Goal: Information Seeking & Learning: Check status

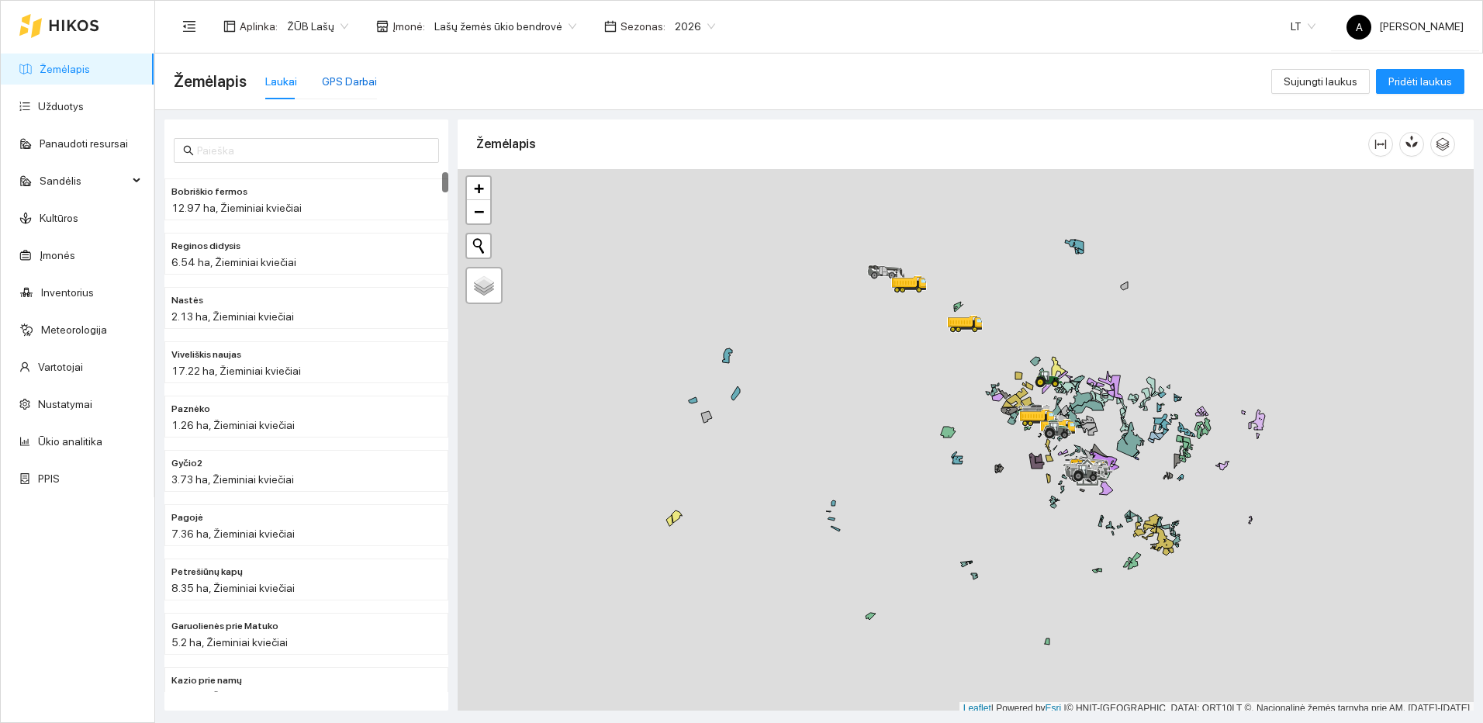
click at [352, 83] on div "GPS Darbai" at bounding box center [349, 81] width 55 height 17
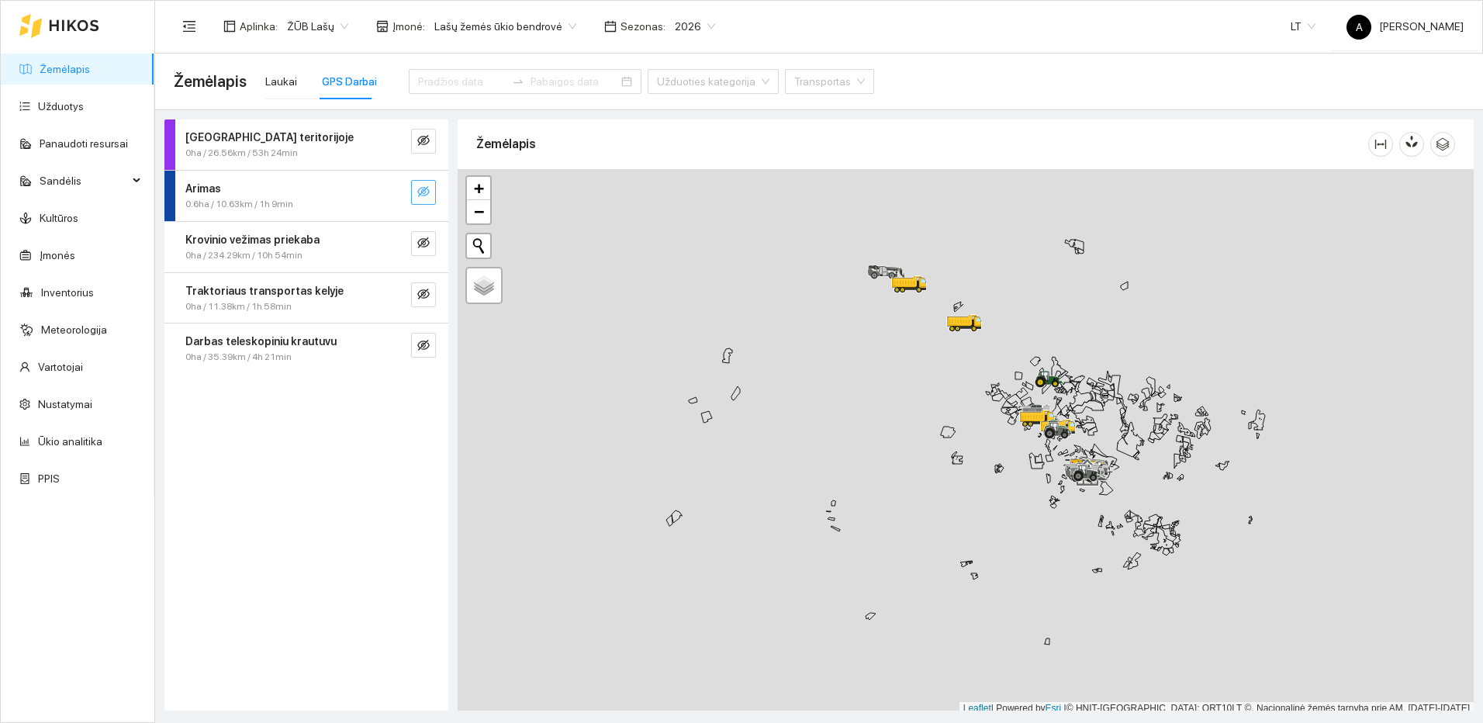
click at [423, 195] on icon "eye-invisible" at bounding box center [423, 191] width 12 height 11
click at [427, 288] on icon "eye-invisible" at bounding box center [423, 294] width 12 height 12
click at [395, 195] on icon "search" at bounding box center [392, 191] width 12 height 12
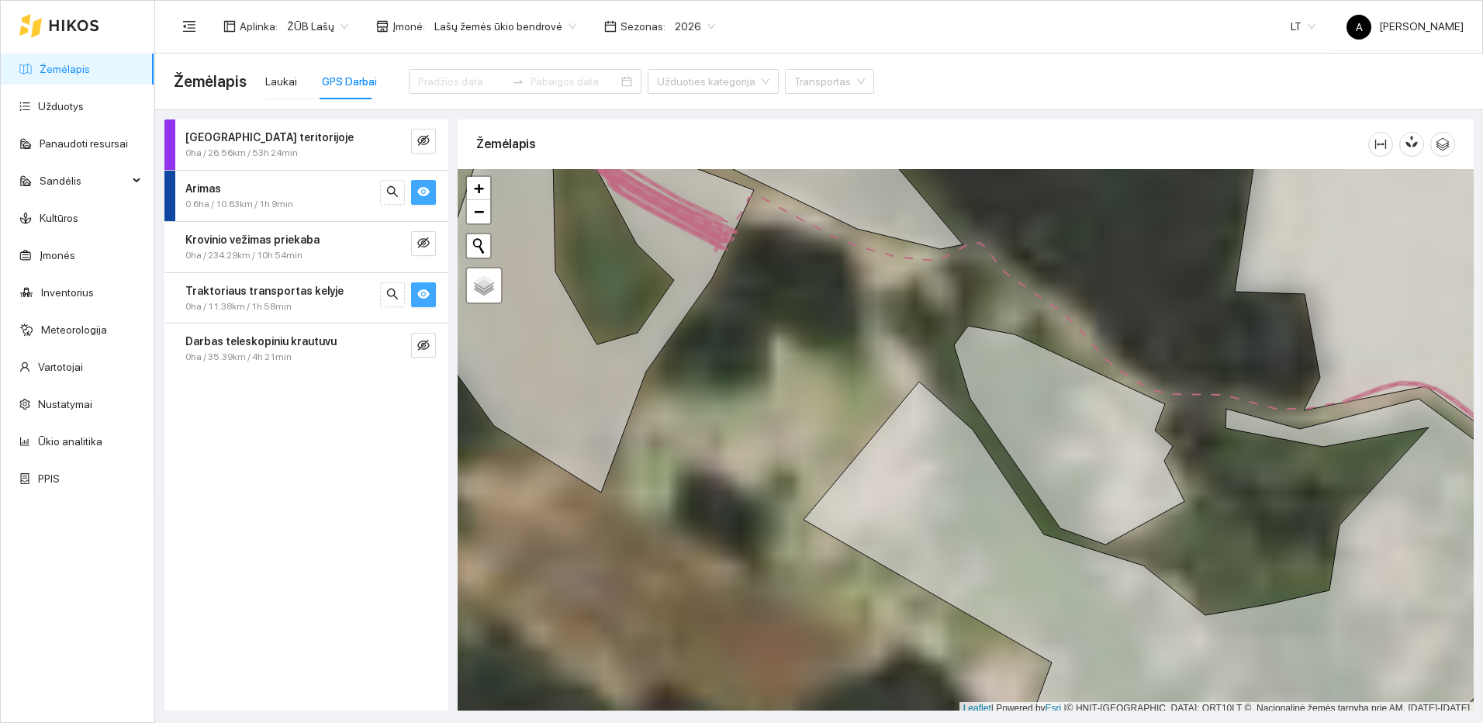
scroll to position [5, 0]
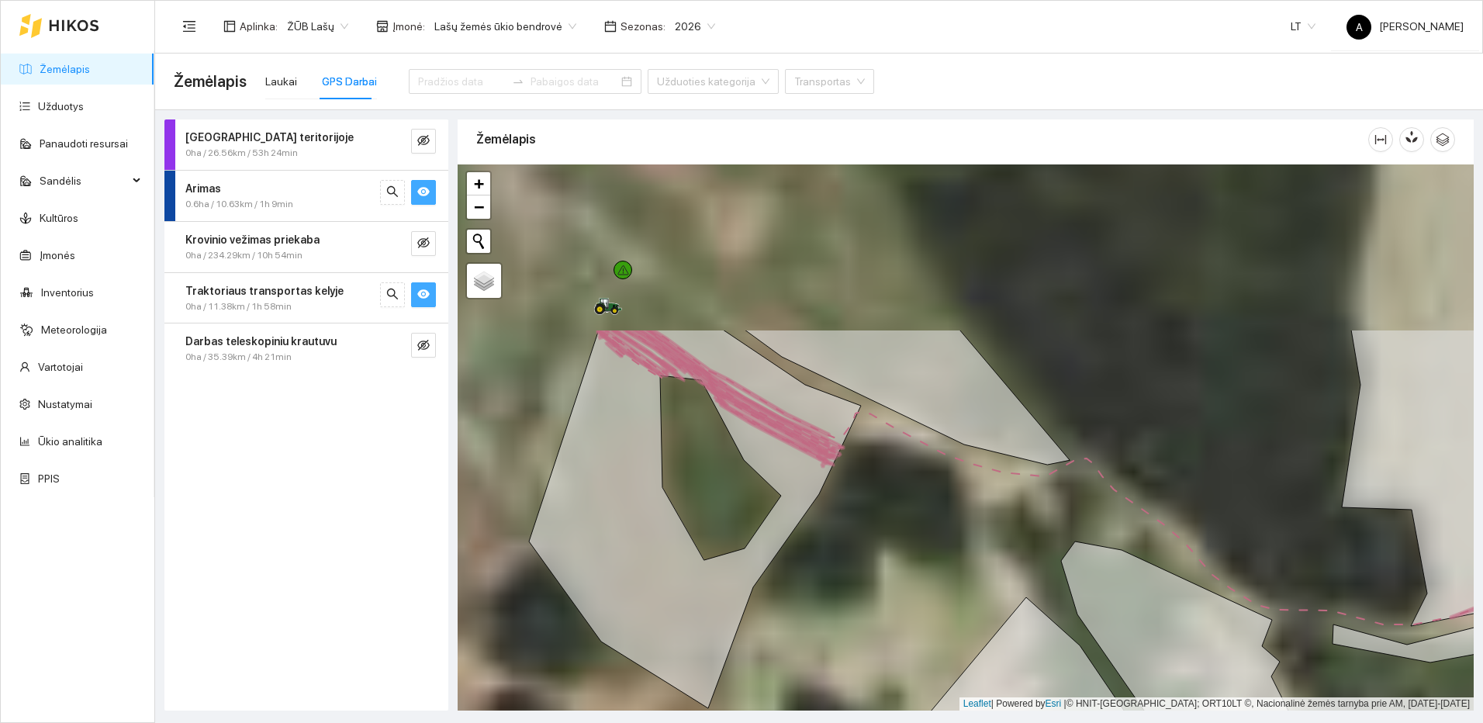
drag, startPoint x: 837, startPoint y: 491, endPoint x: 843, endPoint y: 500, distance: 11.2
click at [843, 500] on div at bounding box center [965, 437] width 1016 height 546
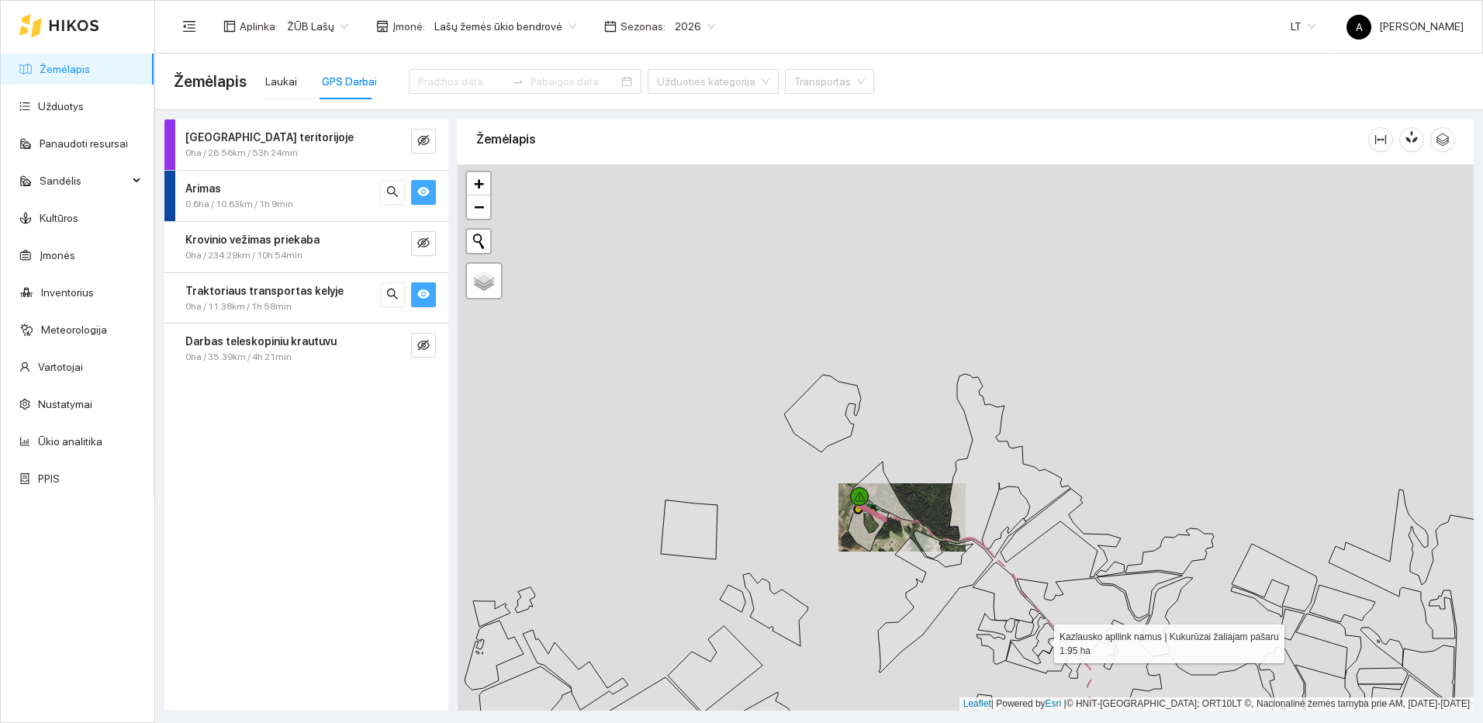
drag, startPoint x: 954, startPoint y: 468, endPoint x: 906, endPoint y: 405, distance: 79.2
click at [1032, 623] on icon at bounding box center [1044, 639] width 25 height 33
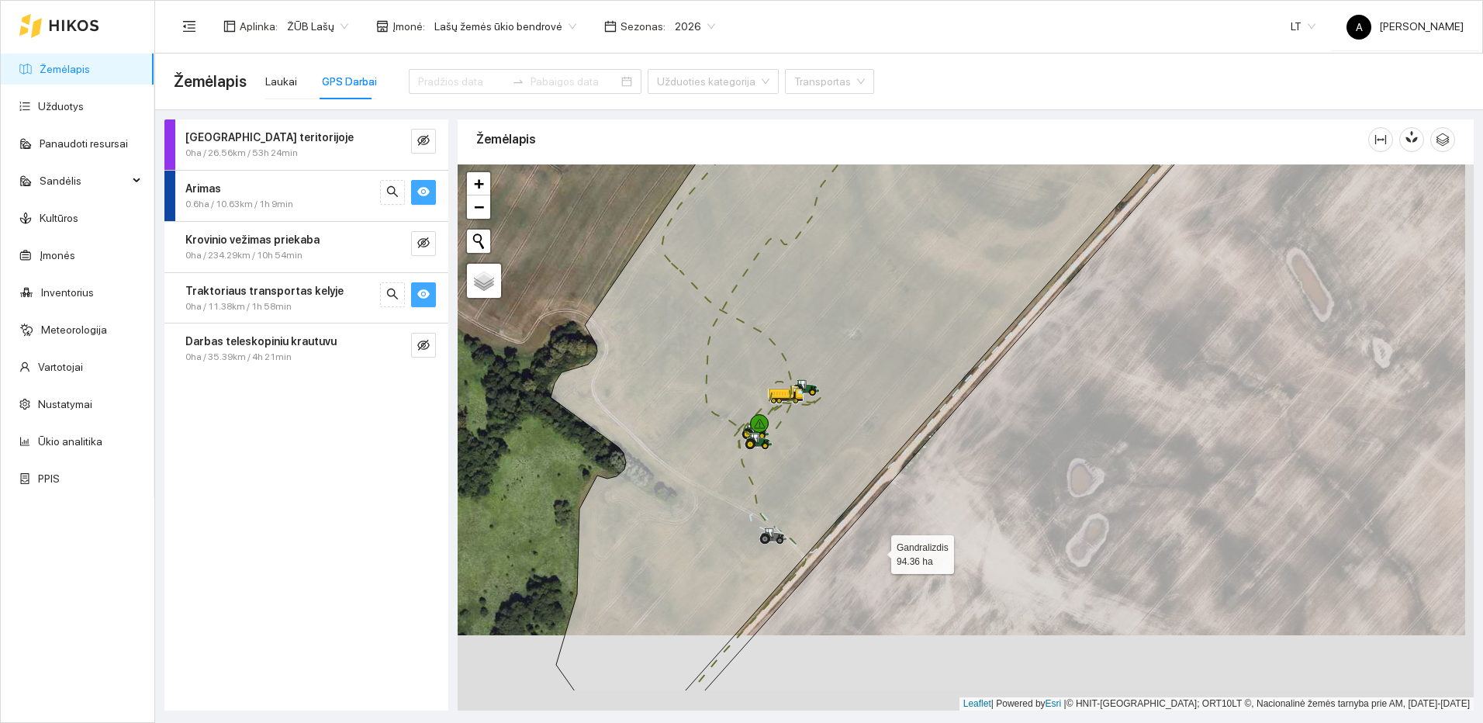
drag, startPoint x: 886, startPoint y: 625, endPoint x: 876, endPoint y: 544, distance: 81.2
click at [876, 544] on icon at bounding box center [1135, 362] width 863 height 657
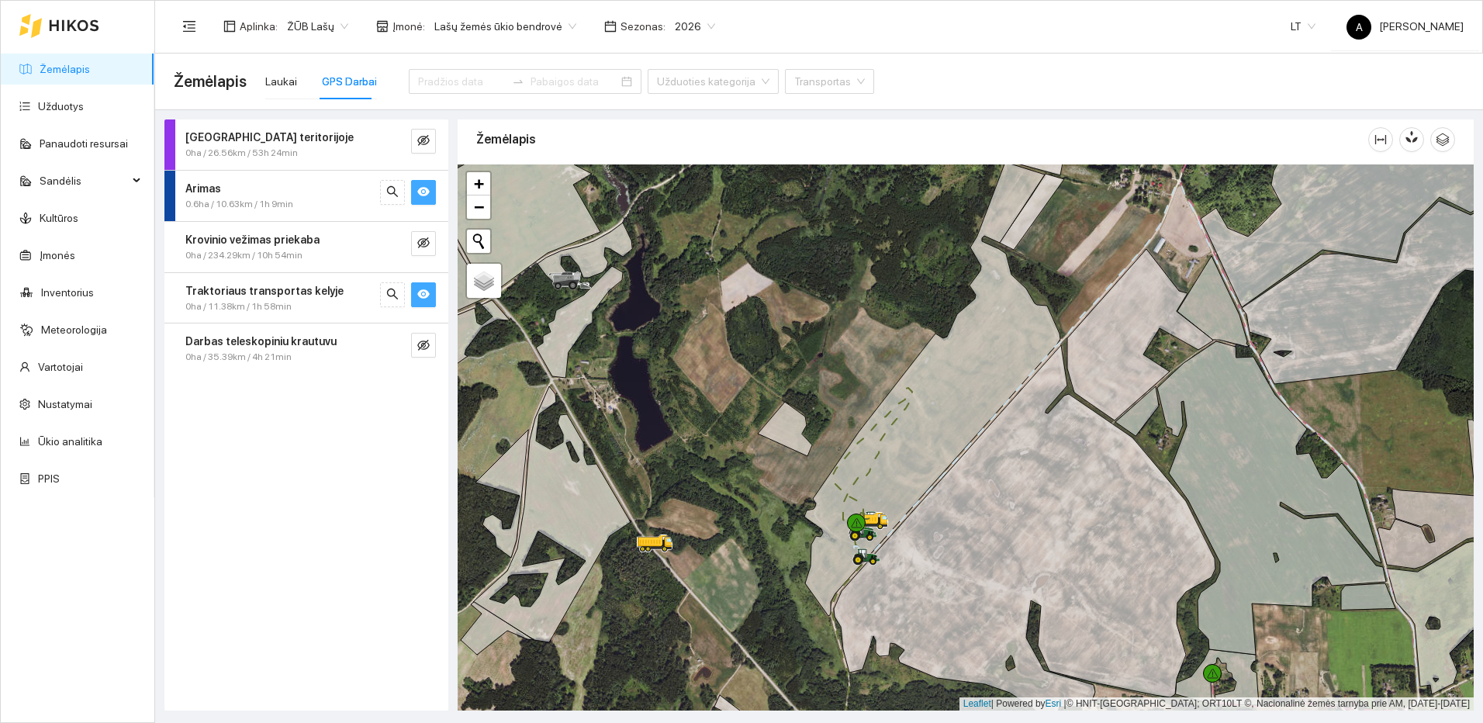
click at [423, 291] on icon "eye" at bounding box center [423, 293] width 12 height 9
click at [425, 200] on span "eye" at bounding box center [423, 192] width 12 height 15
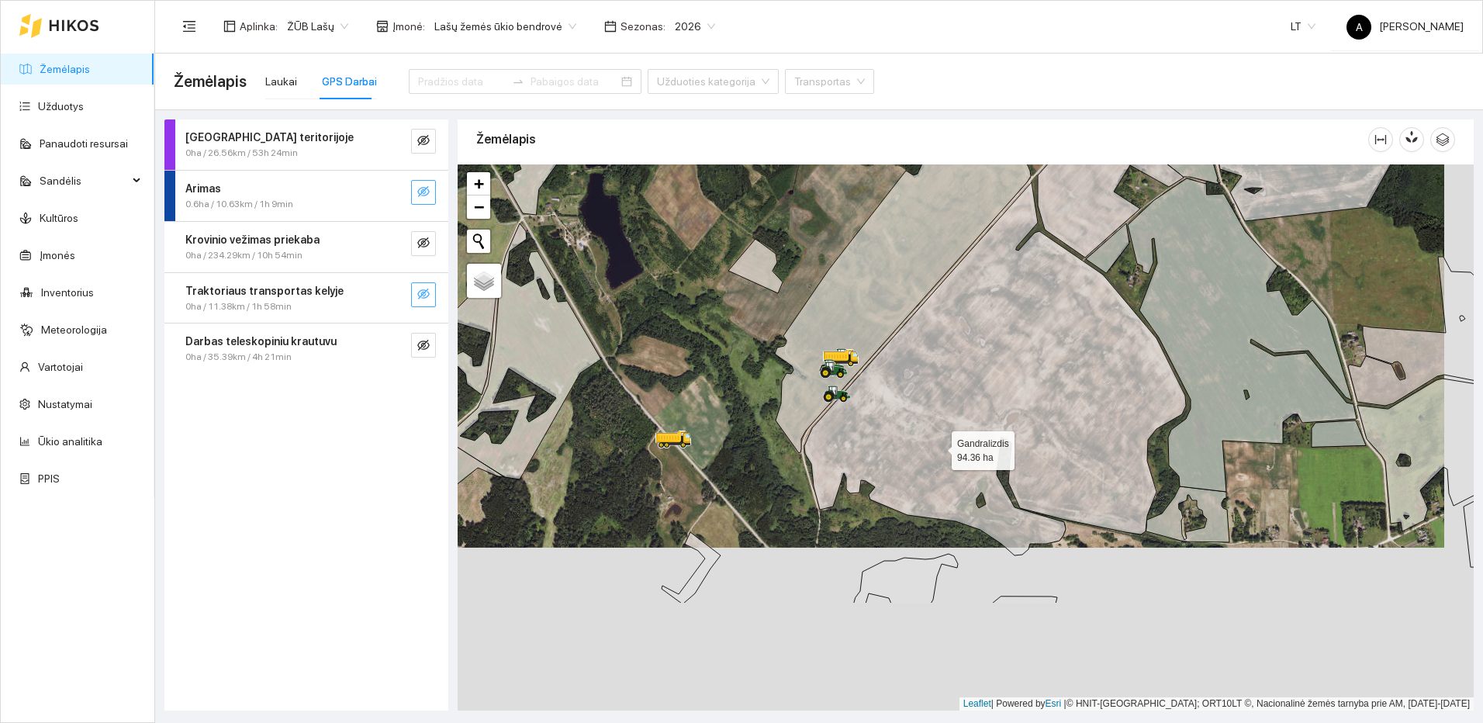
drag, startPoint x: 968, startPoint y: 611, endPoint x: 938, endPoint y: 448, distance: 165.5
click at [938, 448] on icon at bounding box center [995, 368] width 382 height 373
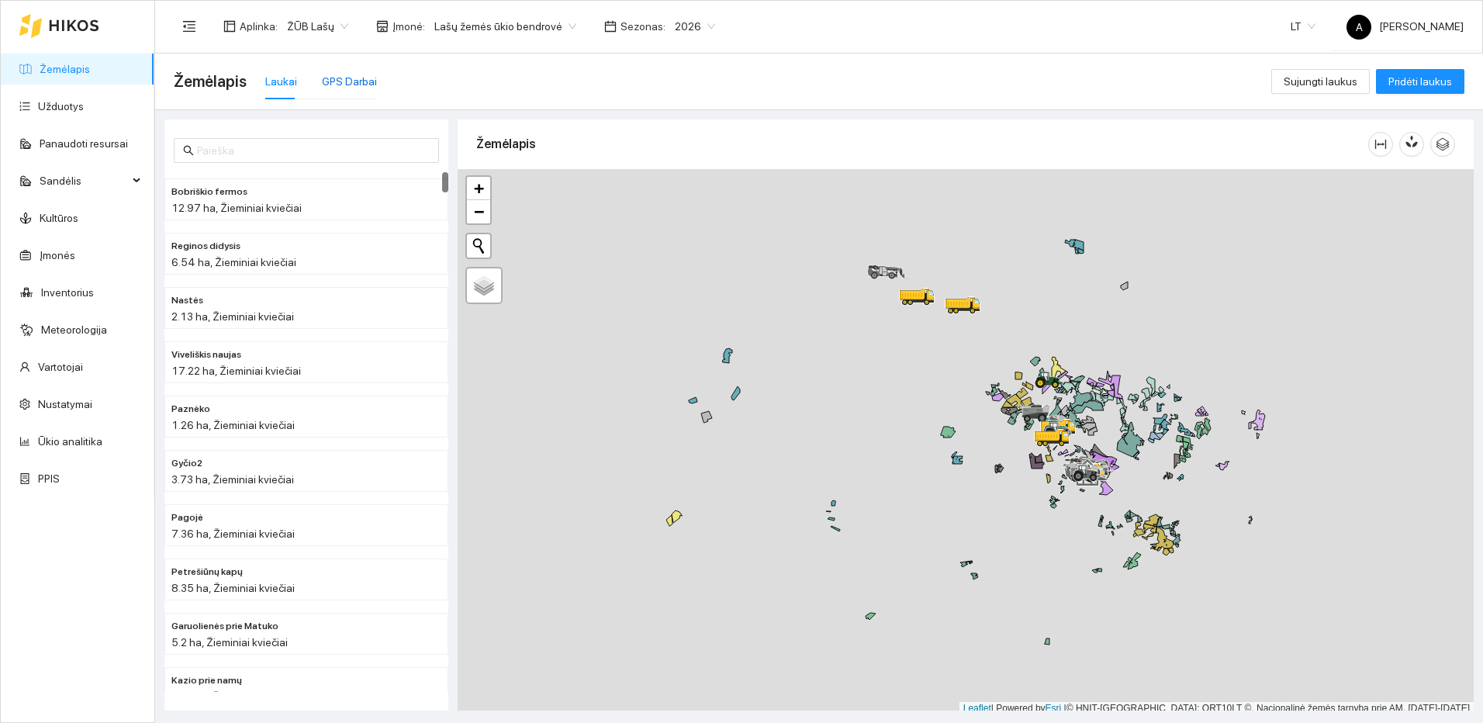
click at [368, 81] on div "GPS Darbai" at bounding box center [349, 81] width 55 height 17
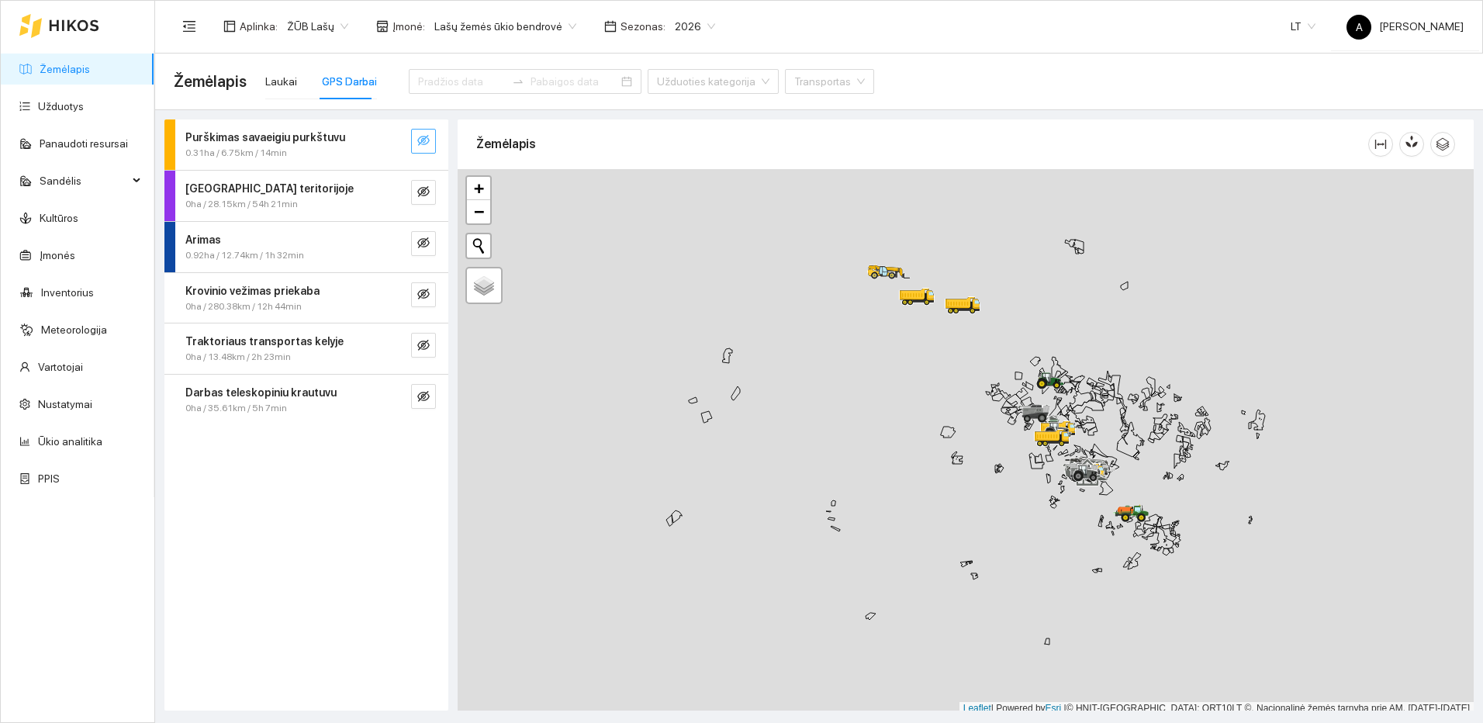
click at [423, 135] on icon "eye-invisible" at bounding box center [423, 140] width 12 height 12
click at [395, 143] on icon "search" at bounding box center [392, 140] width 11 height 11
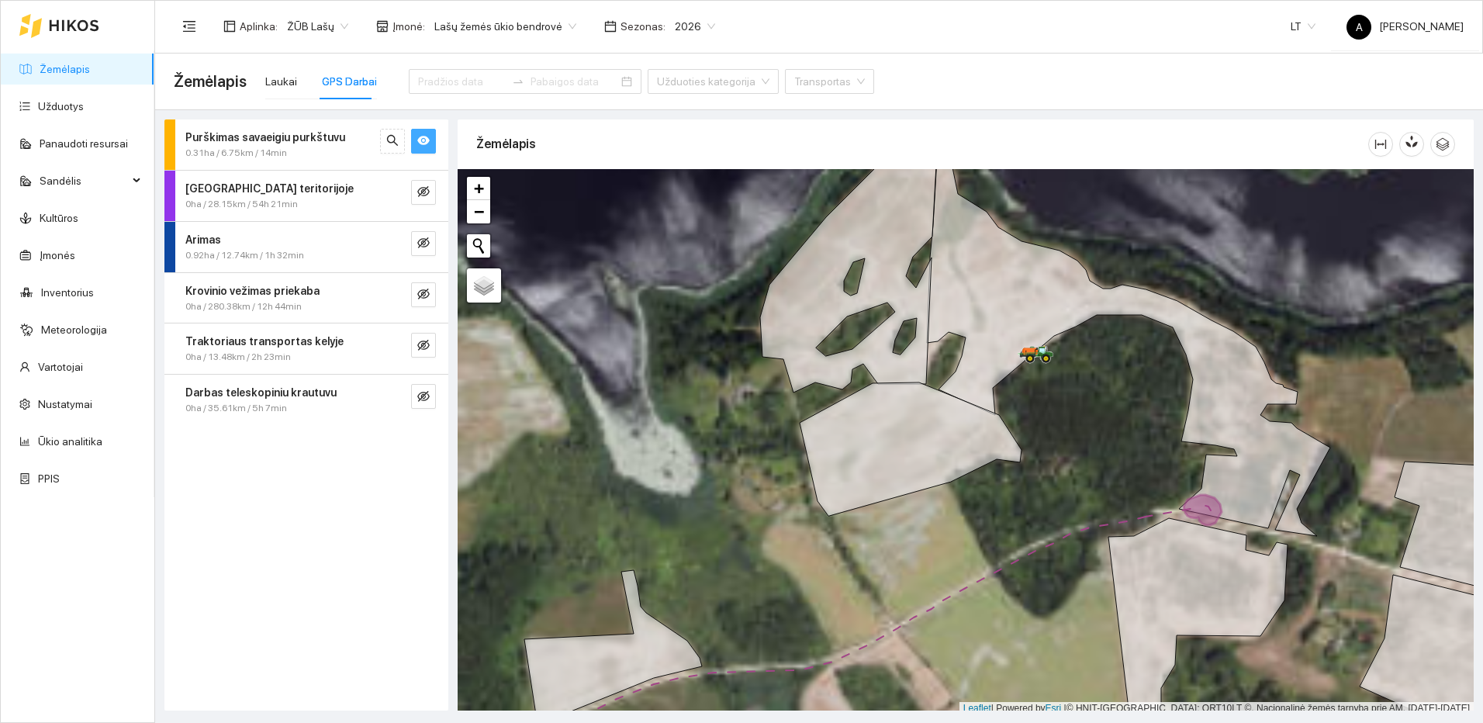
scroll to position [5, 0]
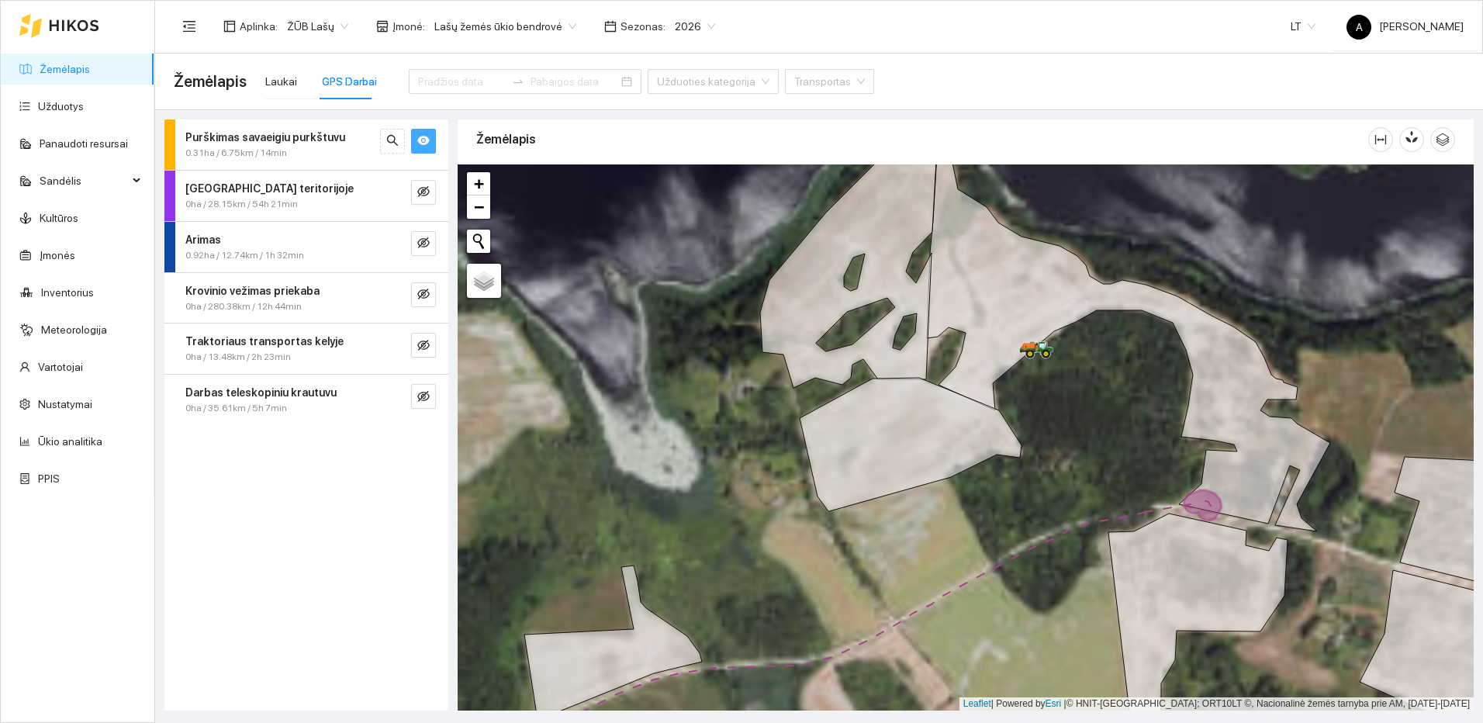
drag, startPoint x: 1293, startPoint y: 578, endPoint x: 1227, endPoint y: 435, distance: 156.8
click at [1244, 460] on div at bounding box center [965, 437] width 1016 height 546
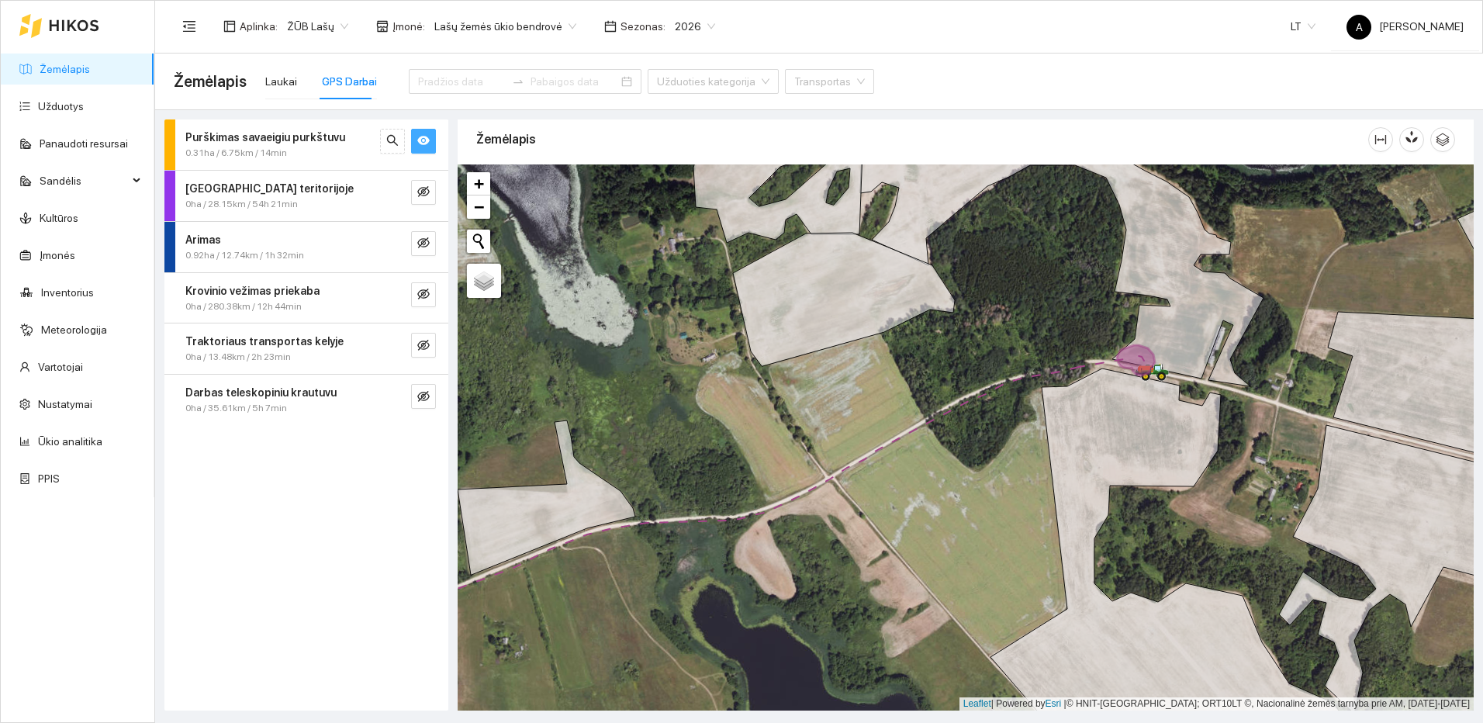
click at [986, 500] on div at bounding box center [965, 437] width 1016 height 546
click at [423, 138] on icon "eye" at bounding box center [423, 140] width 12 height 9
click at [423, 138] on icon "eye-invisible" at bounding box center [423, 140] width 12 height 12
click at [402, 141] on button "button" at bounding box center [392, 141] width 25 height 25
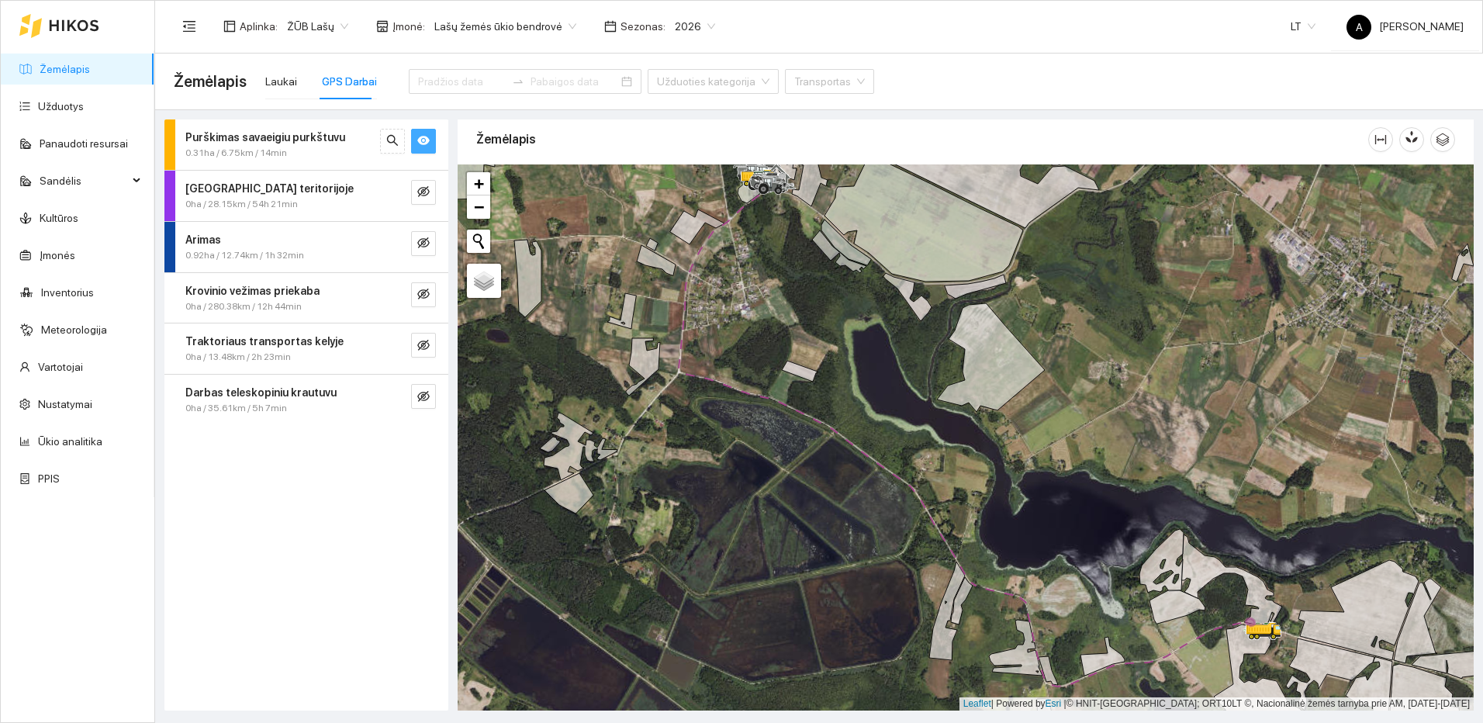
click at [429, 143] on icon "eye" at bounding box center [423, 140] width 12 height 12
click at [428, 192] on icon "eye-invisible" at bounding box center [423, 191] width 12 height 12
click at [428, 192] on icon "eye" at bounding box center [423, 191] width 12 height 9
click at [422, 298] on icon "eye-invisible" at bounding box center [423, 293] width 12 height 11
click at [414, 337] on button "button" at bounding box center [423, 345] width 25 height 25
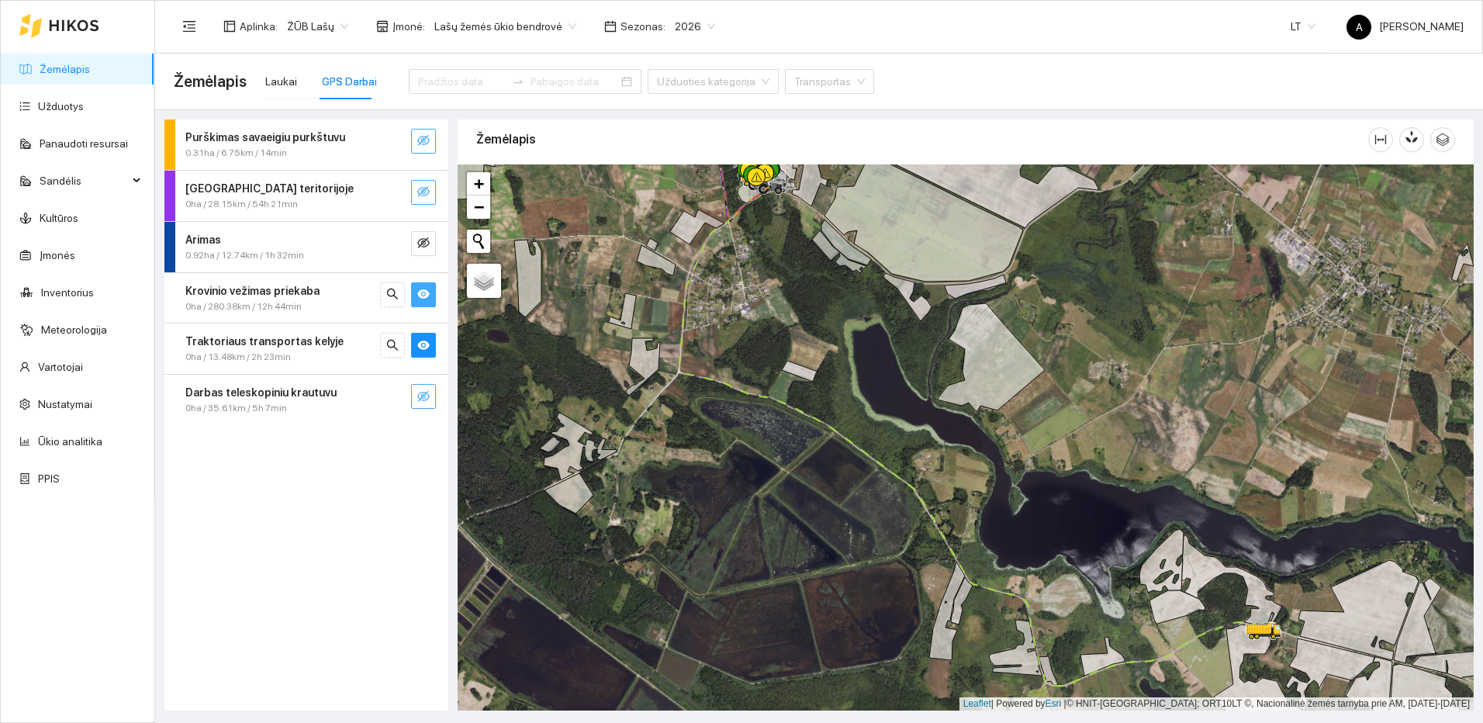
click at [427, 399] on icon "eye-invisible" at bounding box center [423, 396] width 12 height 11
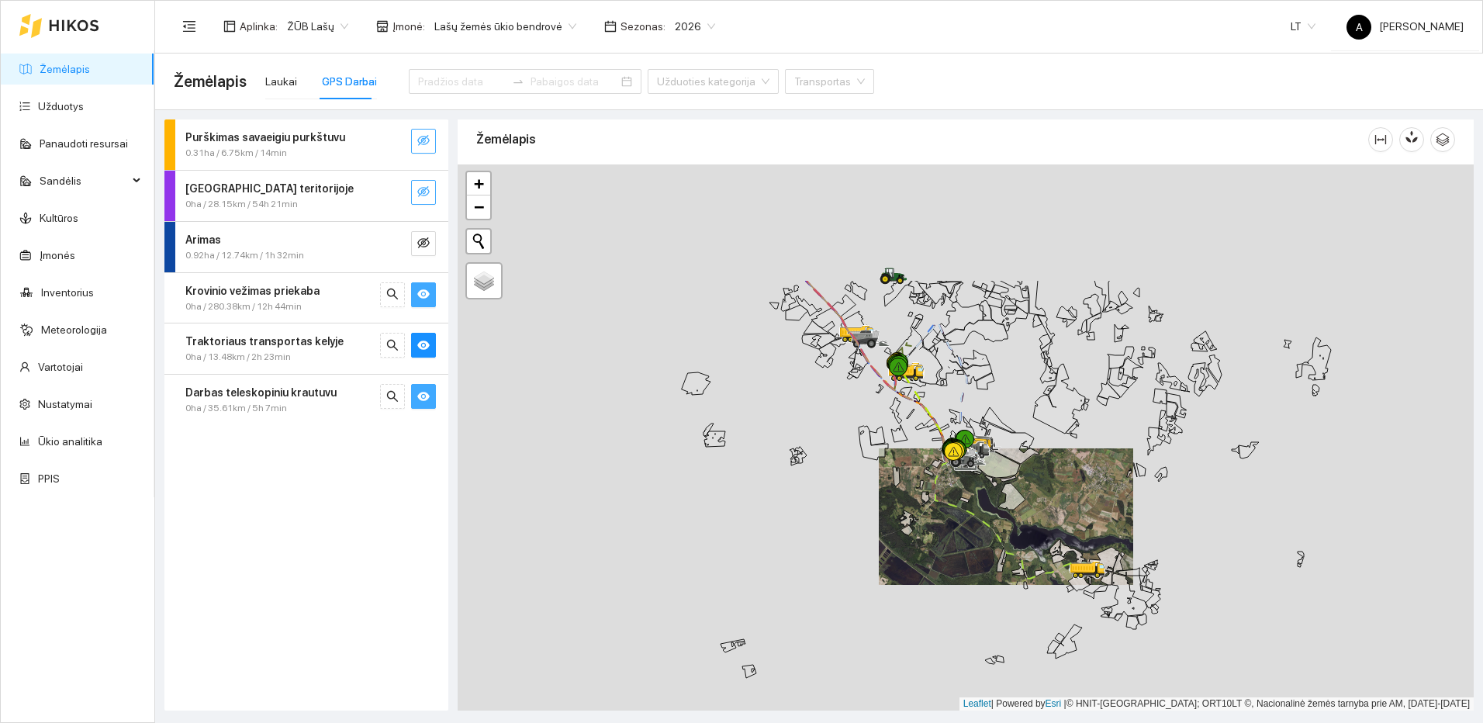
drag, startPoint x: 644, startPoint y: 263, endPoint x: 903, endPoint y: 468, distance: 330.1
click at [903, 468] on div at bounding box center [965, 437] width 1016 height 546
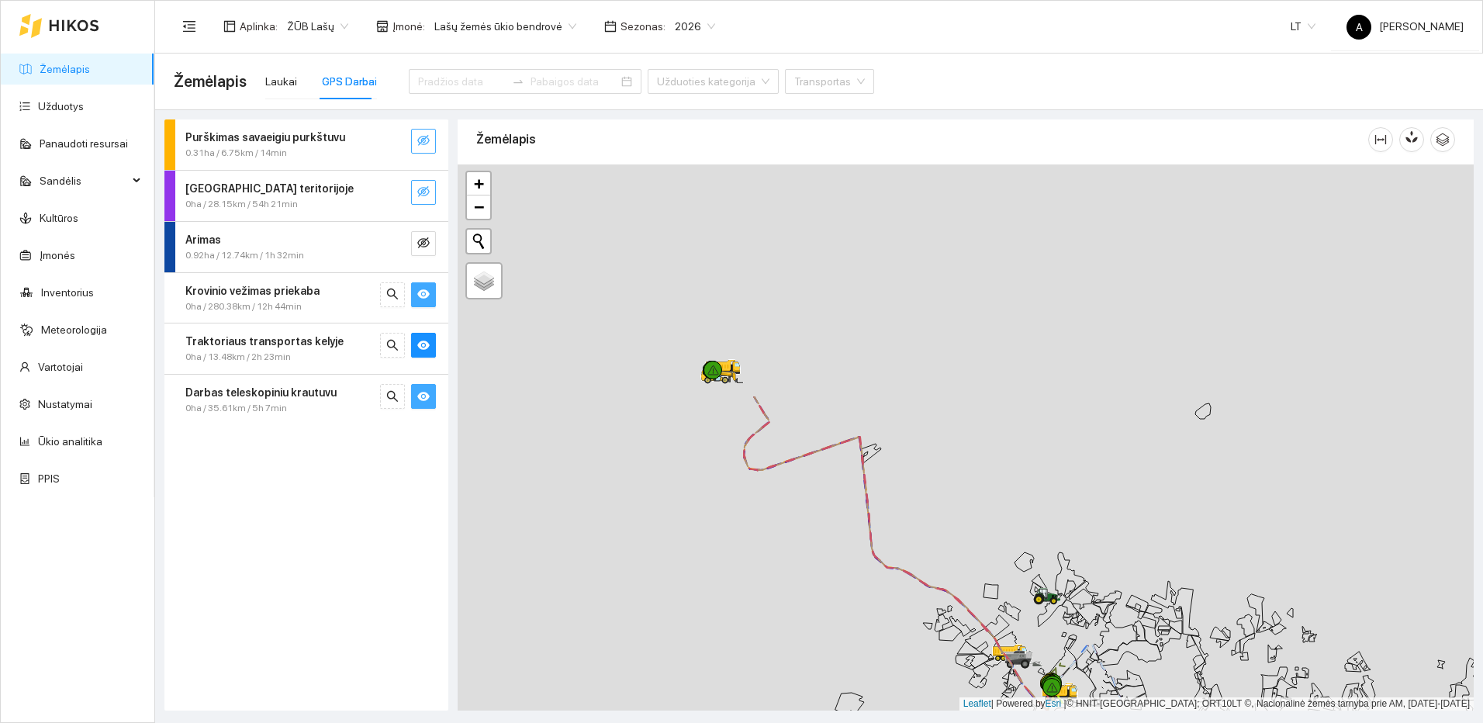
drag, startPoint x: 851, startPoint y: 568, endPoint x: 854, endPoint y: 578, distance: 10.3
click at [854, 578] on div at bounding box center [965, 437] width 1016 height 546
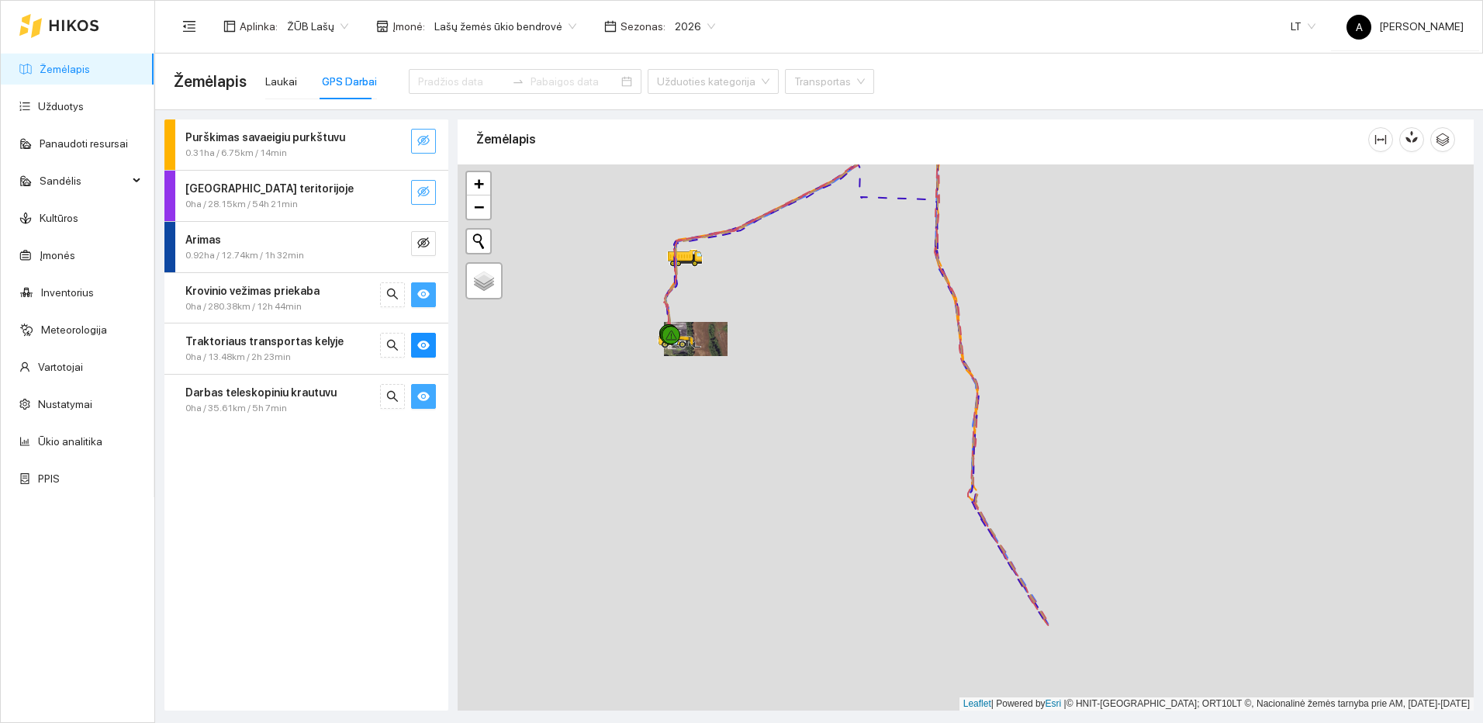
drag, startPoint x: 1139, startPoint y: 613, endPoint x: 937, endPoint y: 283, distance: 386.3
click at [953, 301] on div at bounding box center [965, 437] width 1016 height 546
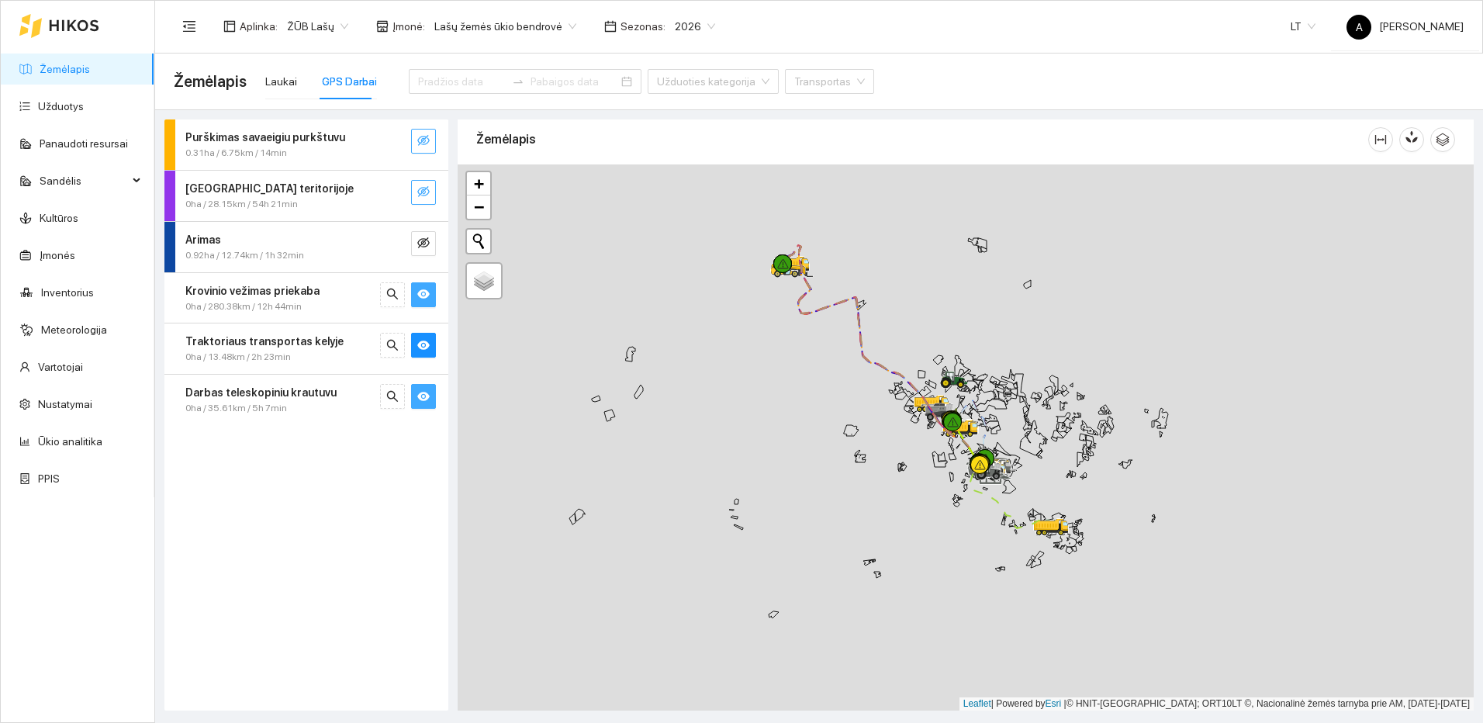
drag, startPoint x: 1132, startPoint y: 576, endPoint x: 927, endPoint y: 437, distance: 247.3
click at [946, 437] on div at bounding box center [950, 436] width 9 height 39
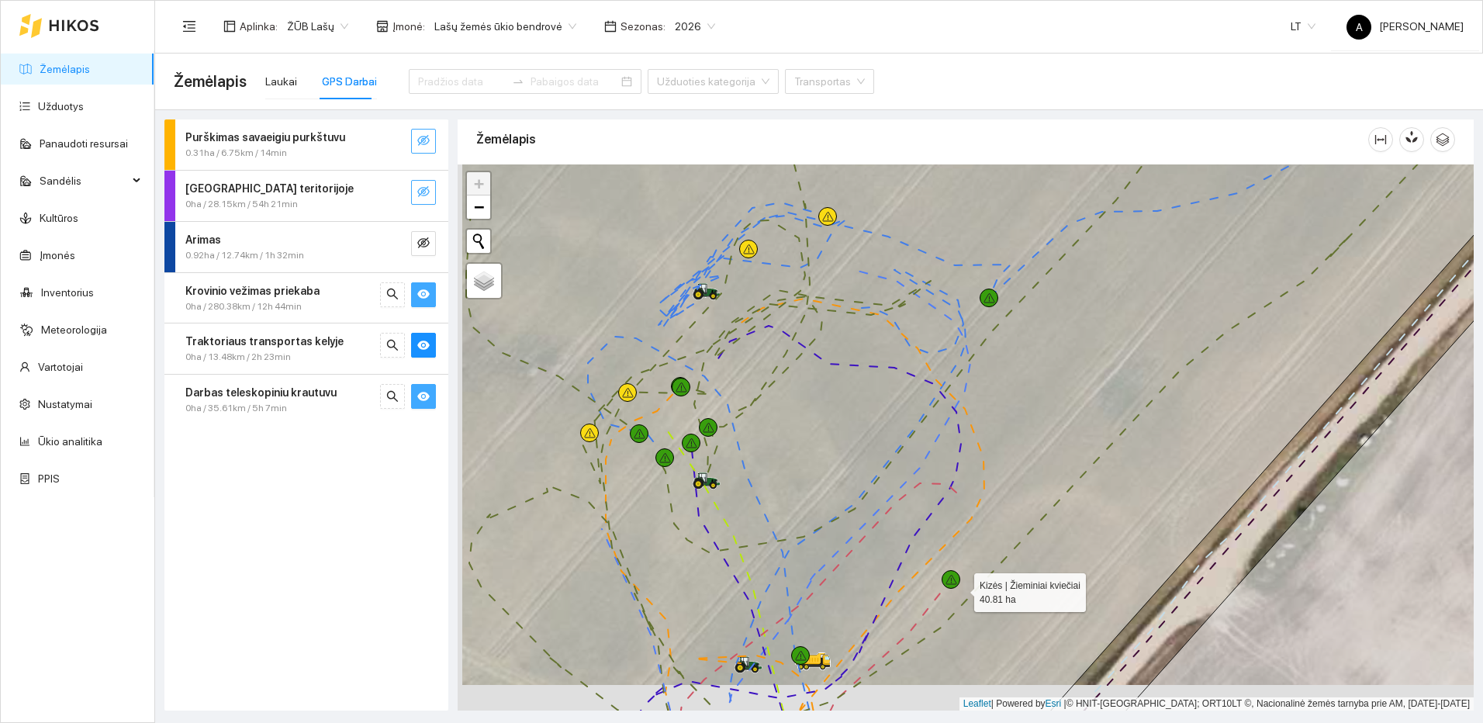
drag, startPoint x: 957, startPoint y: 605, endPoint x: 965, endPoint y: 388, distance: 217.3
click at [965, 388] on icon at bounding box center [970, 412] width 1220 height 657
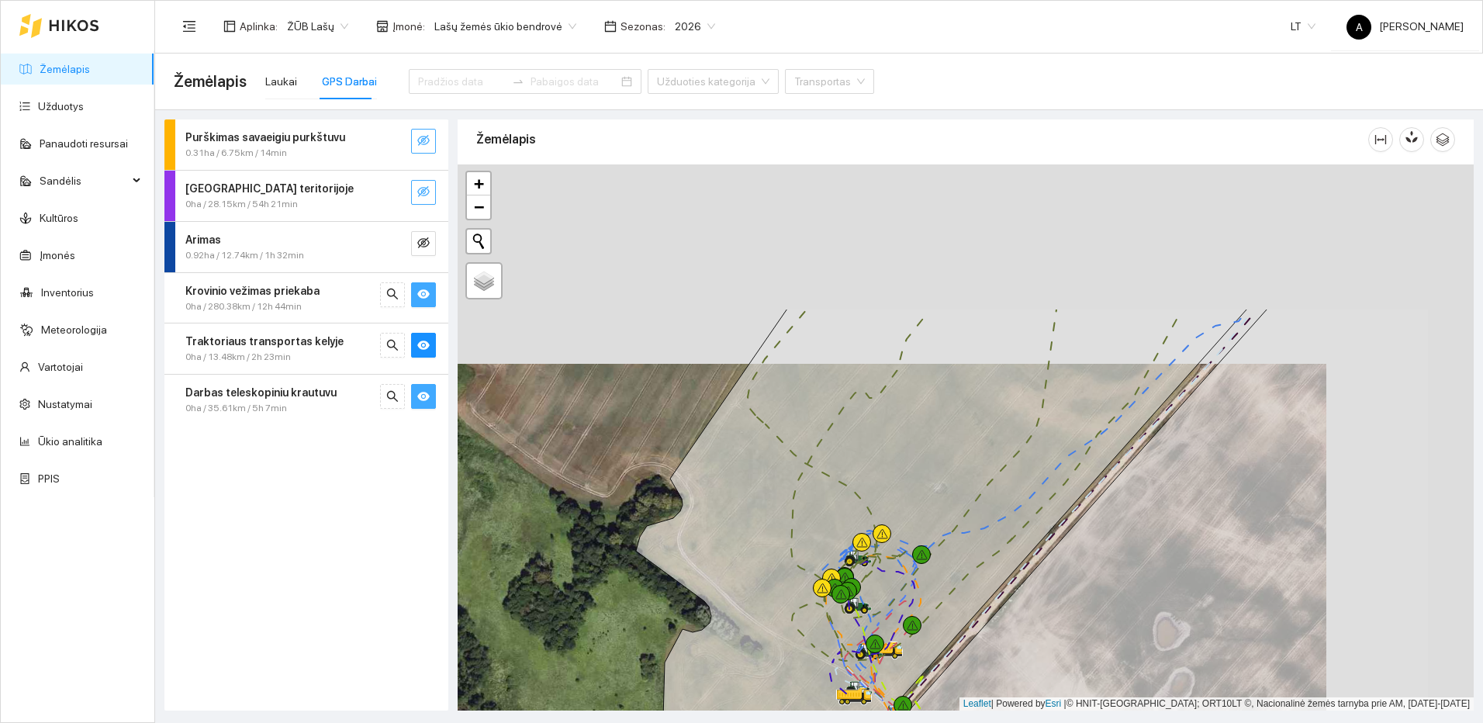
drag, startPoint x: 1090, startPoint y: 434, endPoint x: 982, endPoint y: 547, distance: 156.3
click at [982, 565] on icon at bounding box center [987, 484] width 390 height 351
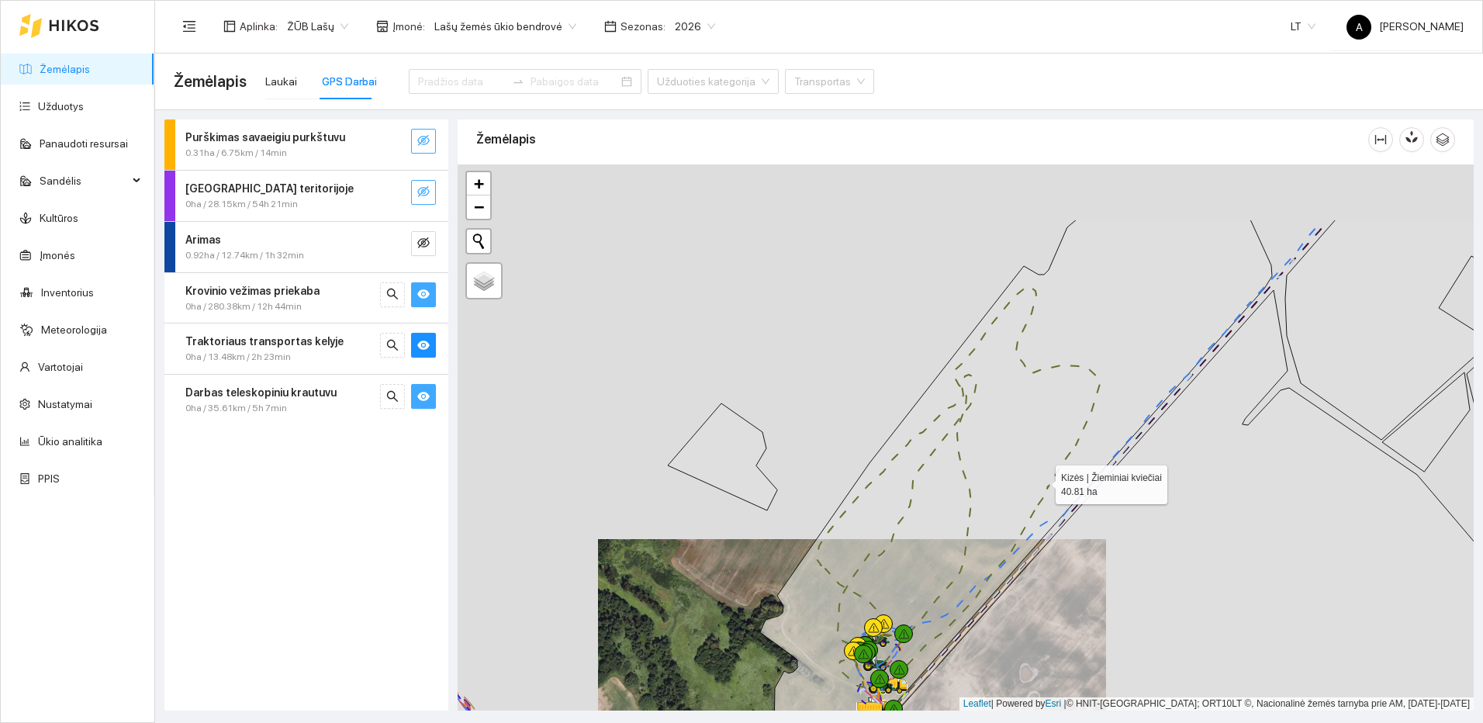
drag, startPoint x: 1086, startPoint y: 417, endPoint x: 1030, endPoint y: 495, distance: 96.6
click at [1030, 495] on icon at bounding box center [1016, 524] width 512 height 611
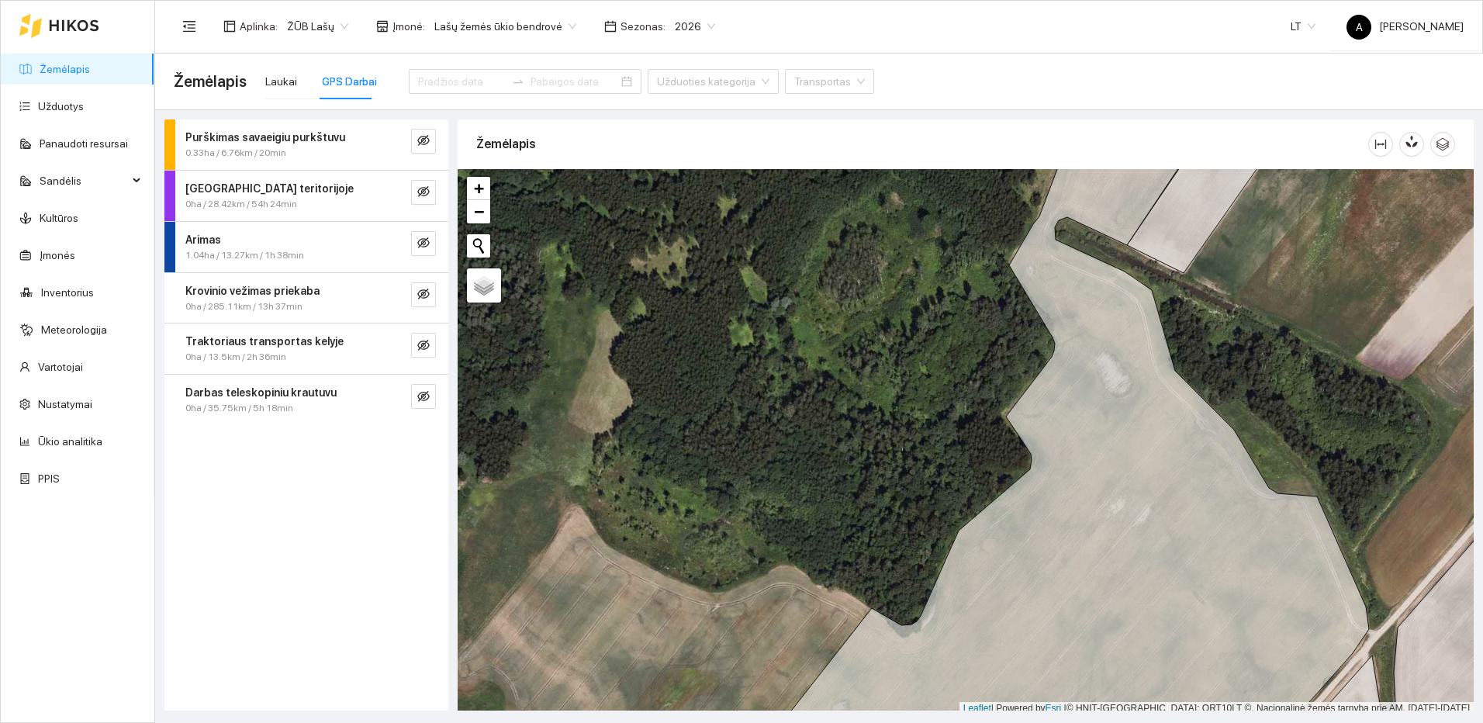
scroll to position [5, 0]
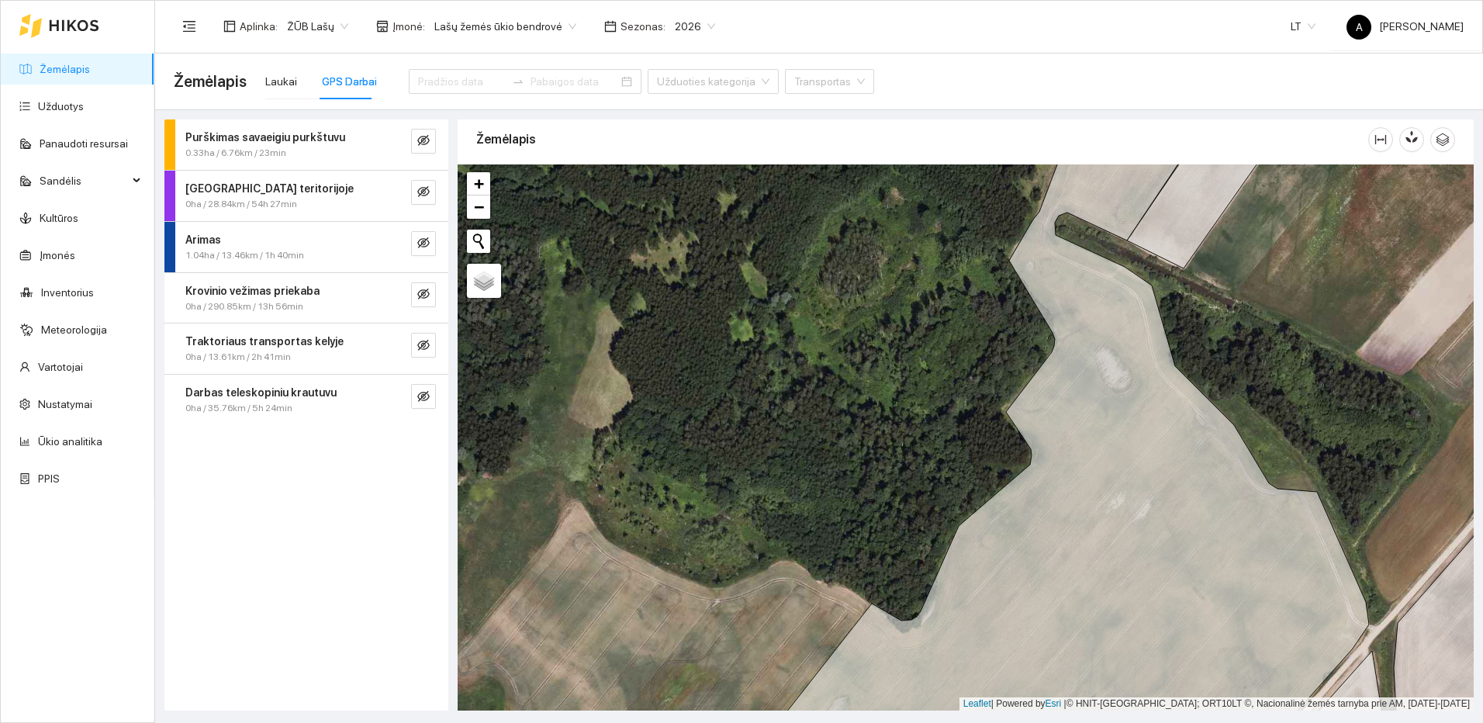
click at [343, 558] on div "Purškimas savaeigiu purkštuvu 0.33ha / 6.76km / 23min [GEOGRAPHIC_DATA] teritor…" at bounding box center [306, 414] width 284 height 591
click at [464, 94] on div at bounding box center [525, 81] width 233 height 62
click at [465, 85] on input at bounding box center [462, 81] width 88 height 17
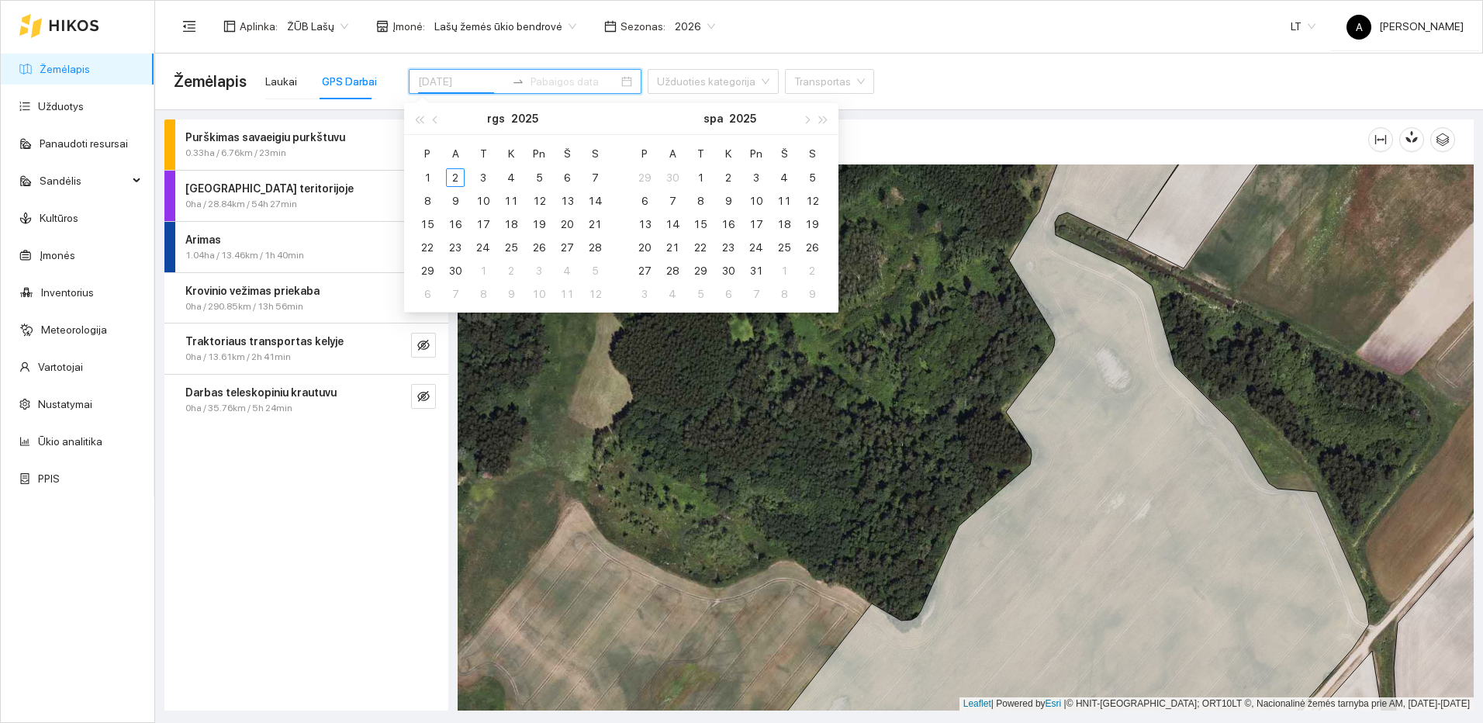
type input "[DATE]"
click at [438, 117] on button "button" at bounding box center [435, 118] width 17 height 31
type input "[DATE]"
click at [461, 223] on div "12" at bounding box center [455, 224] width 19 height 19
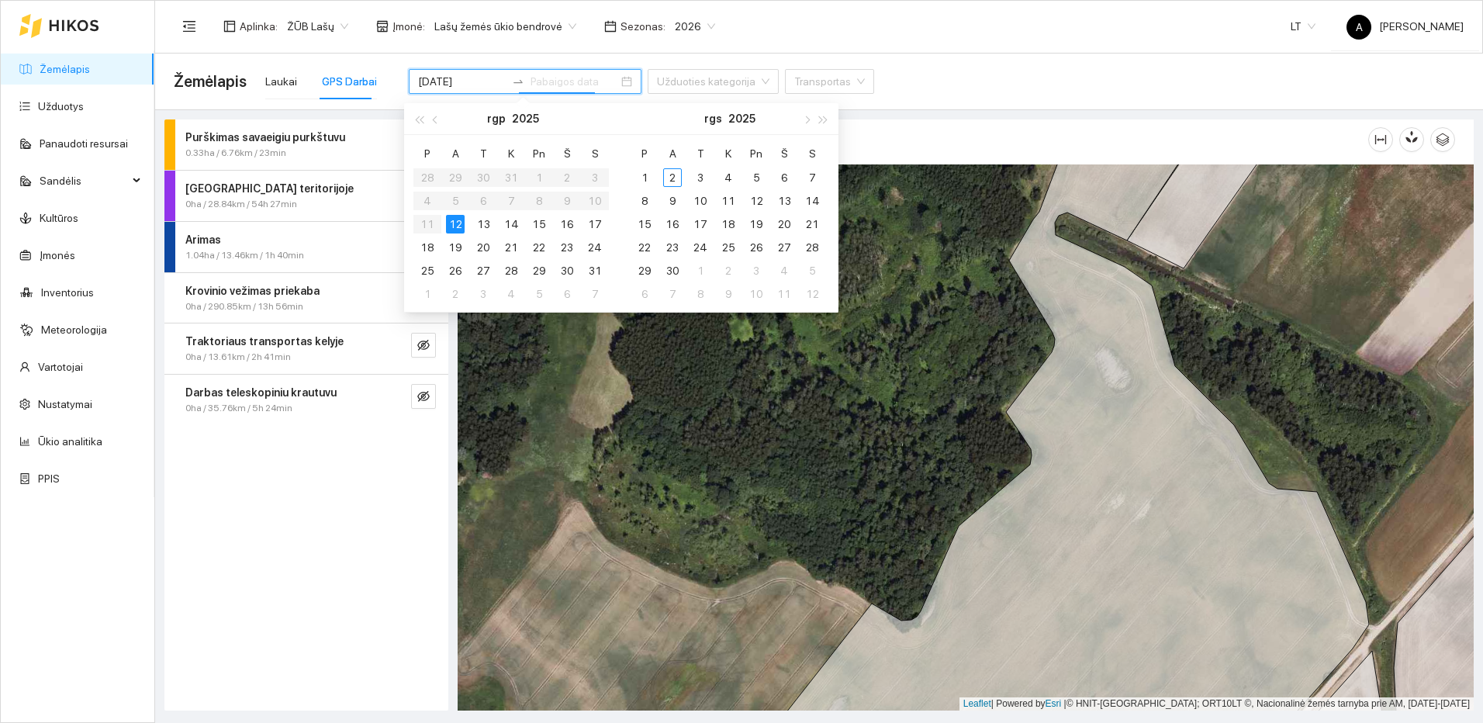
type input "[DATE]"
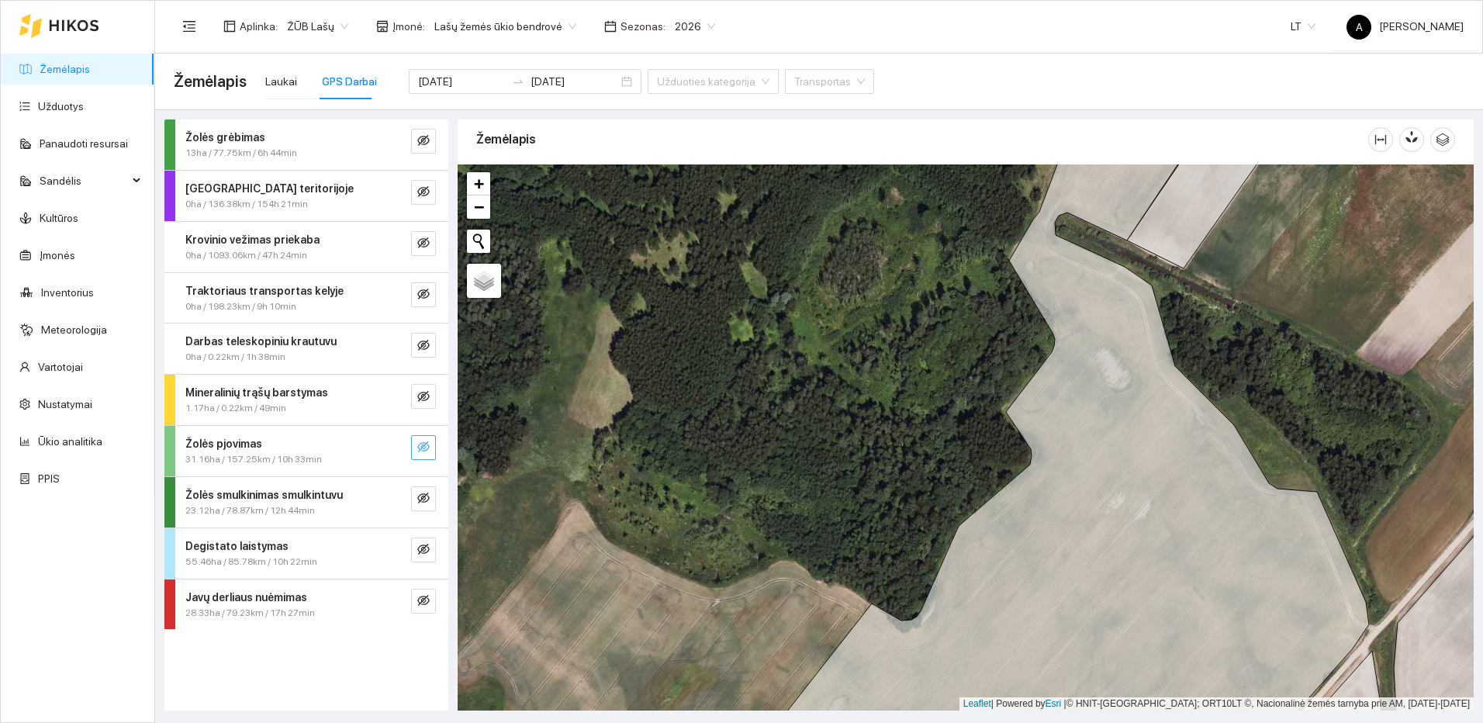
click at [426, 445] on icon "eye-invisible" at bounding box center [423, 446] width 12 height 11
click at [395, 442] on icon "search" at bounding box center [392, 446] width 12 height 12
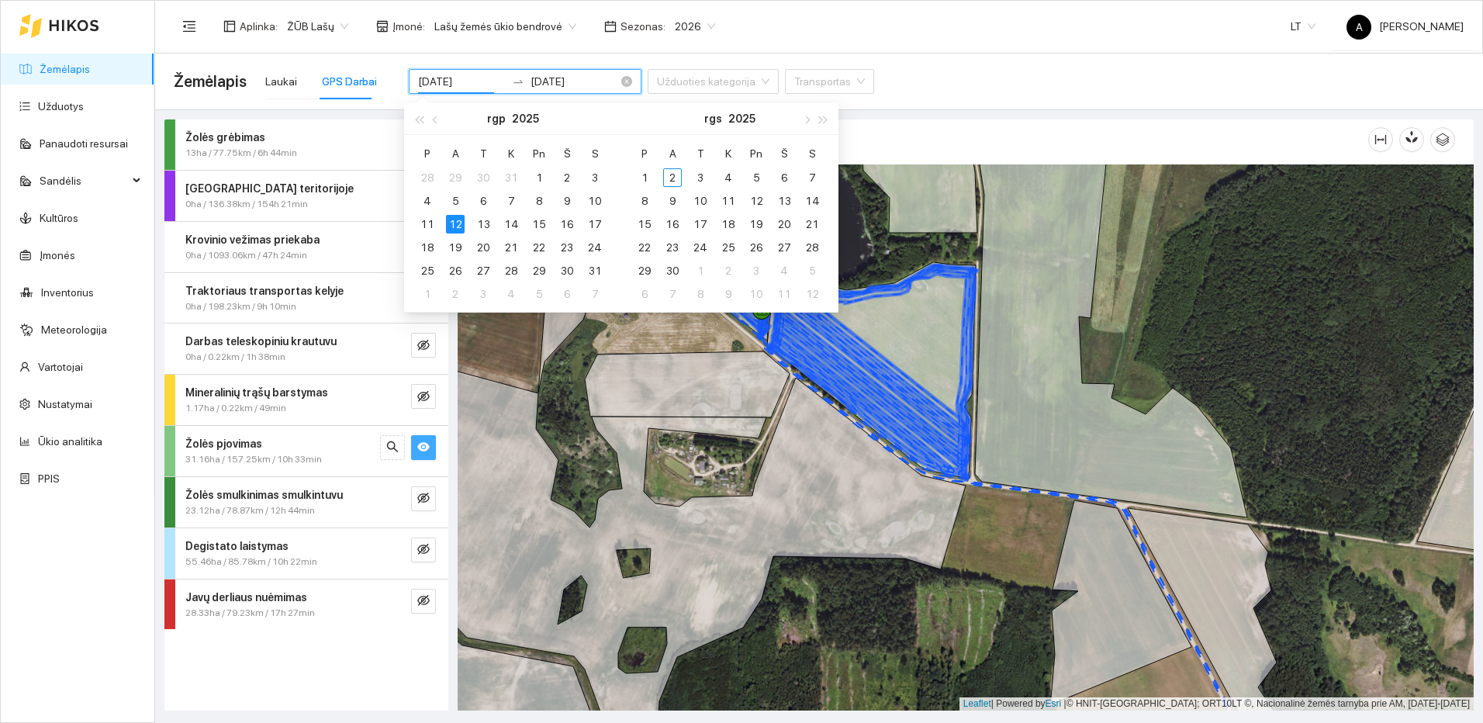
click at [468, 83] on input "2025-08-12" at bounding box center [462, 81] width 88 height 17
type input "[DATE]"
click at [479, 223] on div "13" at bounding box center [483, 224] width 19 height 19
type input "2025-08-13"
click at [482, 219] on div "13" at bounding box center [483, 224] width 19 height 19
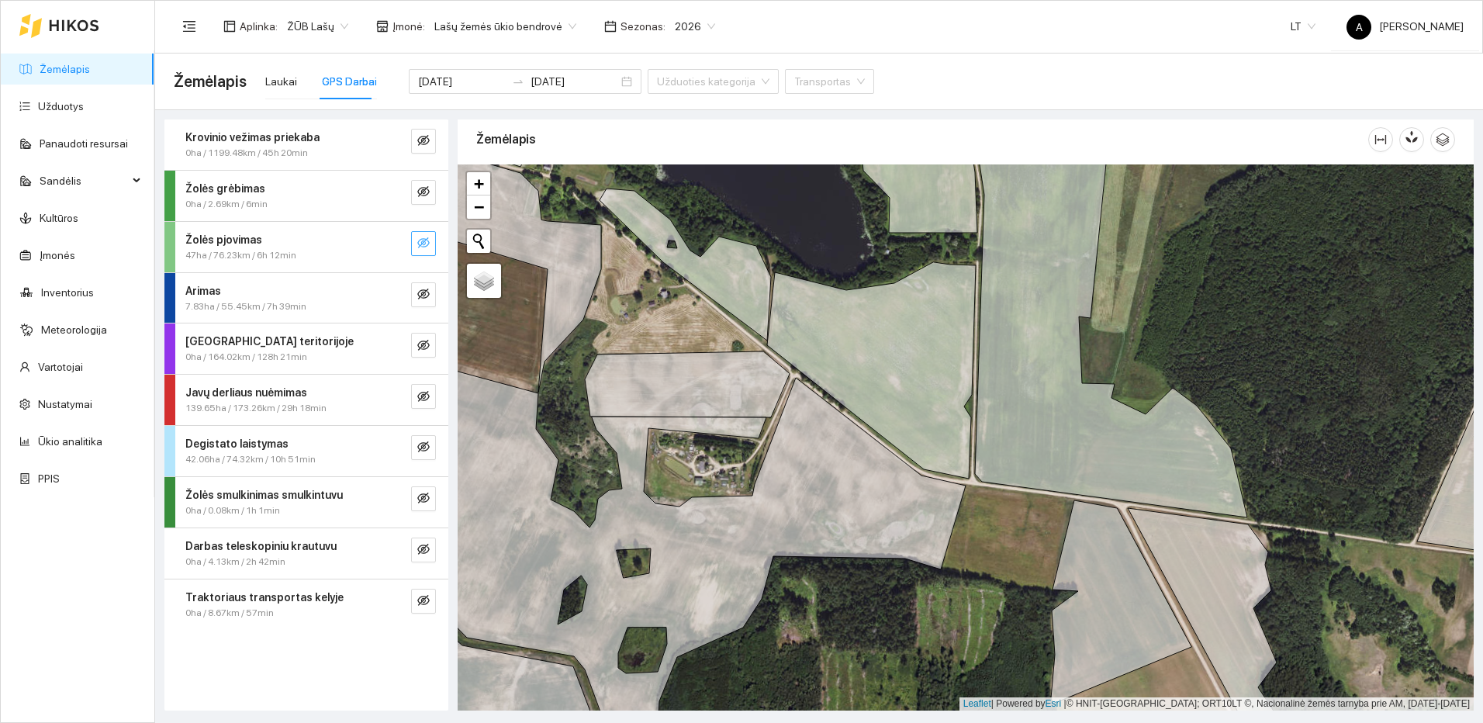
click at [426, 239] on icon "eye-invisible" at bounding box center [423, 242] width 12 height 11
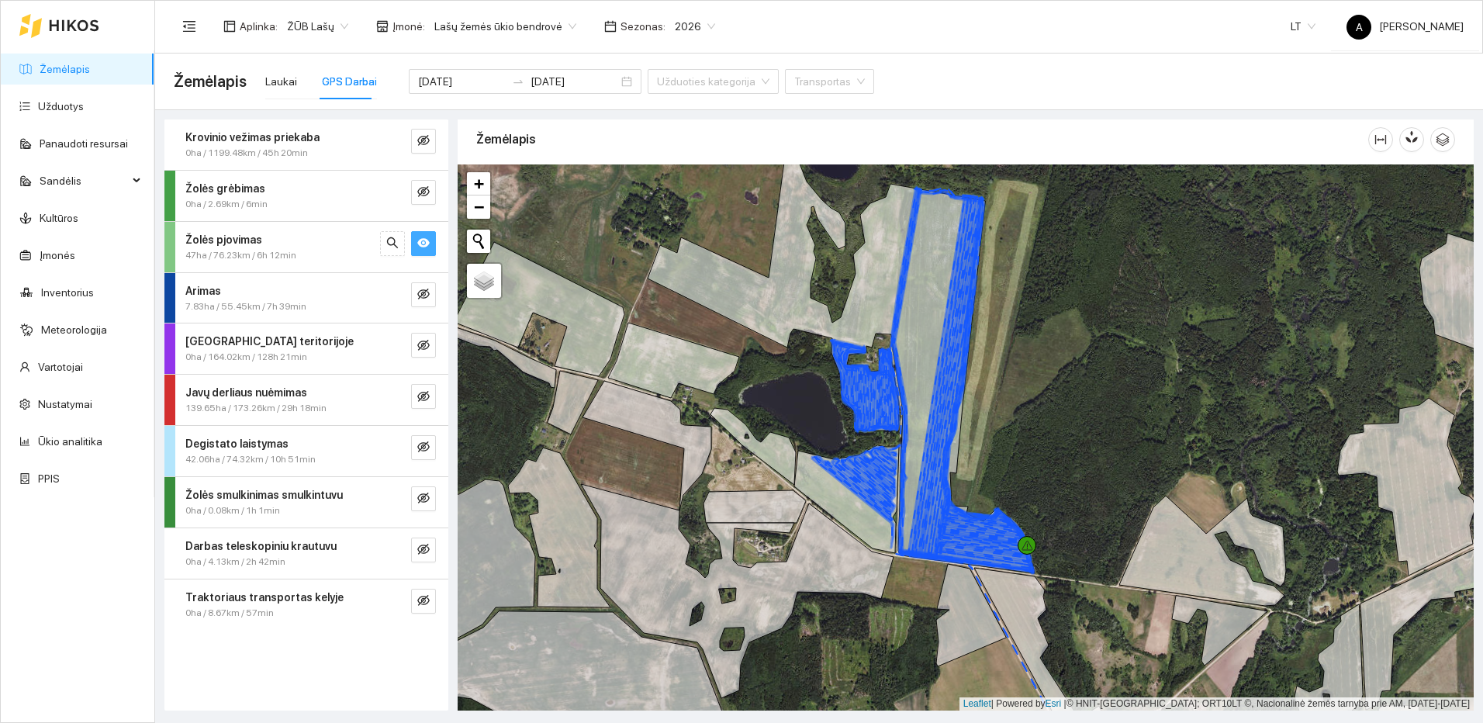
click at [418, 238] on icon "eye" at bounding box center [423, 243] width 12 height 12
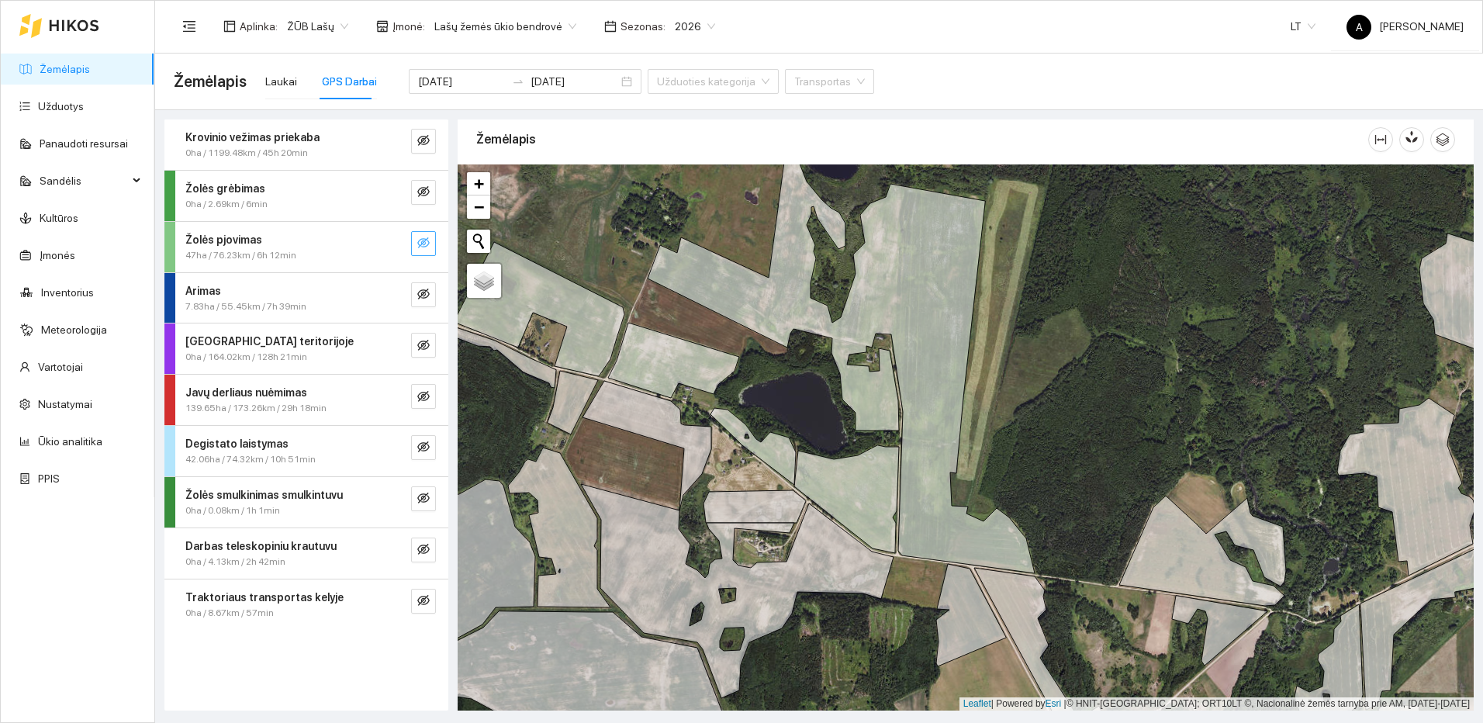
click at [429, 251] on span "eye-invisible" at bounding box center [423, 244] width 12 height 15
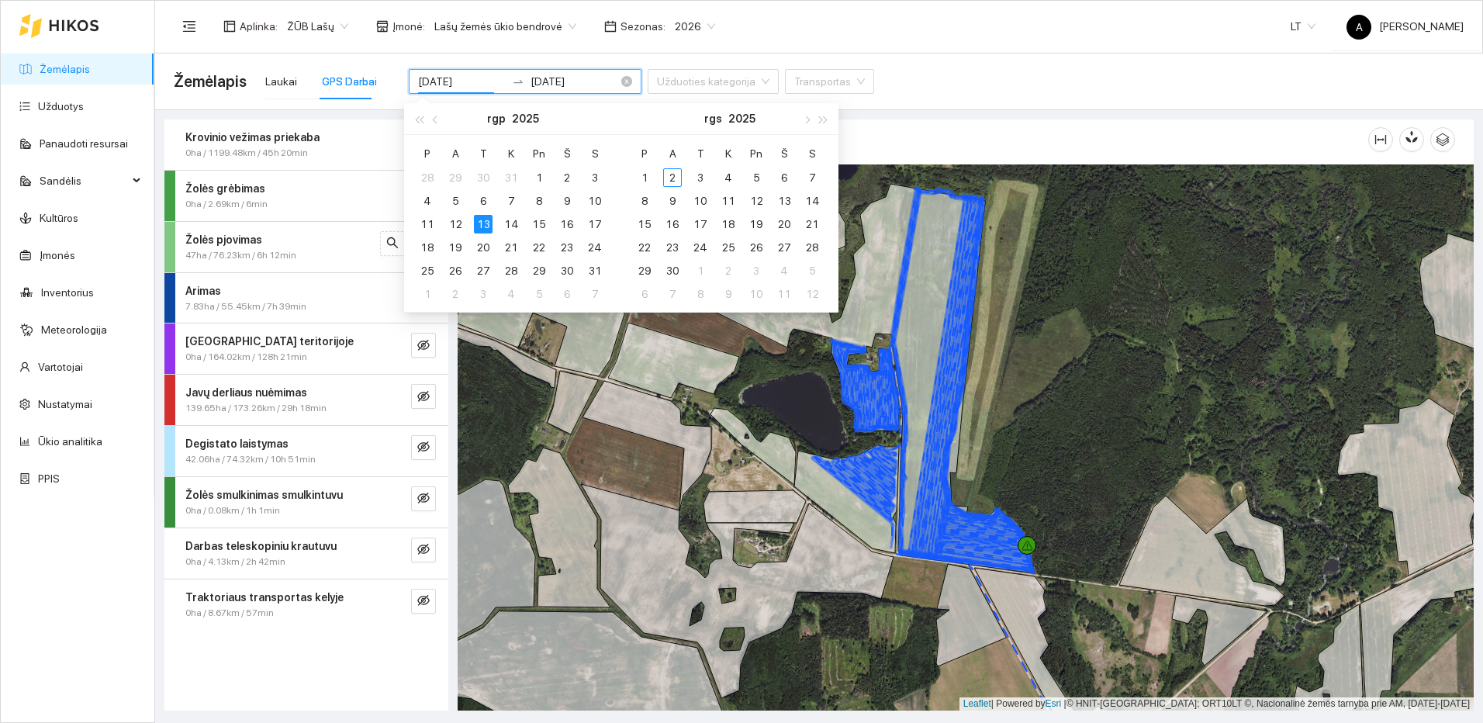
click at [472, 85] on input "2025-08-13" at bounding box center [462, 81] width 88 height 17
type input "[DATE]"
click at [546, 223] on div "15" at bounding box center [539, 224] width 19 height 19
type input "[DATE]"
click at [544, 221] on div "15" at bounding box center [539, 224] width 19 height 19
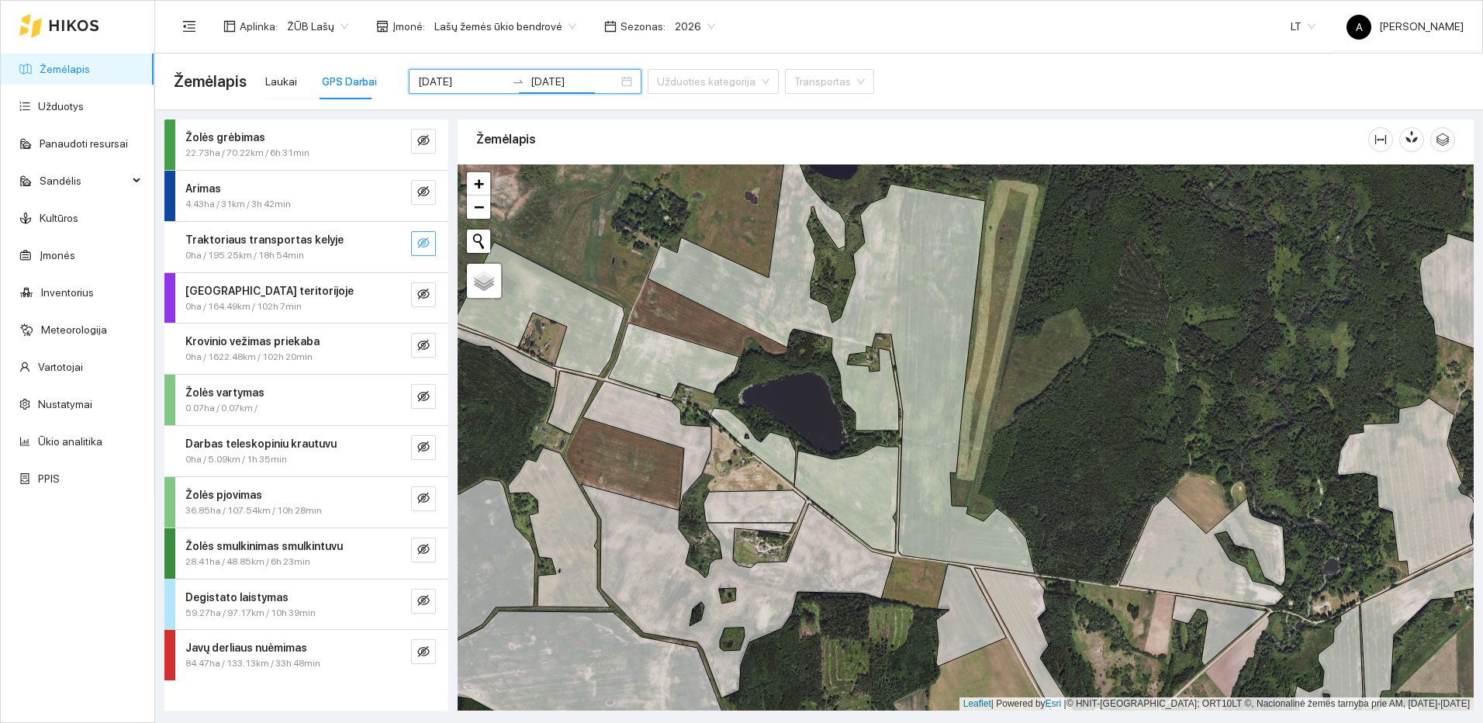
click at [416, 240] on button "button" at bounding box center [423, 243] width 25 height 25
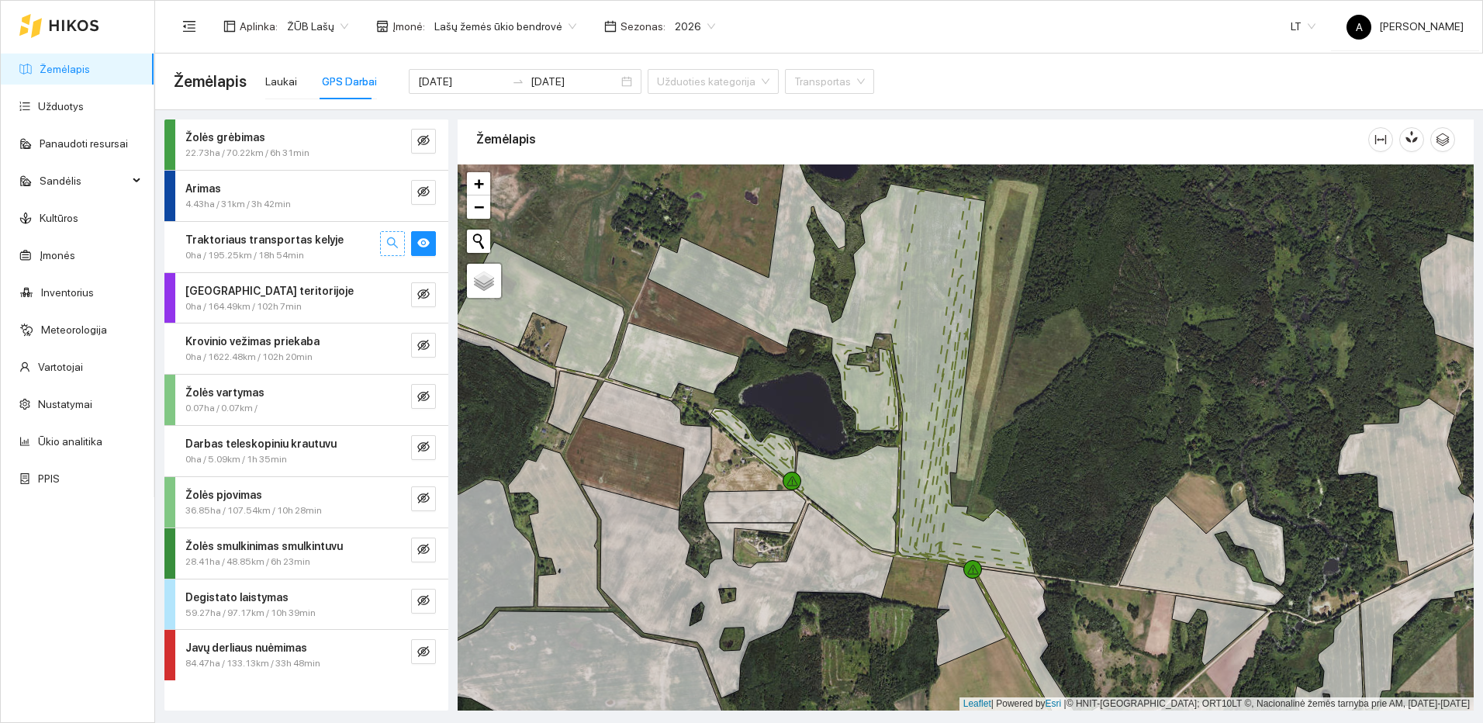
click at [399, 244] on button "button" at bounding box center [392, 243] width 25 height 25
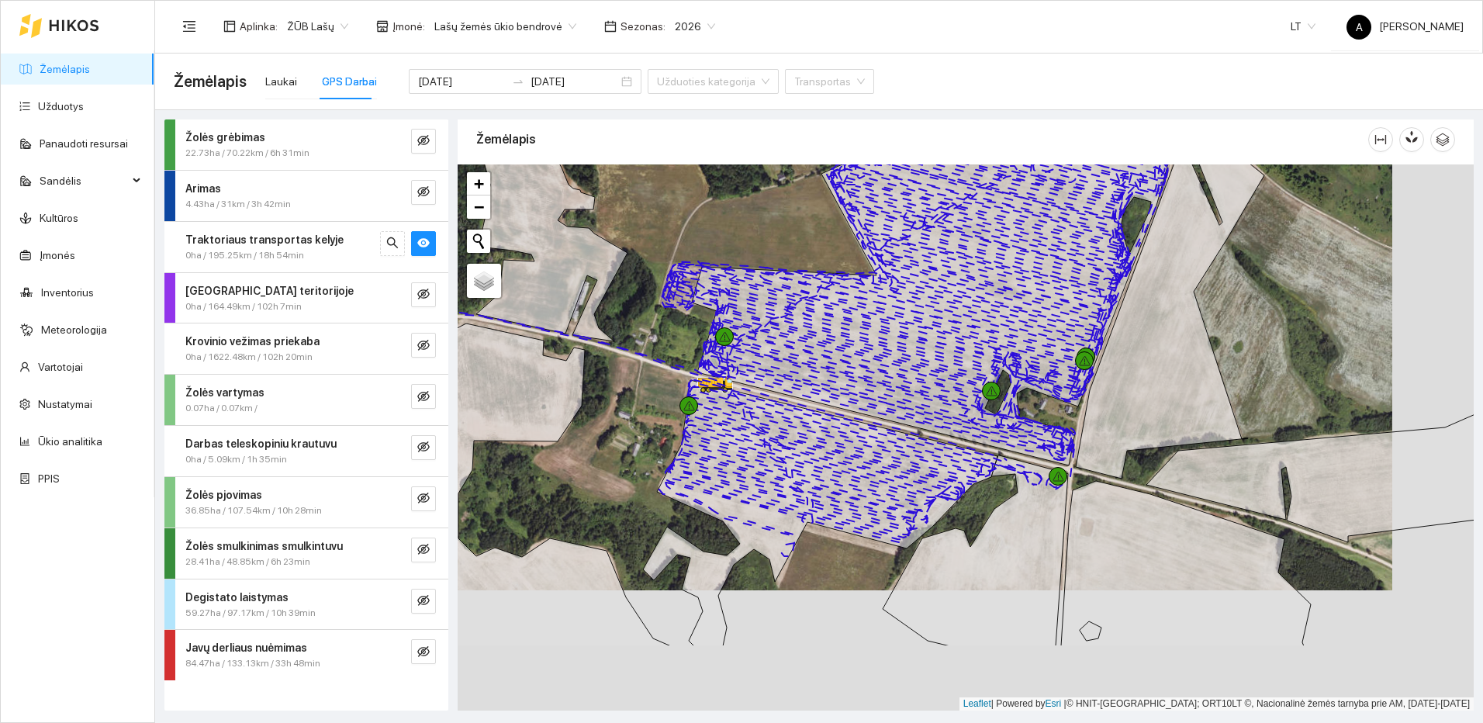
drag, startPoint x: 1081, startPoint y: 623, endPoint x: 1000, endPoint y: 503, distance: 145.2
click at [1000, 503] on div at bounding box center [965, 437] width 1016 height 546
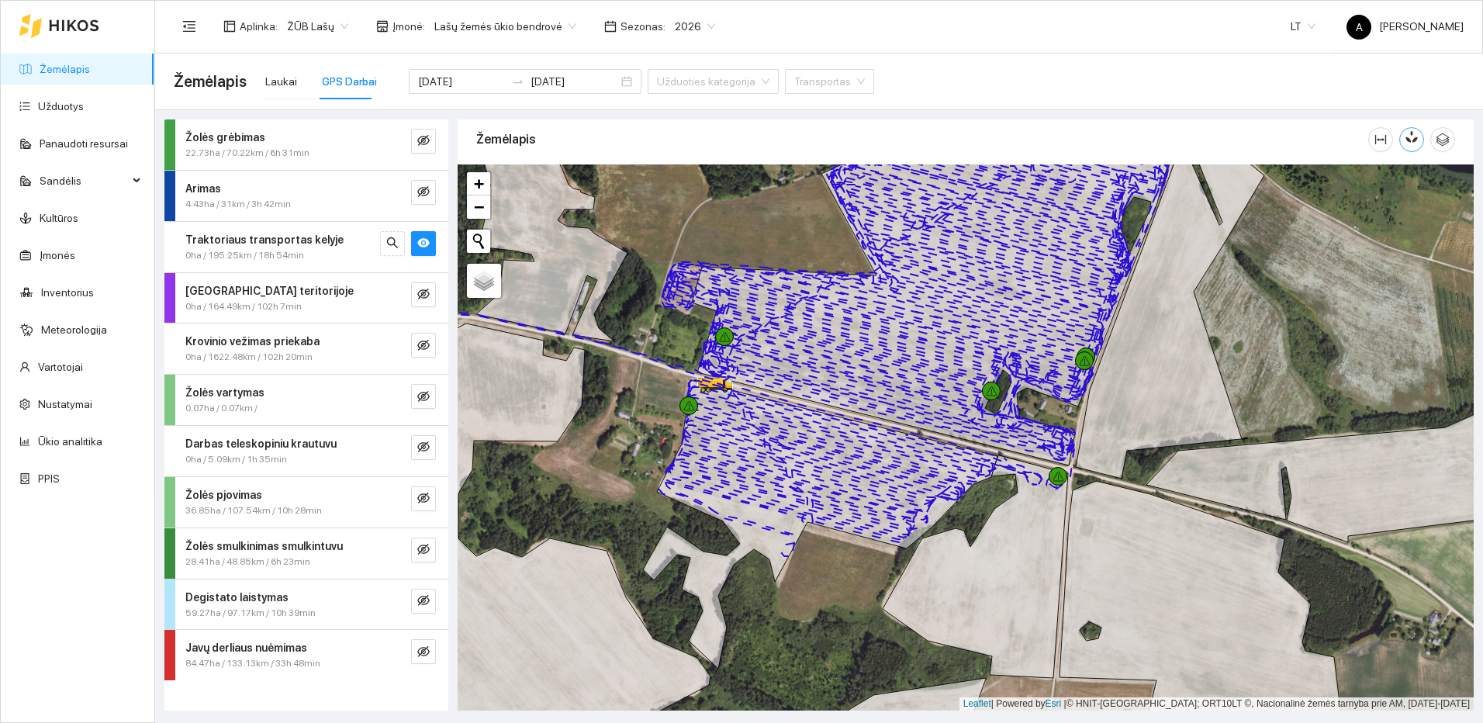
click at [1412, 145] on button "button" at bounding box center [1411, 139] width 25 height 25
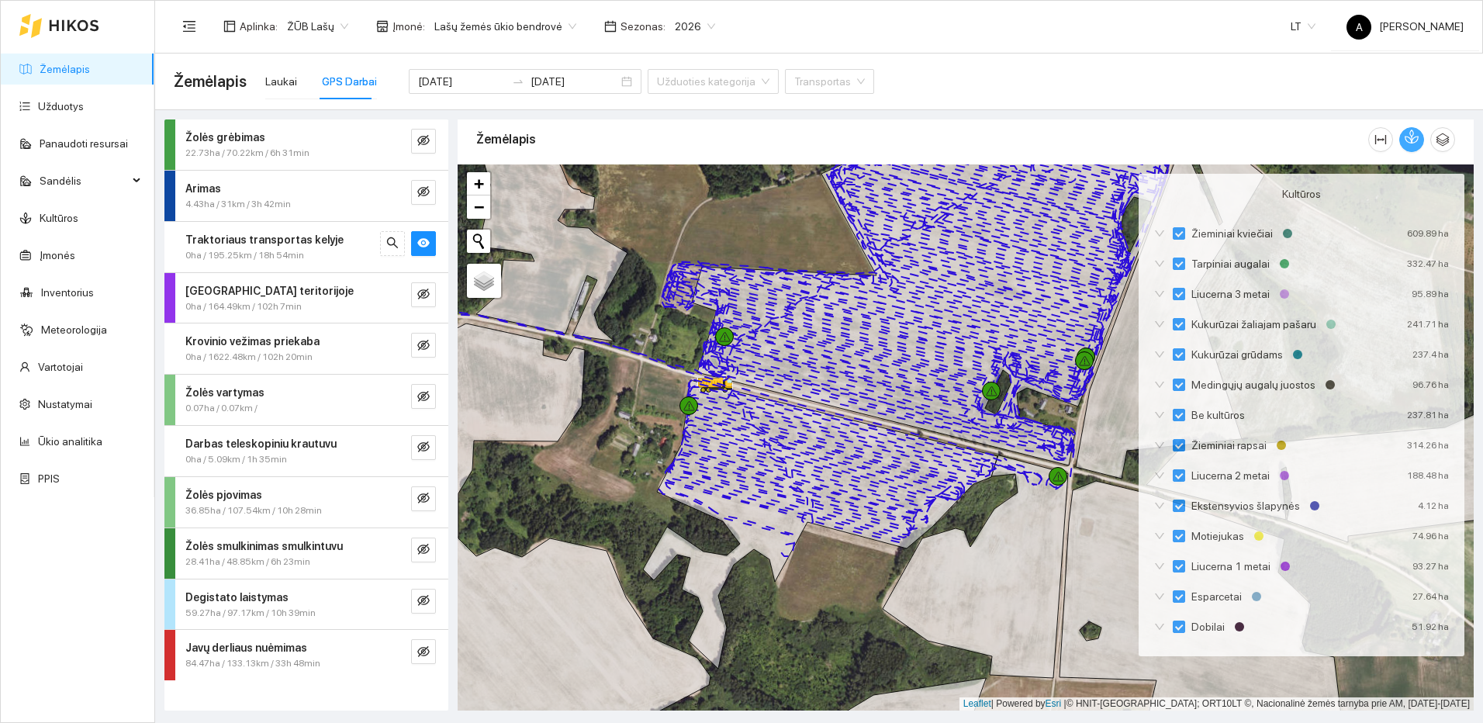
click at [1407, 143] on icon "button" at bounding box center [1411, 136] width 14 height 14
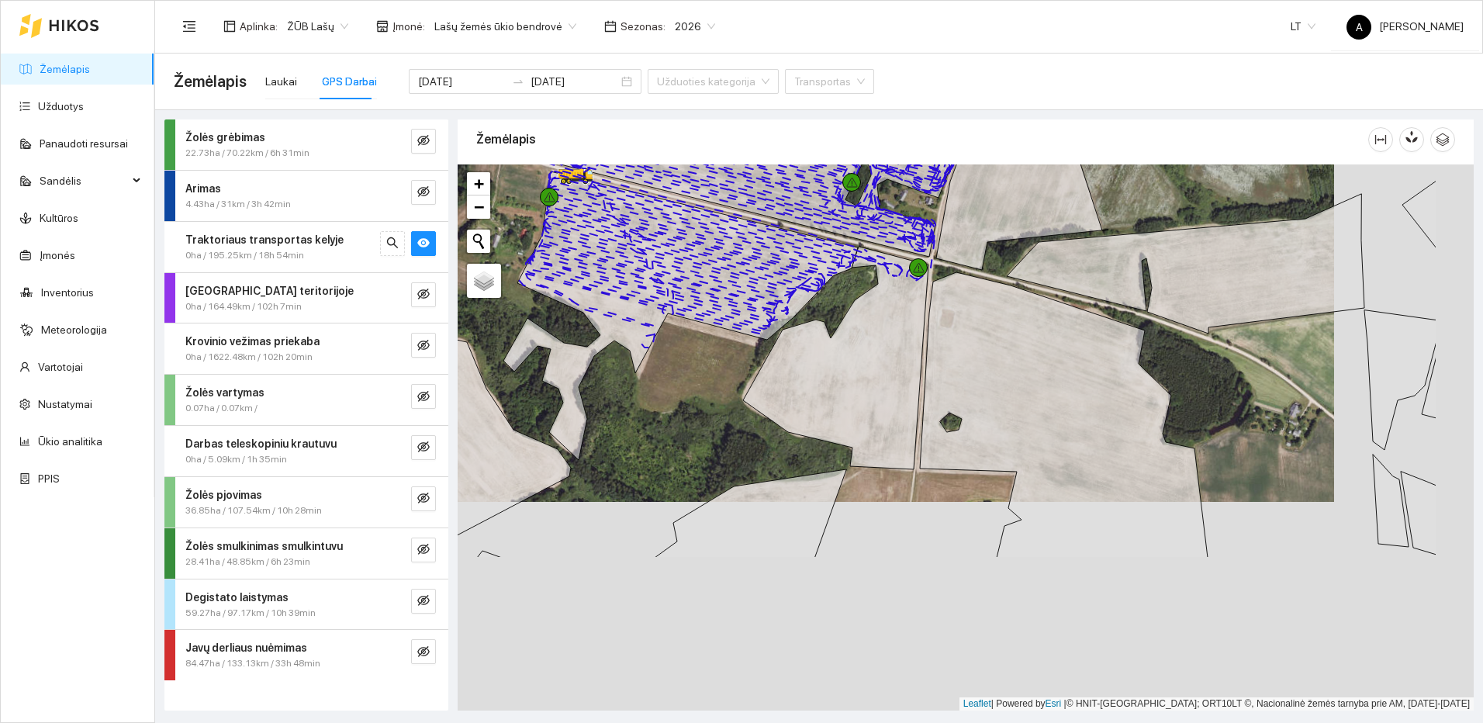
drag, startPoint x: 1373, startPoint y: 597, endPoint x: 1113, endPoint y: 293, distance: 400.3
click at [1180, 342] on div at bounding box center [965, 437] width 1016 height 546
click at [1127, 306] on div at bounding box center [965, 437] width 1016 height 546
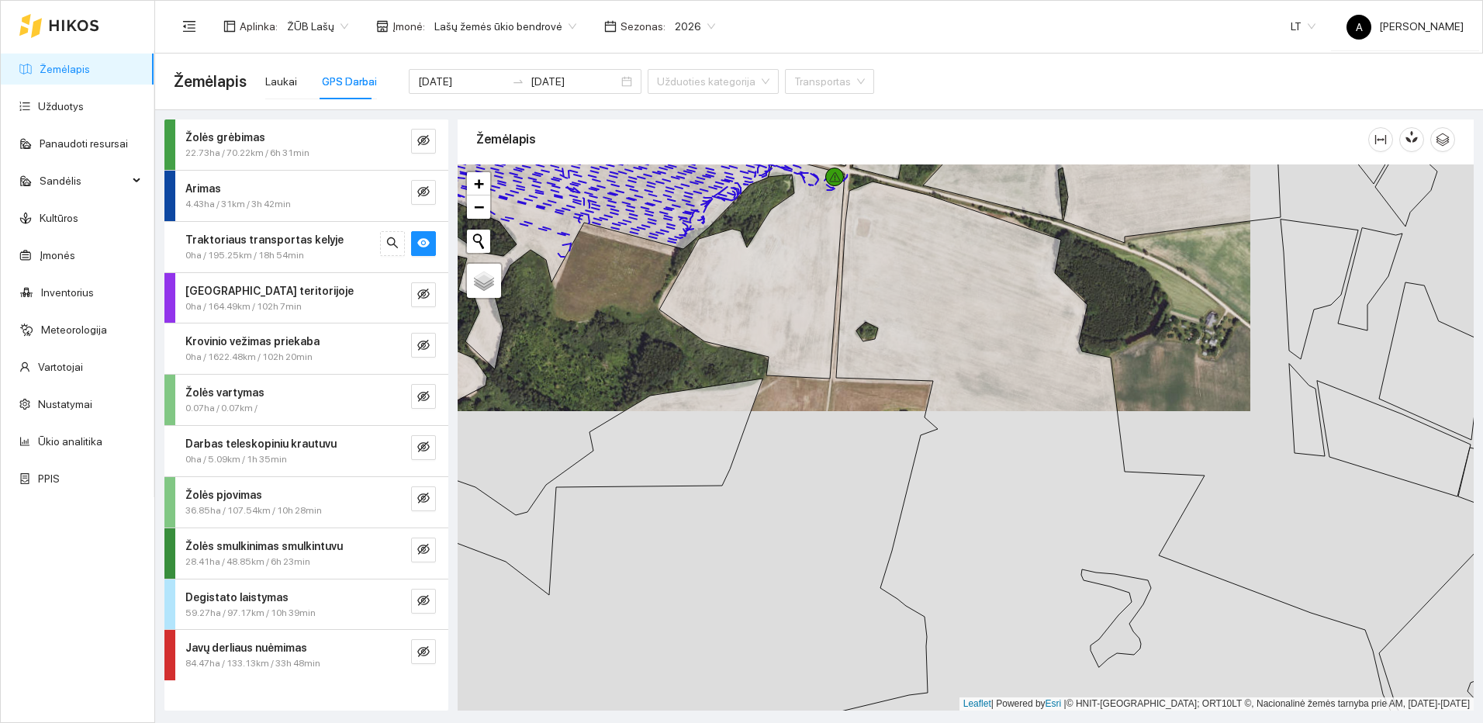
drag, startPoint x: 1302, startPoint y: 573, endPoint x: 1060, endPoint y: 215, distance: 432.3
click at [1060, 215] on div at bounding box center [965, 437] width 1016 height 546
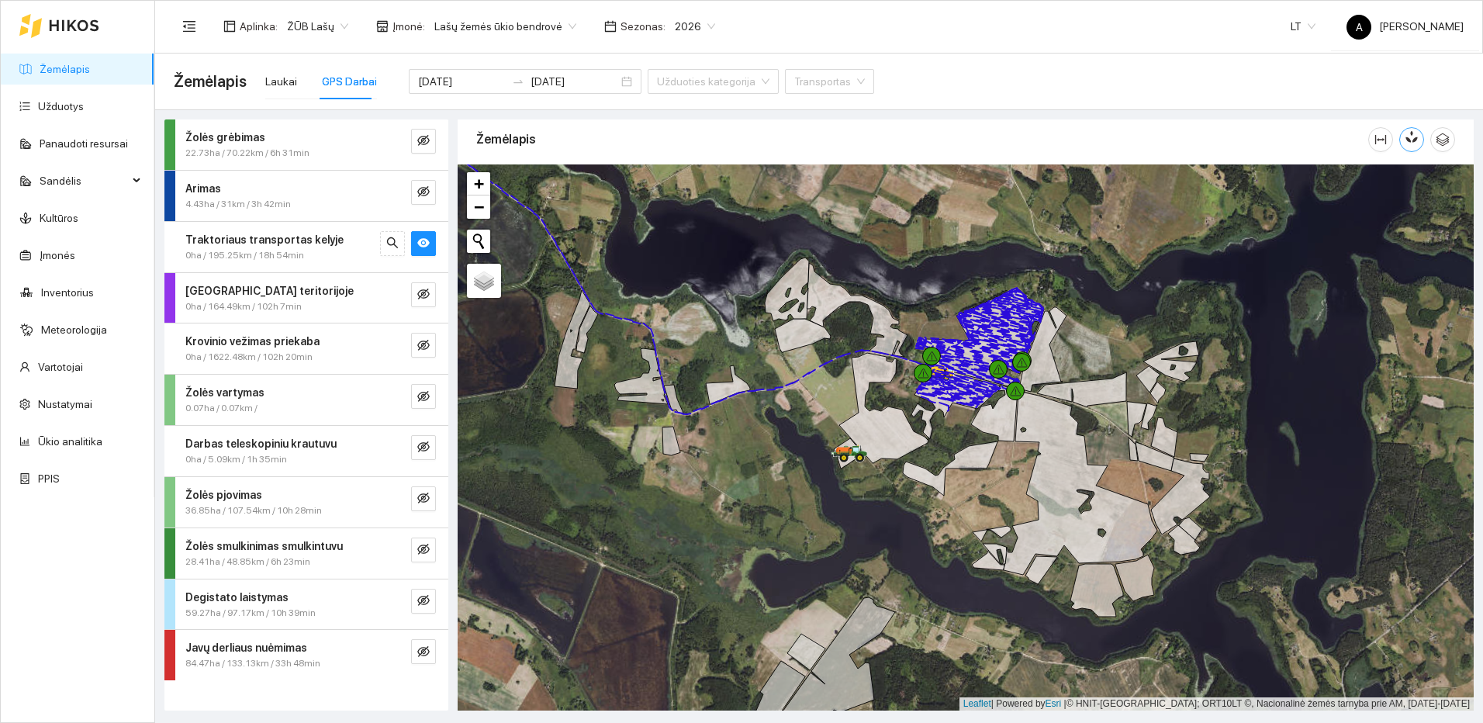
click at [1402, 143] on button "button" at bounding box center [1411, 139] width 25 height 25
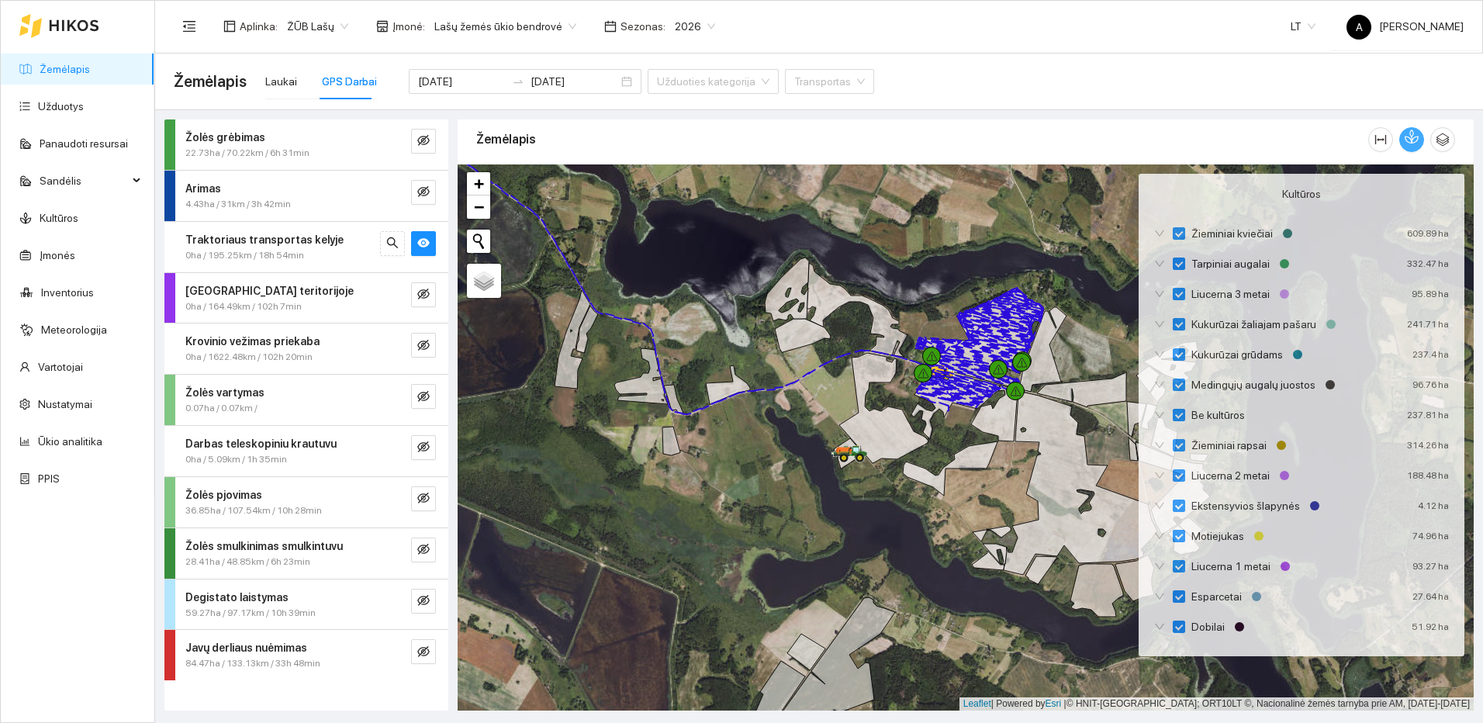
click at [1402, 143] on button "button" at bounding box center [1411, 139] width 25 height 25
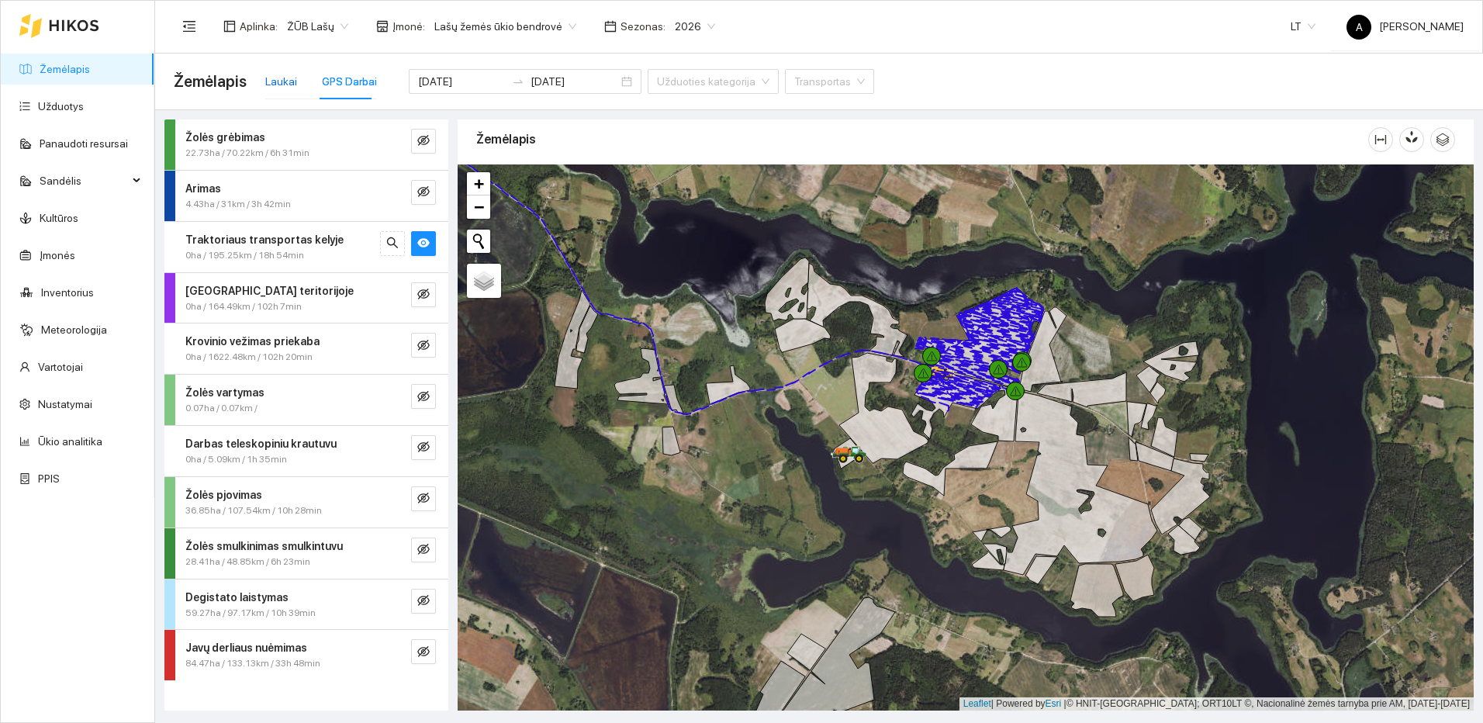
click at [282, 76] on div "Laukai" at bounding box center [281, 81] width 32 height 17
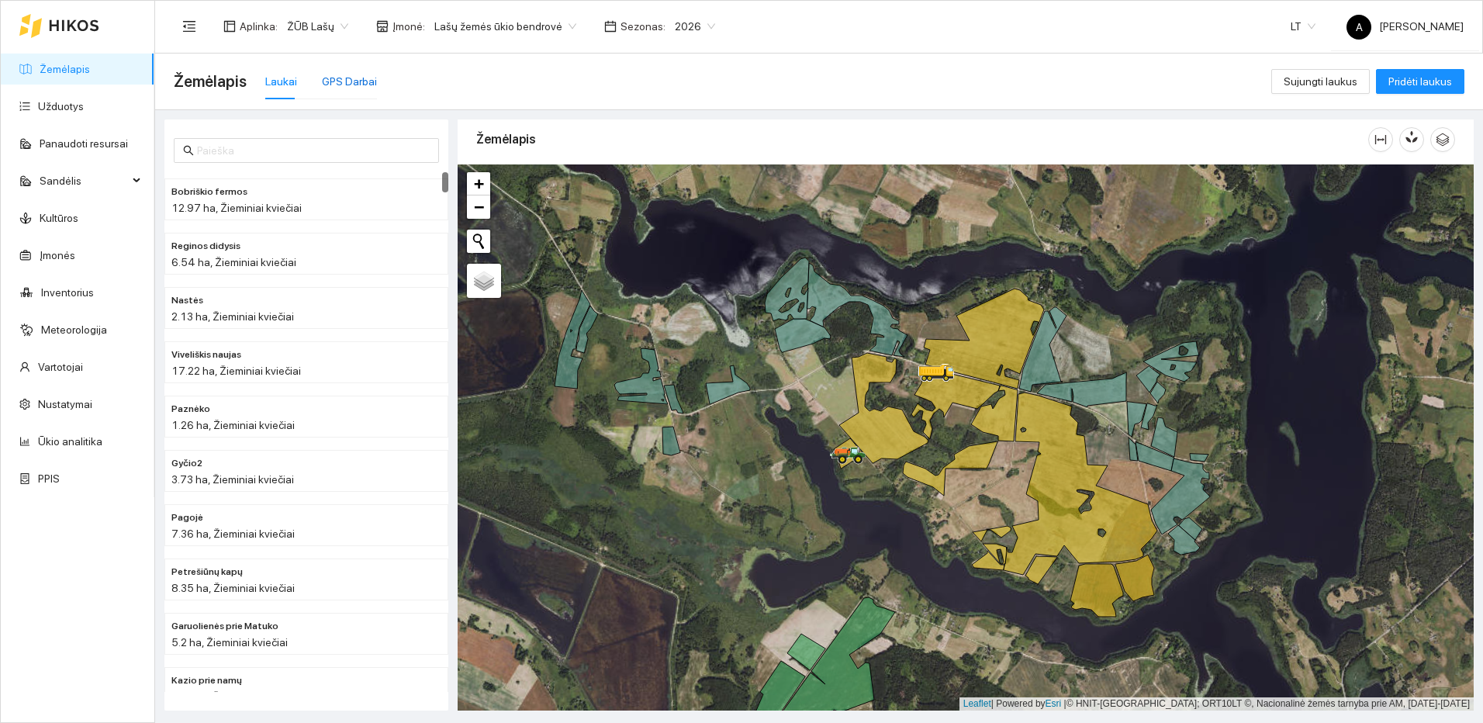
click at [333, 82] on div "GPS Darbai" at bounding box center [349, 81] width 55 height 17
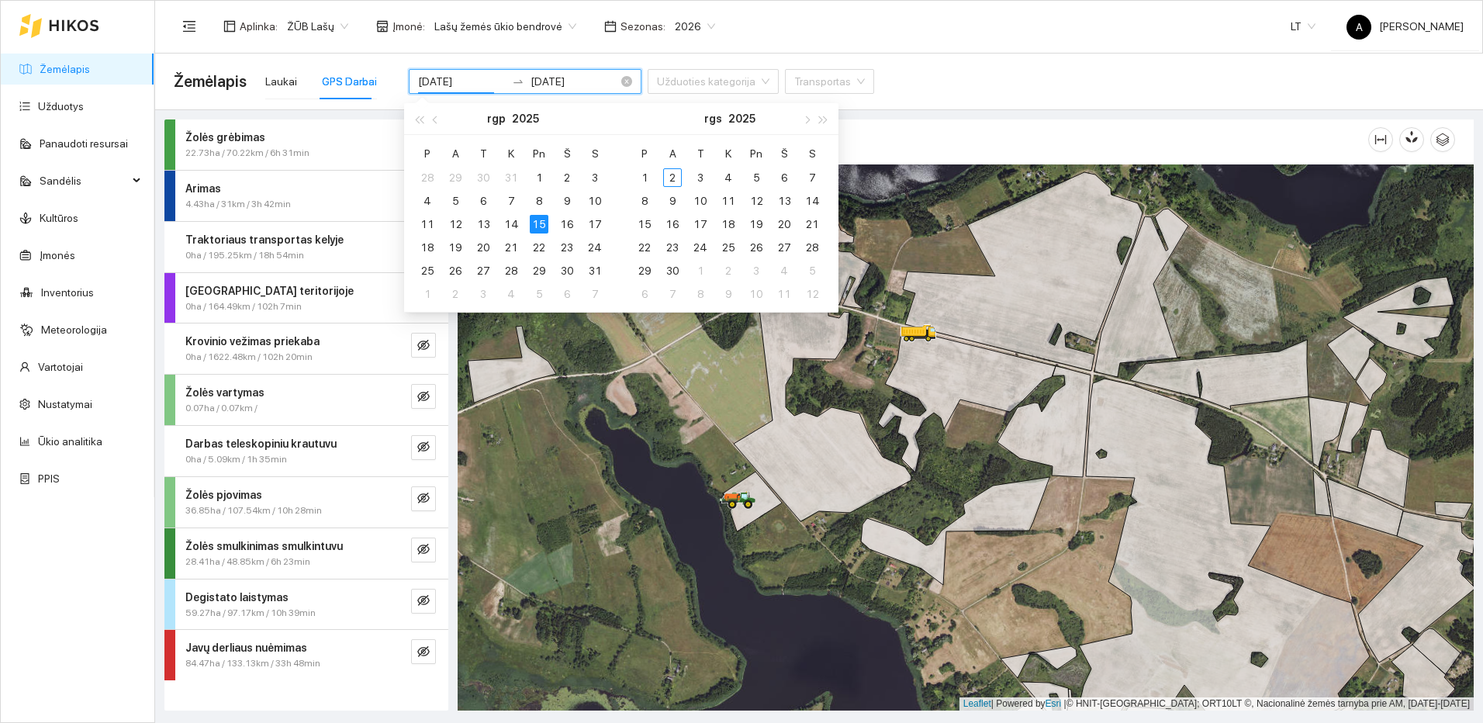
click at [465, 84] on input "[DATE]" at bounding box center [462, 81] width 88 height 17
type input "2025-08-16"
click at [568, 223] on div "16" at bounding box center [567, 224] width 19 height 19
type input "2025-08-16"
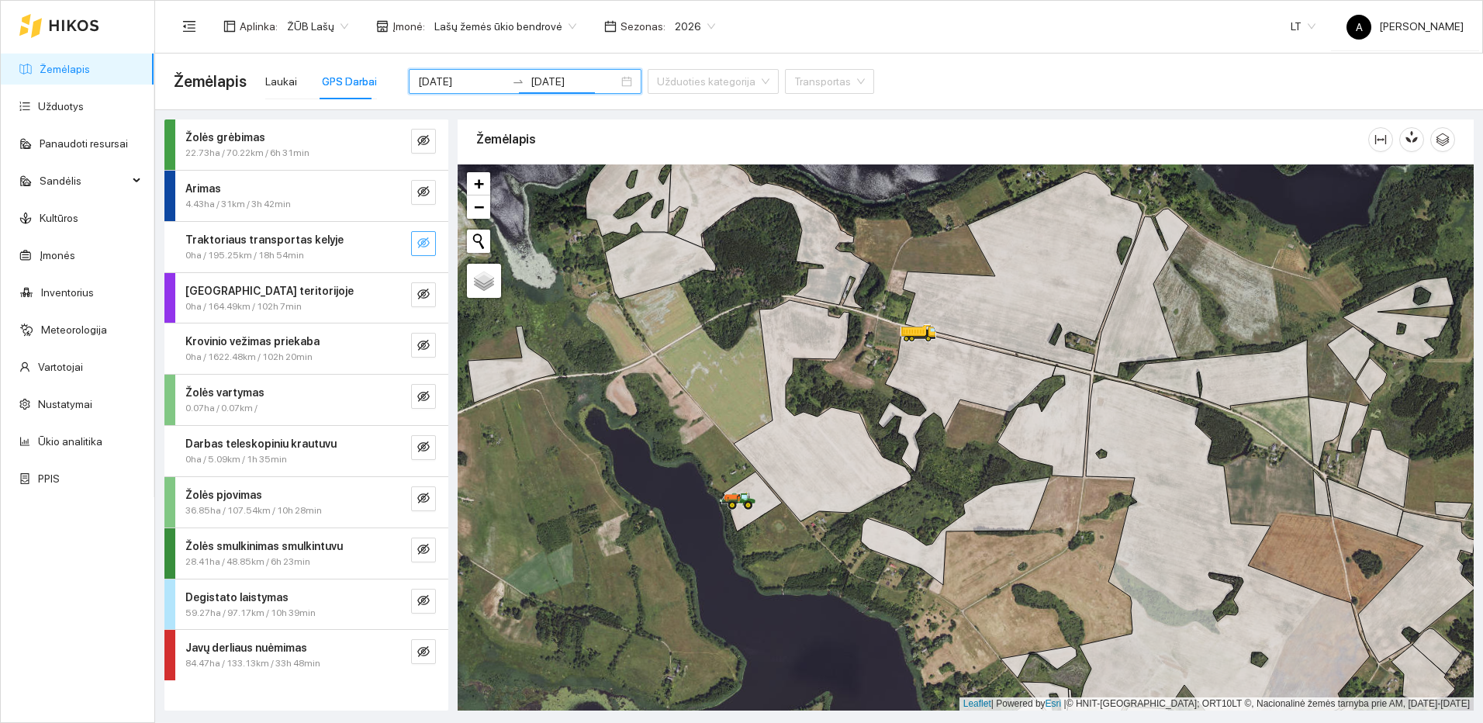
click at [426, 241] on icon "eye-invisible" at bounding box center [423, 243] width 12 height 12
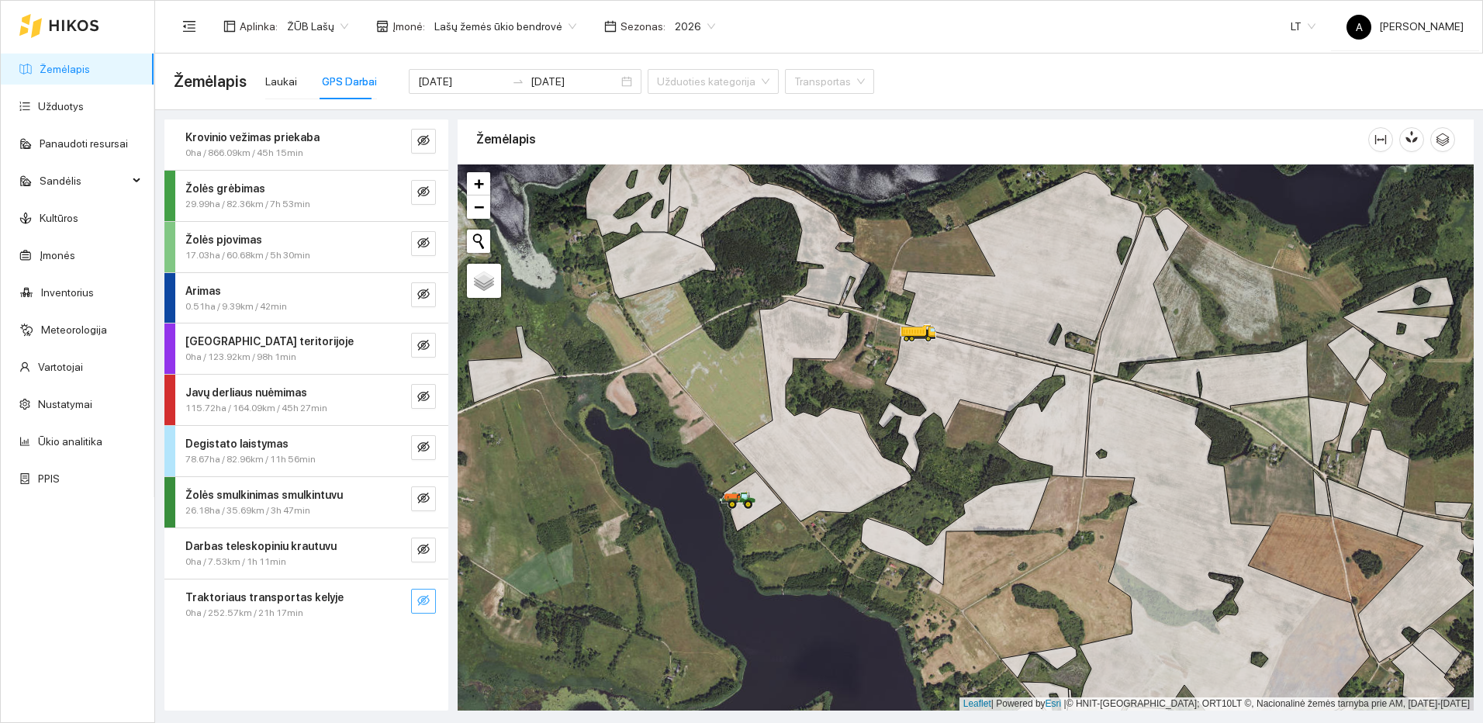
click at [425, 596] on icon "eye-invisible" at bounding box center [423, 600] width 12 height 12
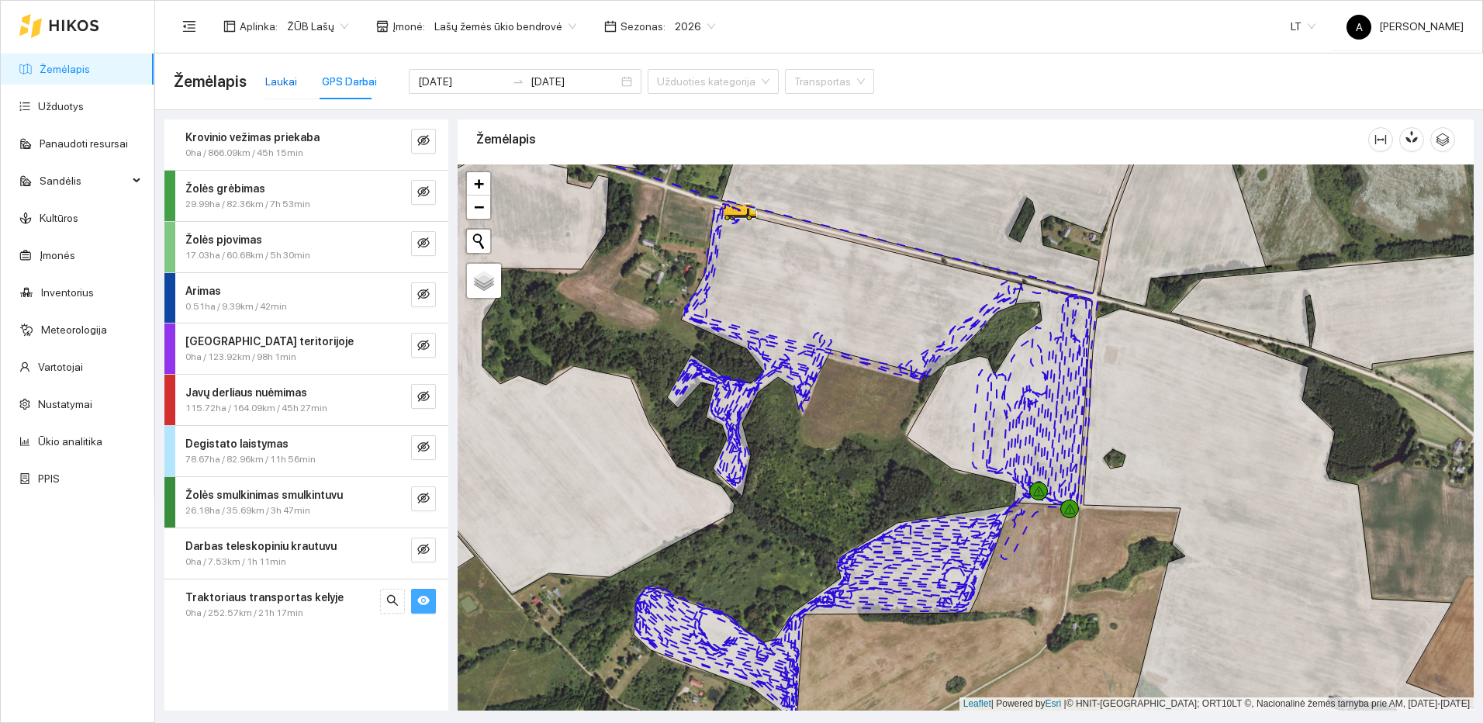
click at [286, 74] on div "Laukai" at bounding box center [281, 81] width 32 height 17
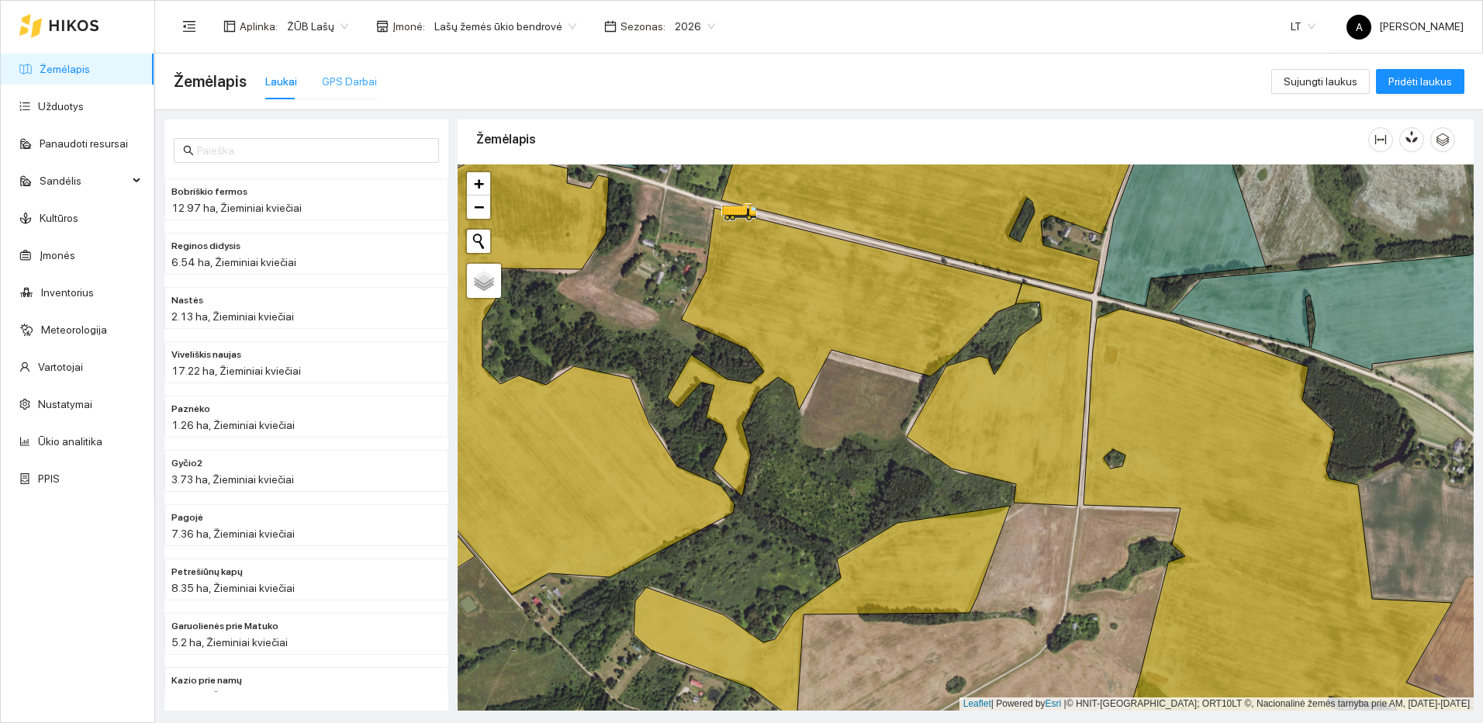
click at [356, 72] on div "GPS Darbai" at bounding box center [349, 82] width 55 height 36
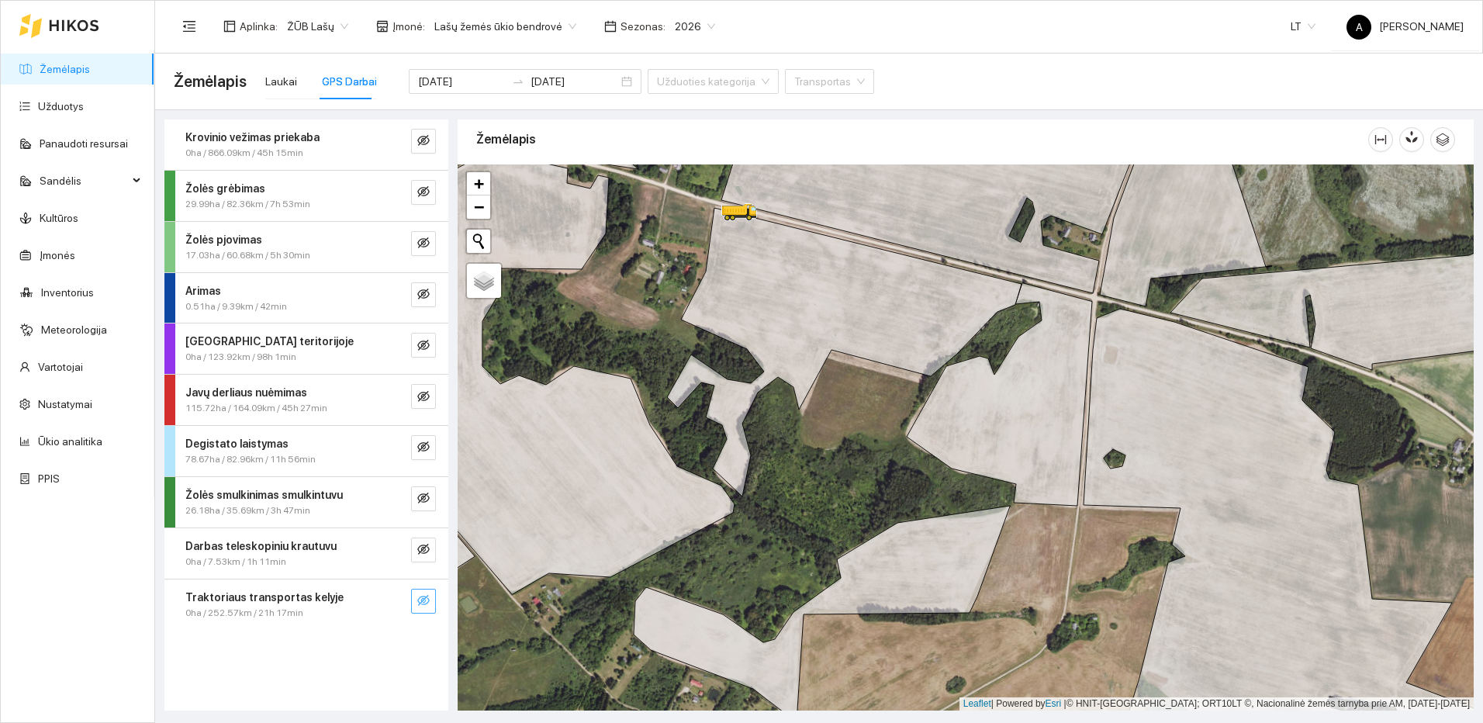
click at [420, 606] on icon "eye-invisible" at bounding box center [423, 600] width 12 height 12
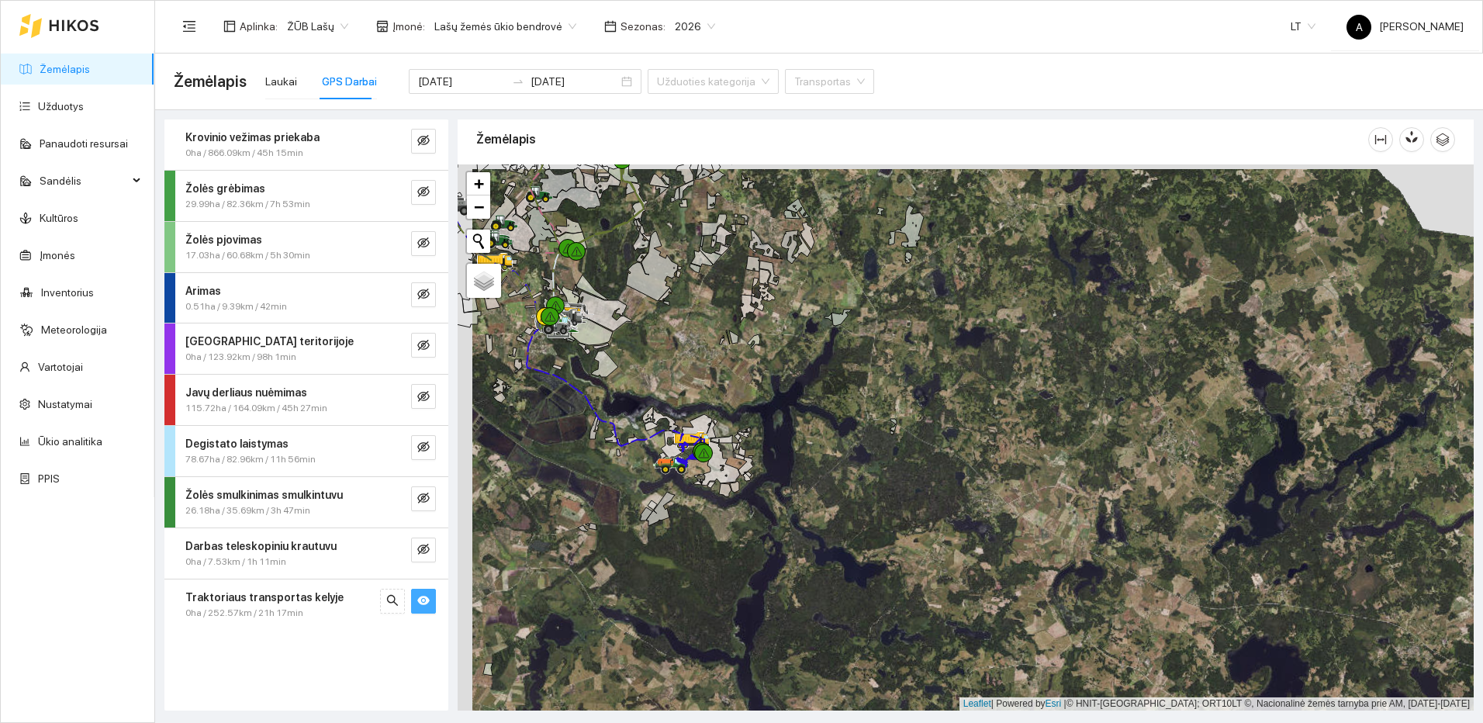
drag, startPoint x: 602, startPoint y: 337, endPoint x: 769, endPoint y: 410, distance: 183.0
click at [613, 345] on icon at bounding box center [588, 329] width 50 height 32
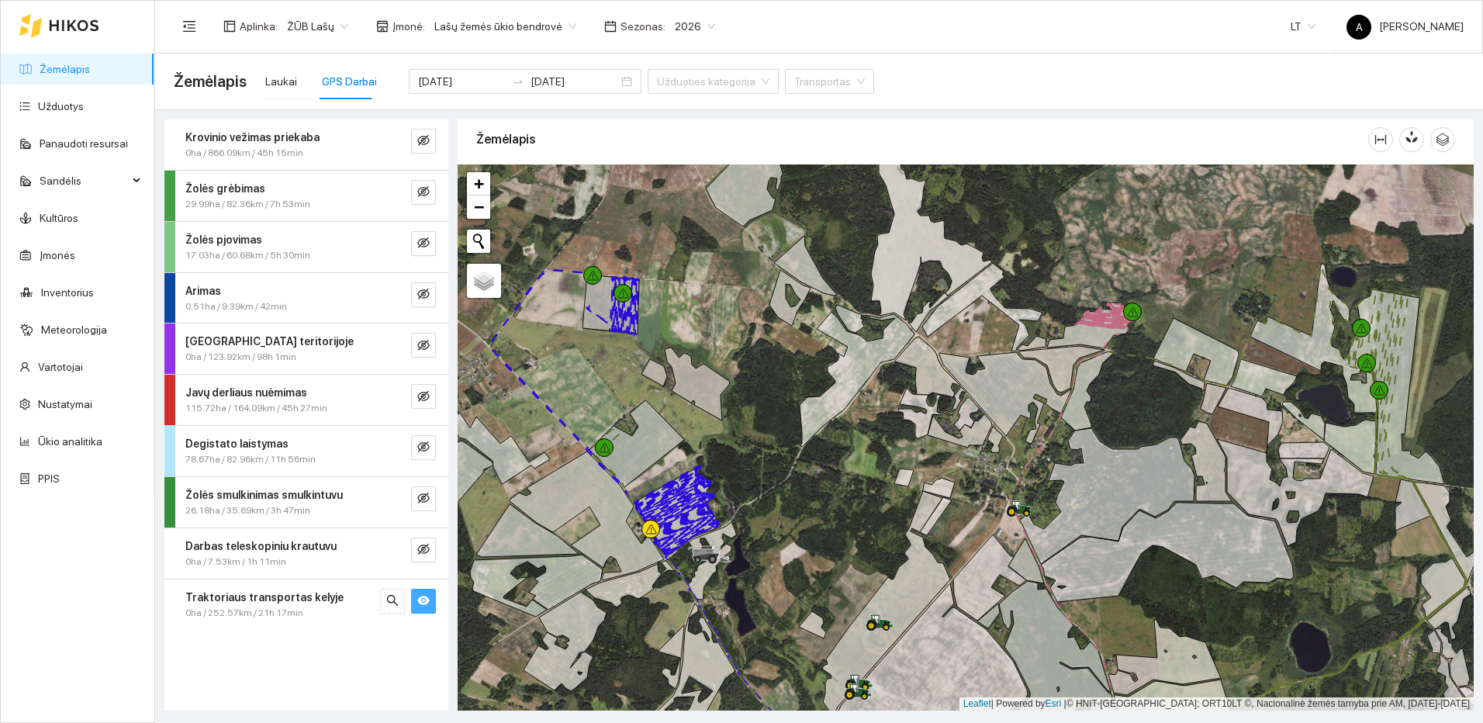
drag, startPoint x: 789, startPoint y: 443, endPoint x: 785, endPoint y: 413, distance: 30.5
click at [785, 413] on div at bounding box center [965, 437] width 1016 height 546
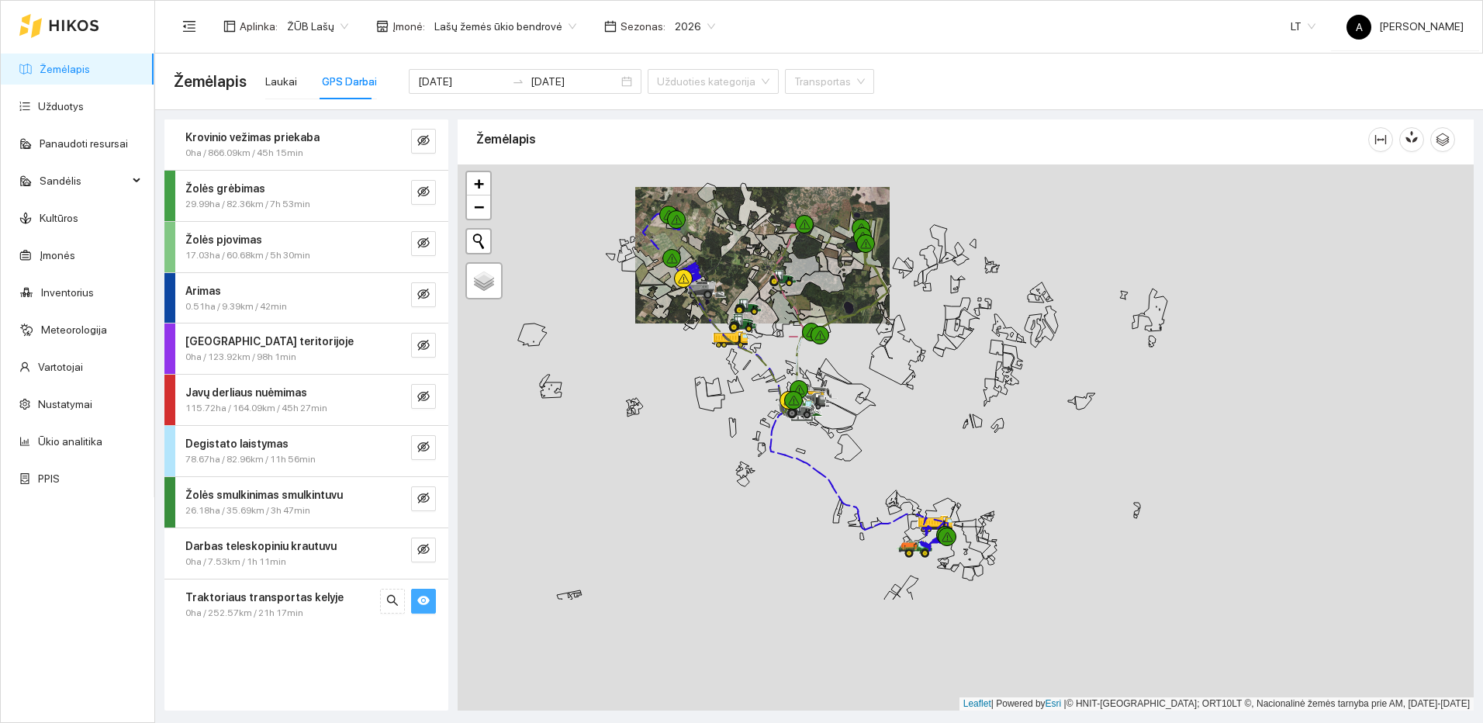
drag, startPoint x: 1032, startPoint y: 613, endPoint x: 960, endPoint y: 418, distance: 208.3
click at [960, 418] on div at bounding box center [965, 437] width 1016 height 546
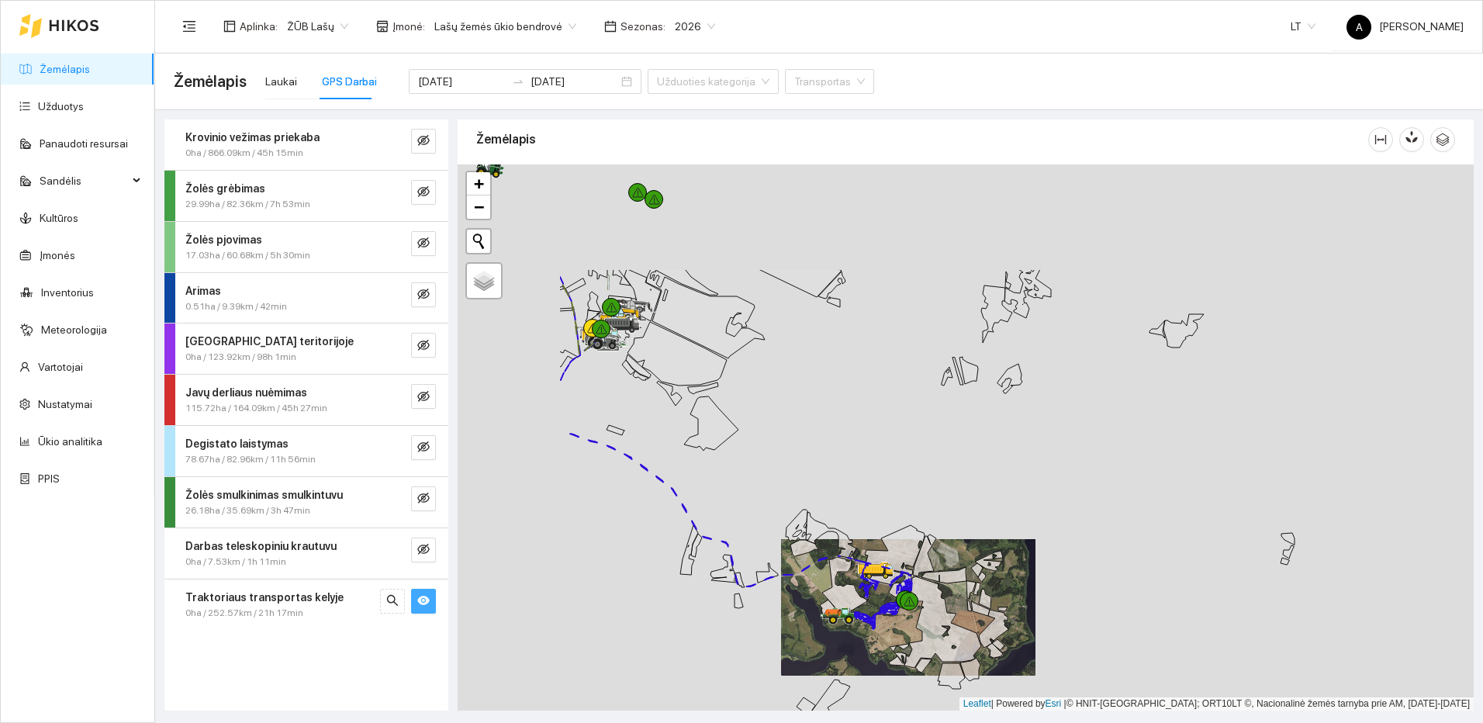
drag, startPoint x: 627, startPoint y: 339, endPoint x: 868, endPoint y: 489, distance: 283.6
click at [907, 532] on div at bounding box center [965, 437] width 1016 height 546
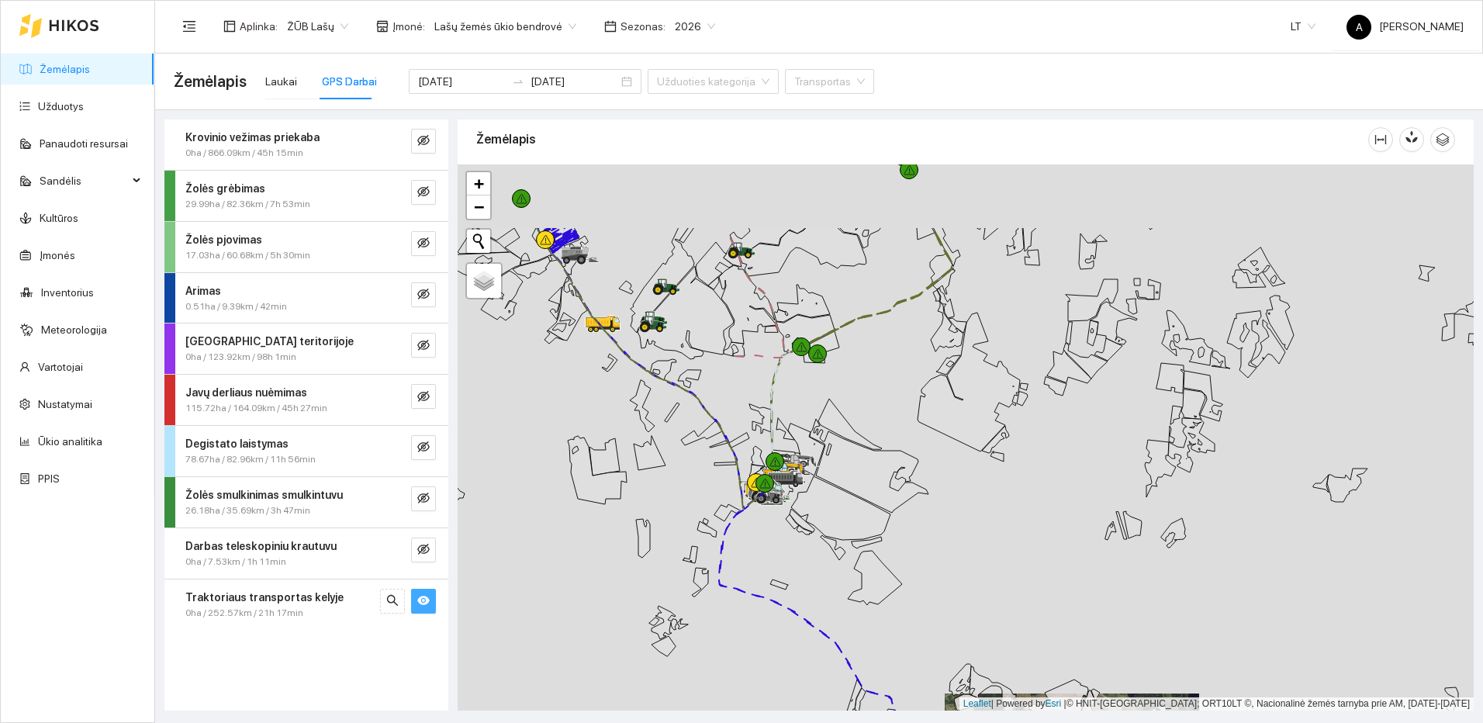
drag, startPoint x: 735, startPoint y: 362, endPoint x: 842, endPoint y: 559, distance: 224.1
click at [842, 559] on div at bounding box center [965, 437] width 1016 height 546
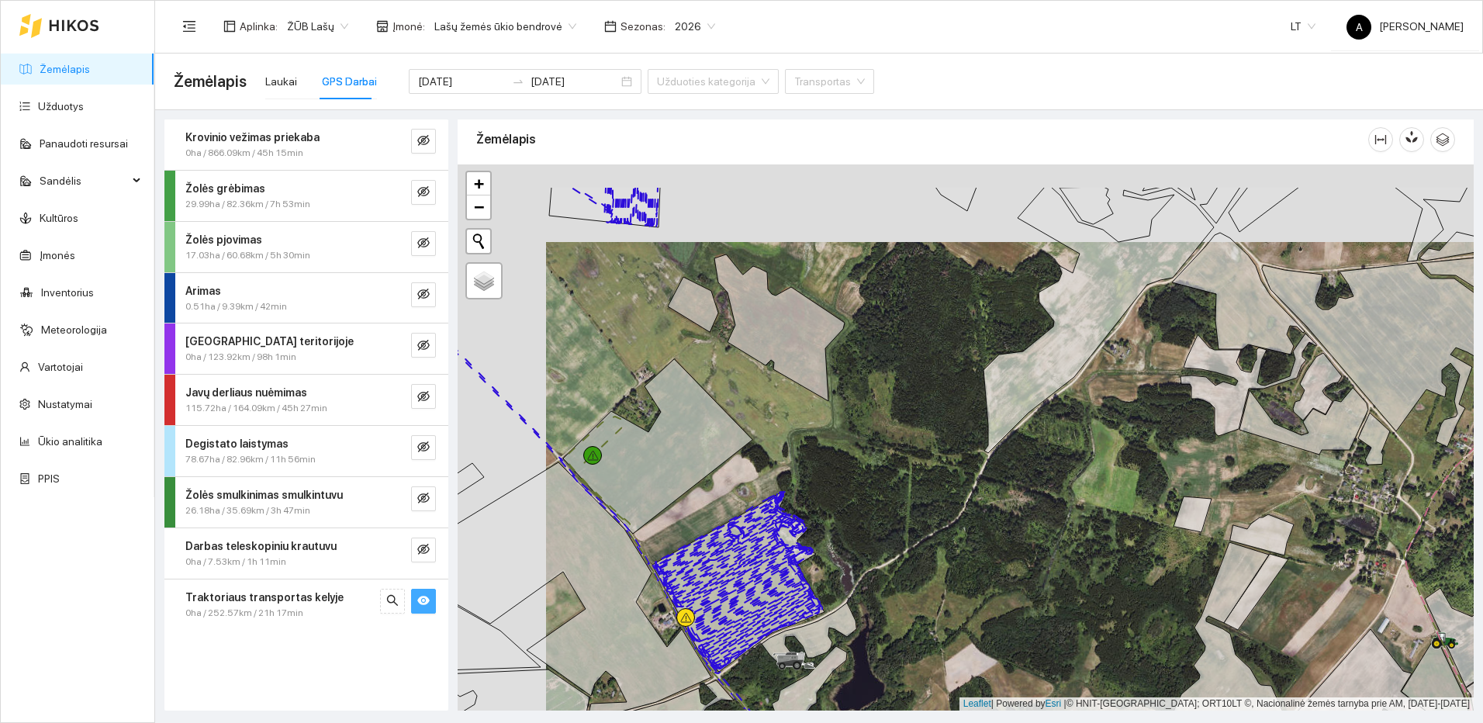
drag, startPoint x: 662, startPoint y: 323, endPoint x: 819, endPoint y: 519, distance: 251.0
click at [843, 547] on div at bounding box center [965, 437] width 1016 height 546
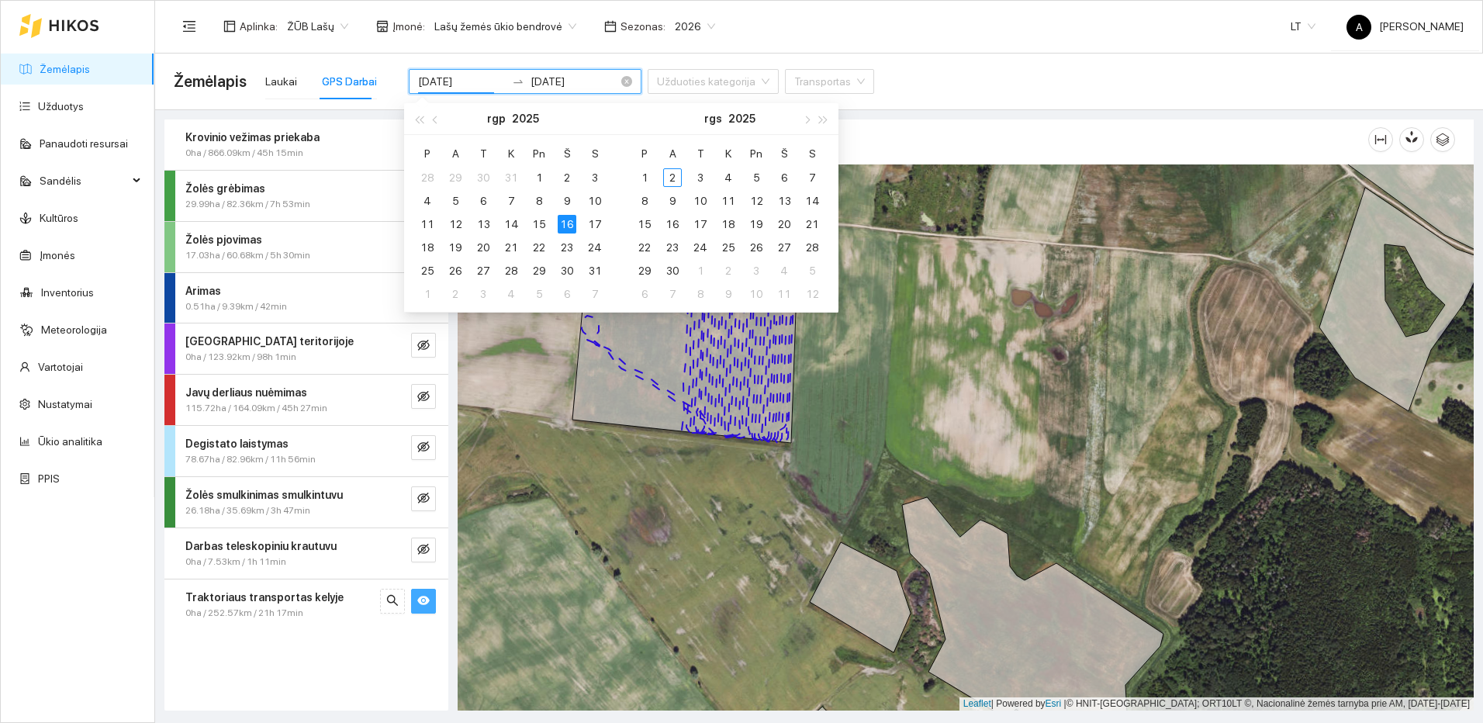
click at [467, 82] on input "2025-08-16" at bounding box center [462, 81] width 88 height 17
type input "2025-08-17"
click at [590, 226] on div "17" at bounding box center [594, 224] width 19 height 19
click at [591, 226] on div "17" at bounding box center [594, 224] width 19 height 19
type input "2025-08-17"
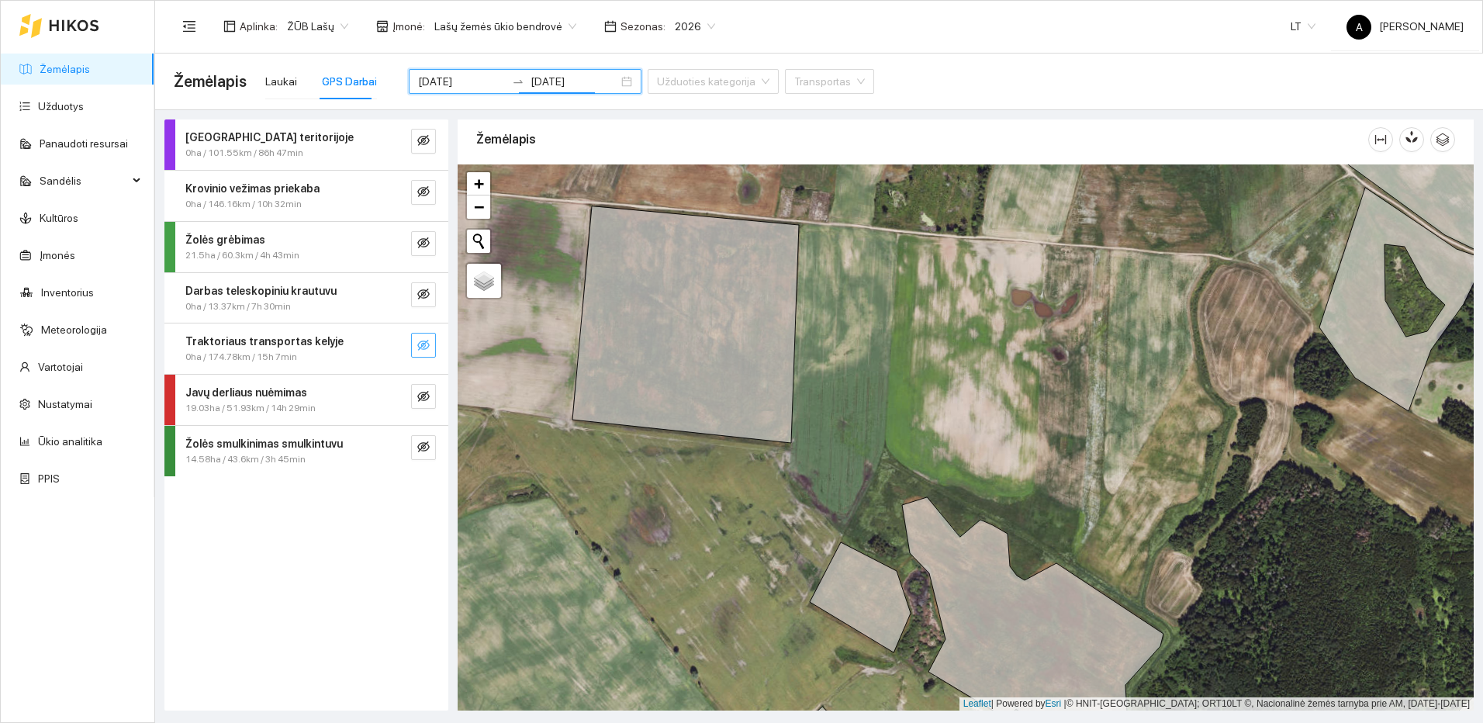
click at [423, 347] on icon "eye-invisible" at bounding box center [423, 345] width 12 height 12
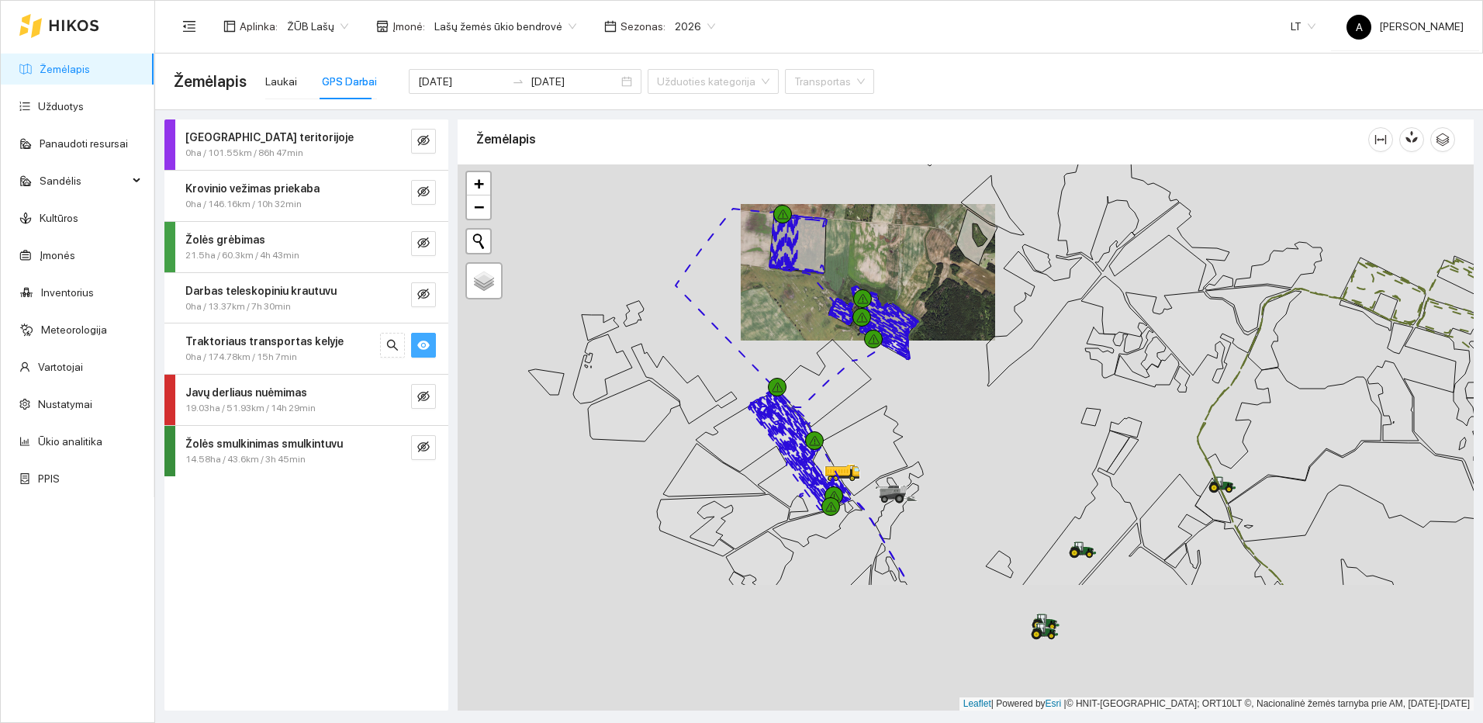
drag, startPoint x: 979, startPoint y: 592, endPoint x: 938, endPoint y: 385, distance: 210.2
click at [938, 390] on div at bounding box center [965, 437] width 1016 height 546
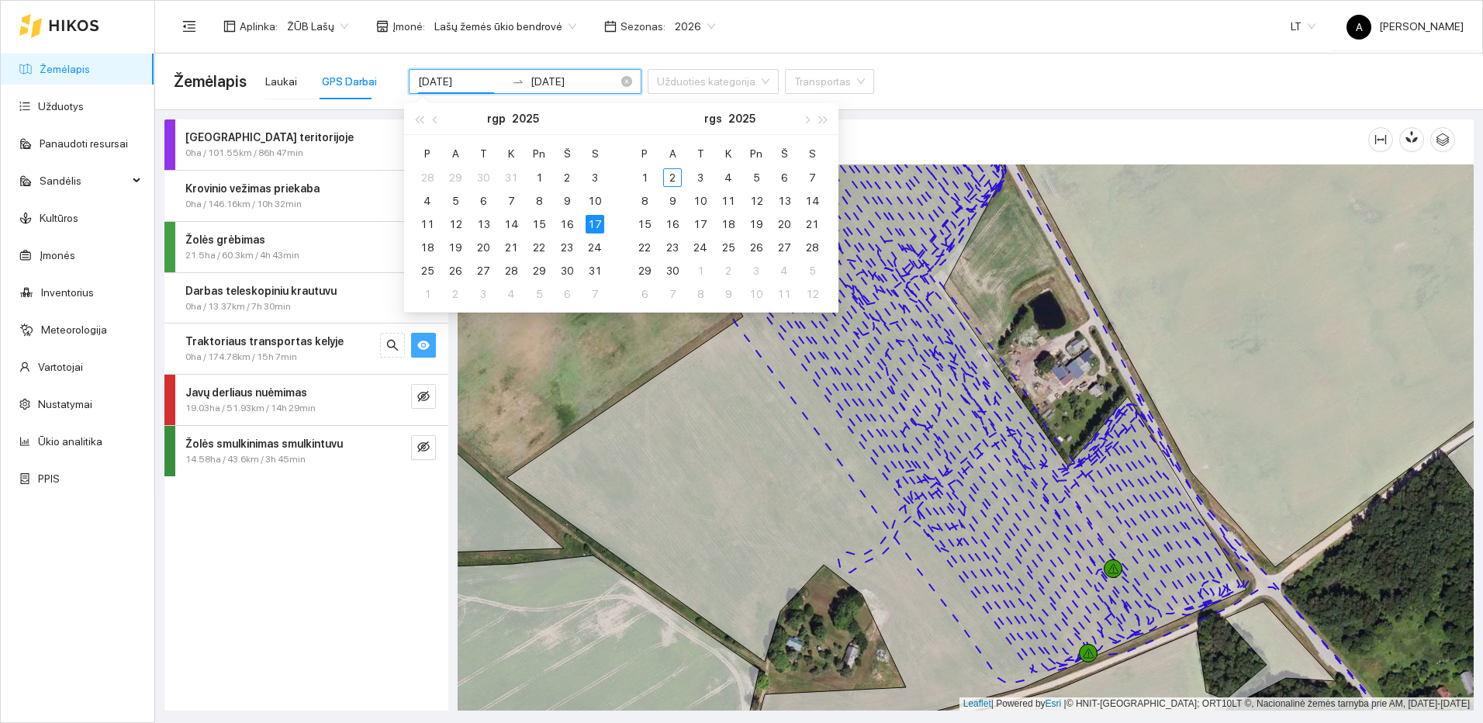
drag, startPoint x: 463, startPoint y: 82, endPoint x: 470, endPoint y: 86, distance: 8.0
click at [470, 86] on input "2025-08-17" at bounding box center [462, 81] width 88 height 17
type input "2025-08-18"
click at [430, 249] on div "18" at bounding box center [427, 247] width 19 height 19
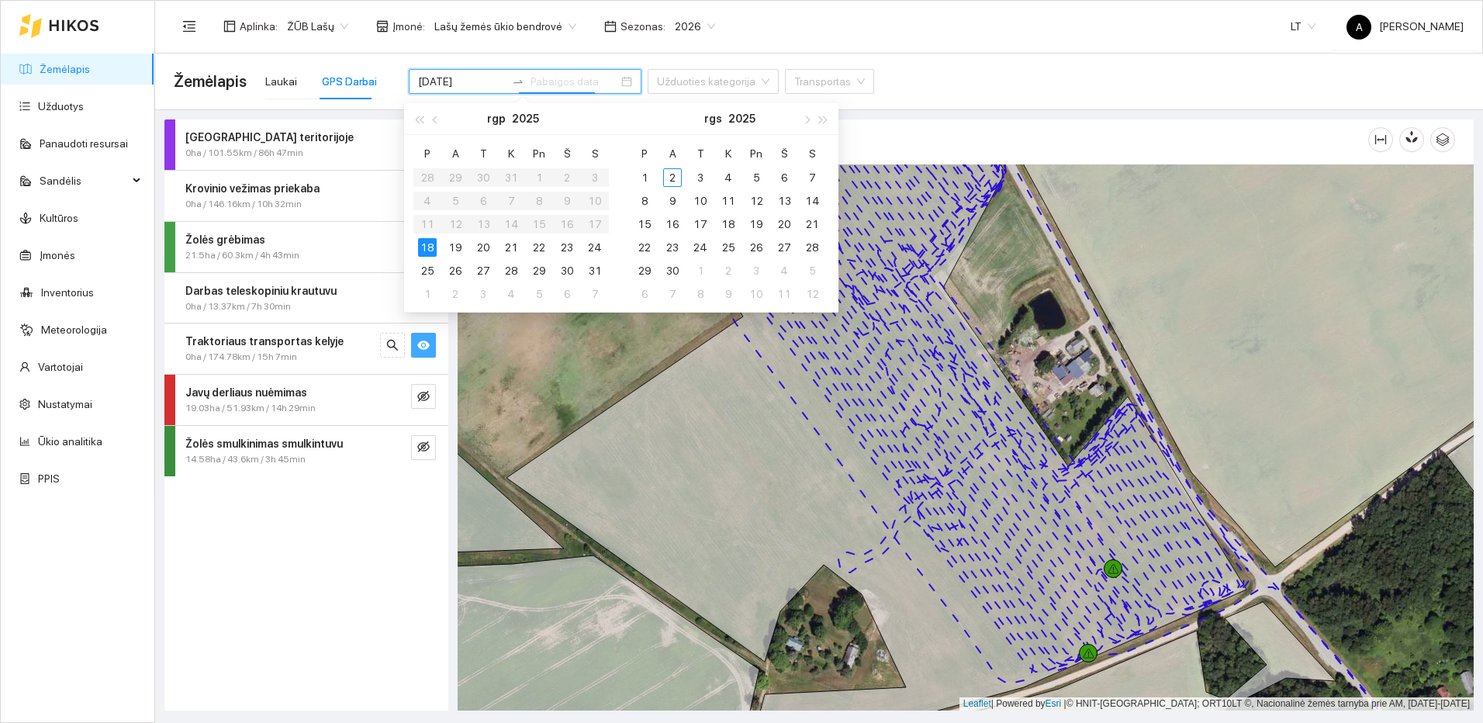
type input "2025-08-18"
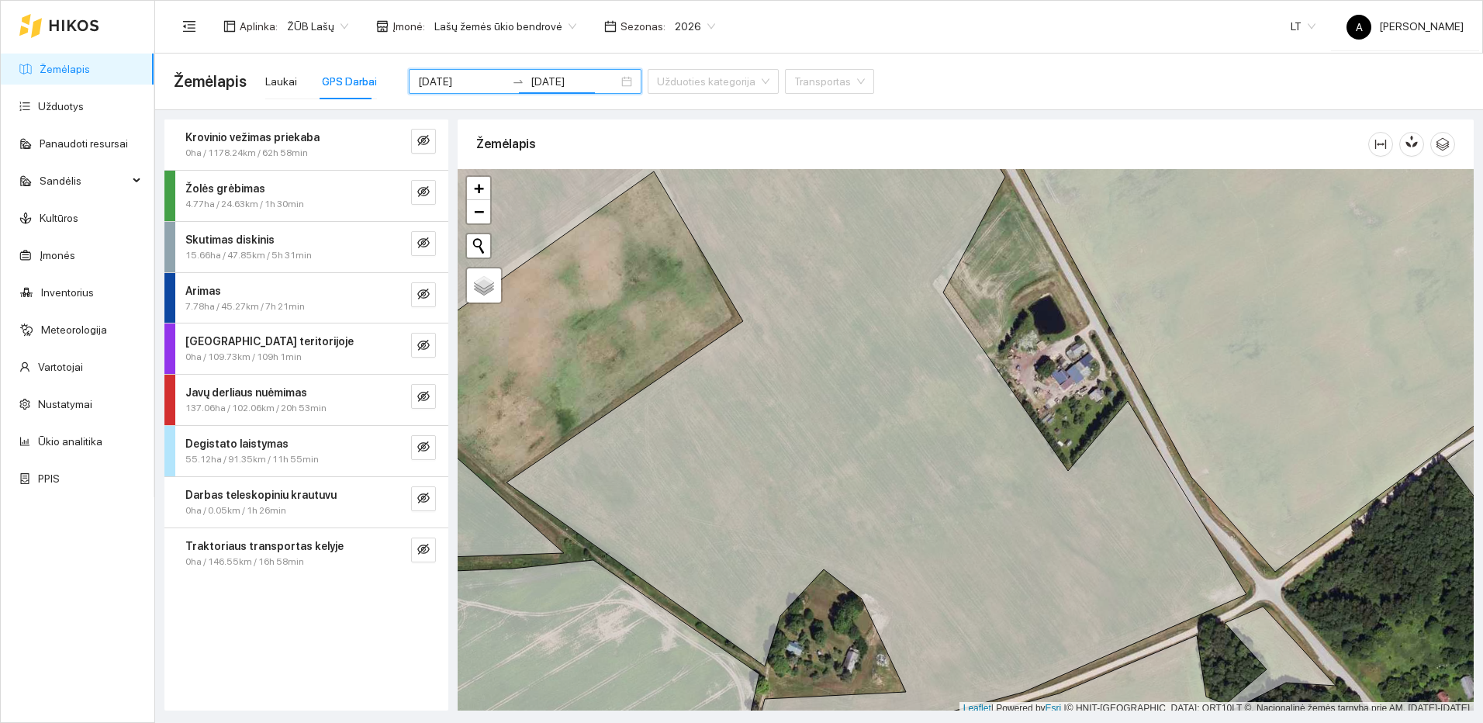
scroll to position [5, 0]
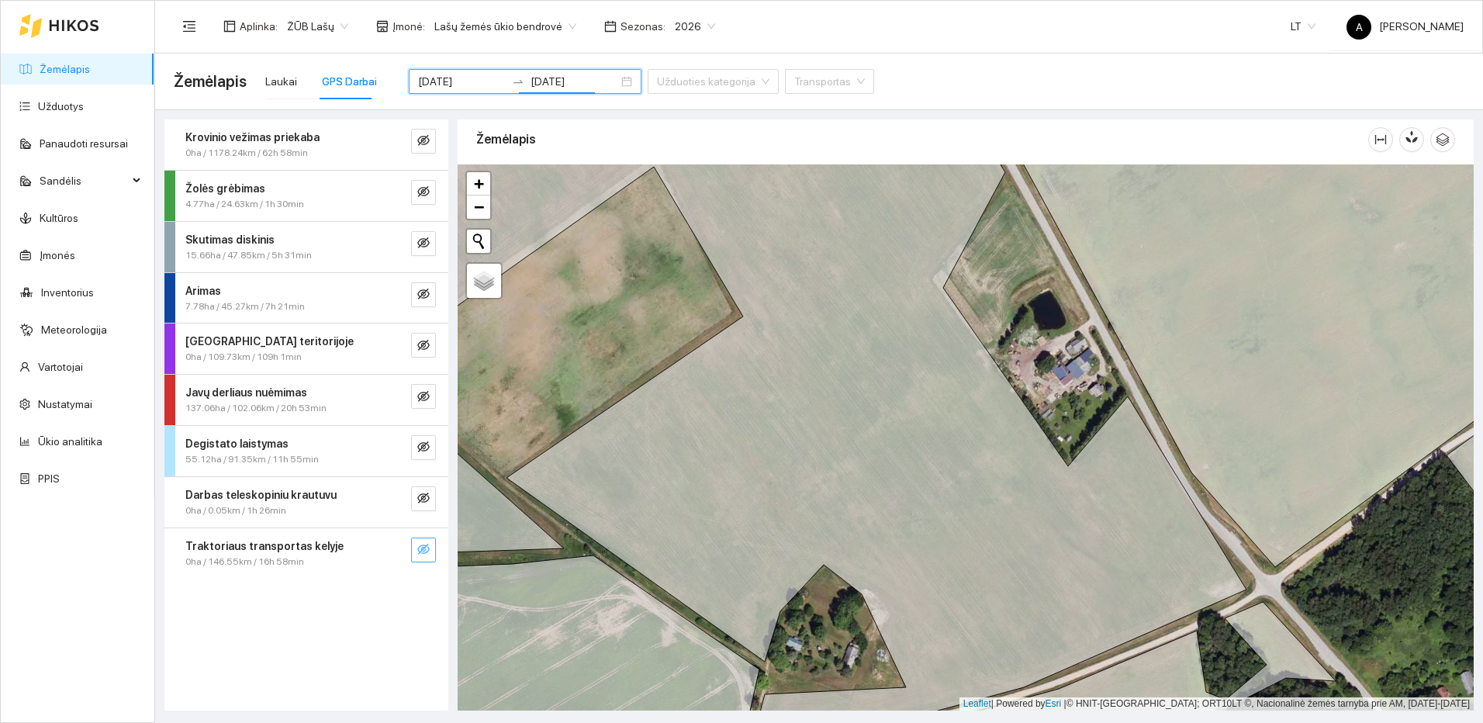
click at [422, 547] on icon "eye-invisible" at bounding box center [423, 549] width 12 height 11
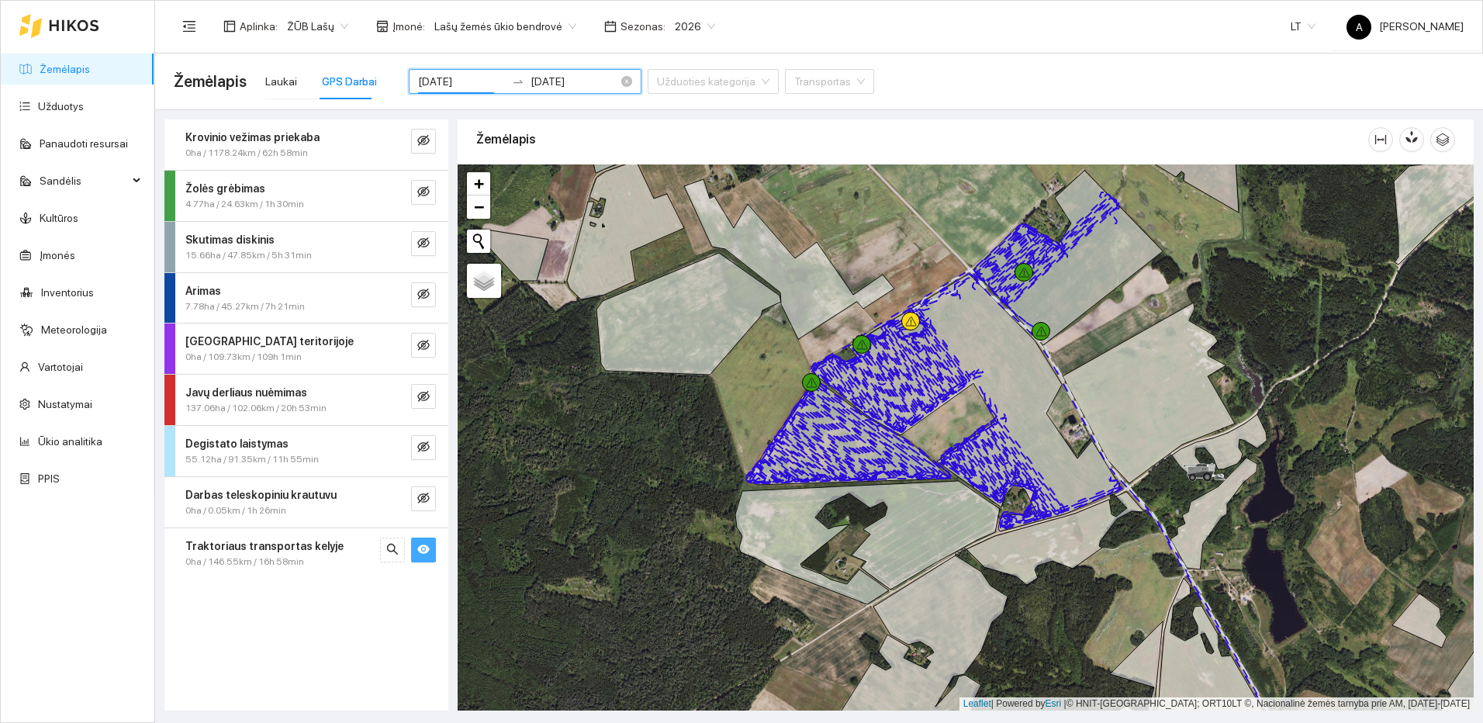
click at [472, 84] on input "[DATE]" at bounding box center [462, 81] width 88 height 17
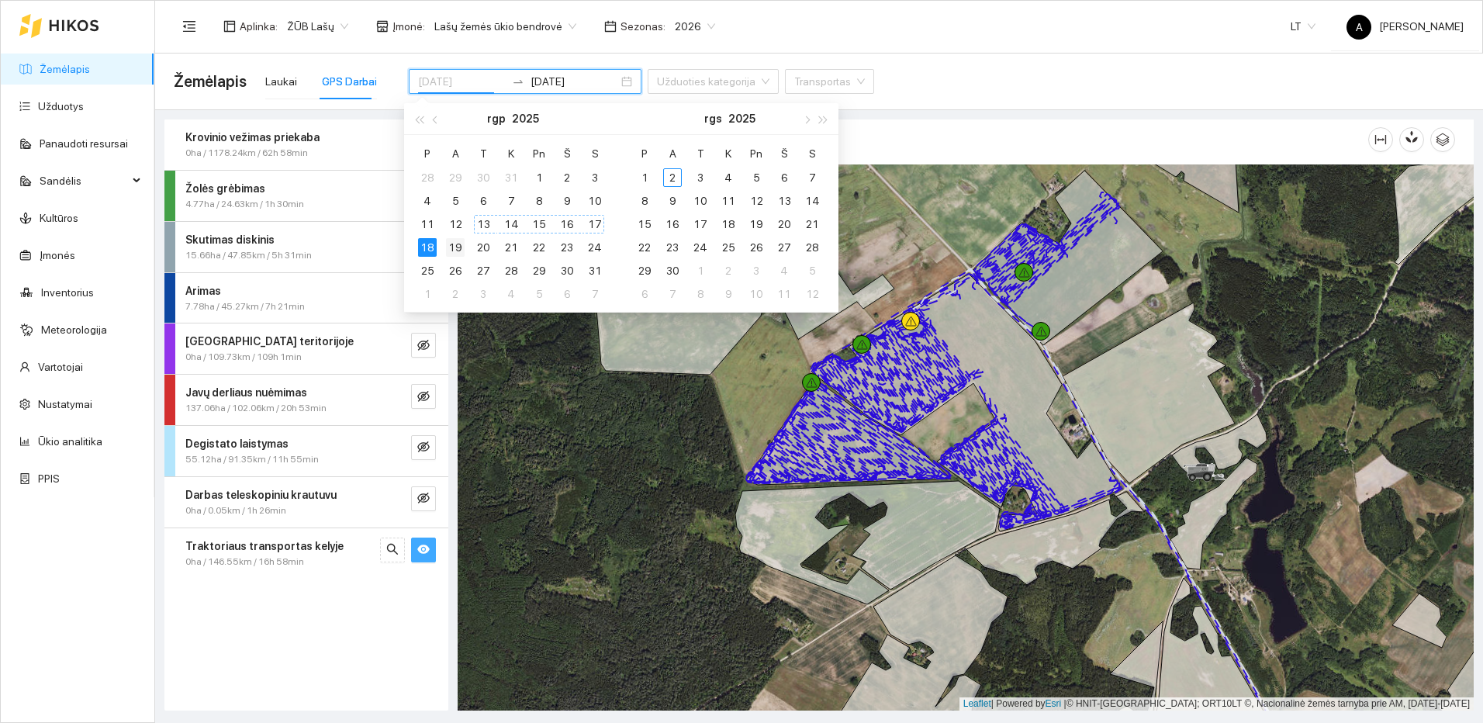
type input "[DATE]"
click at [460, 248] on div "19" at bounding box center [455, 247] width 19 height 19
click at [459, 247] on div "19" at bounding box center [455, 247] width 19 height 19
type input "[DATE]"
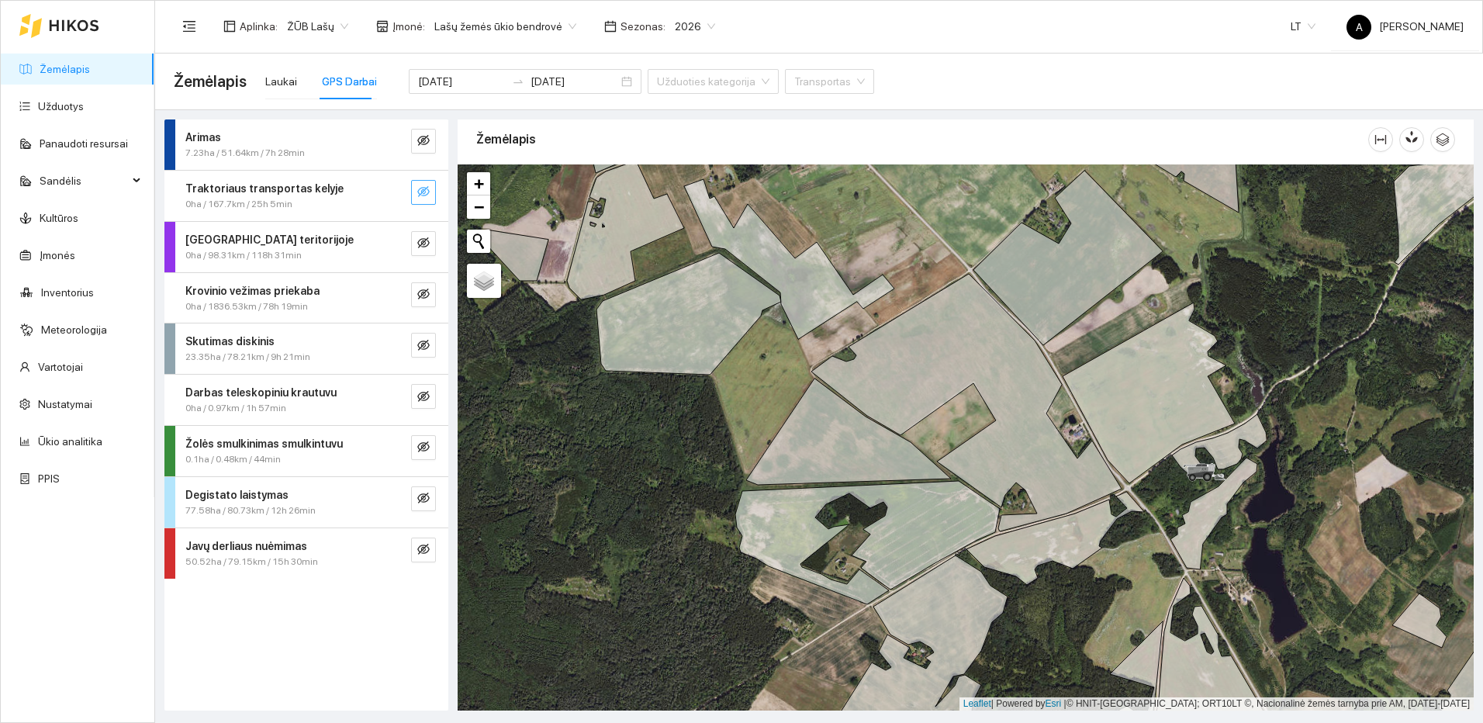
click at [431, 199] on button "button" at bounding box center [423, 192] width 25 height 25
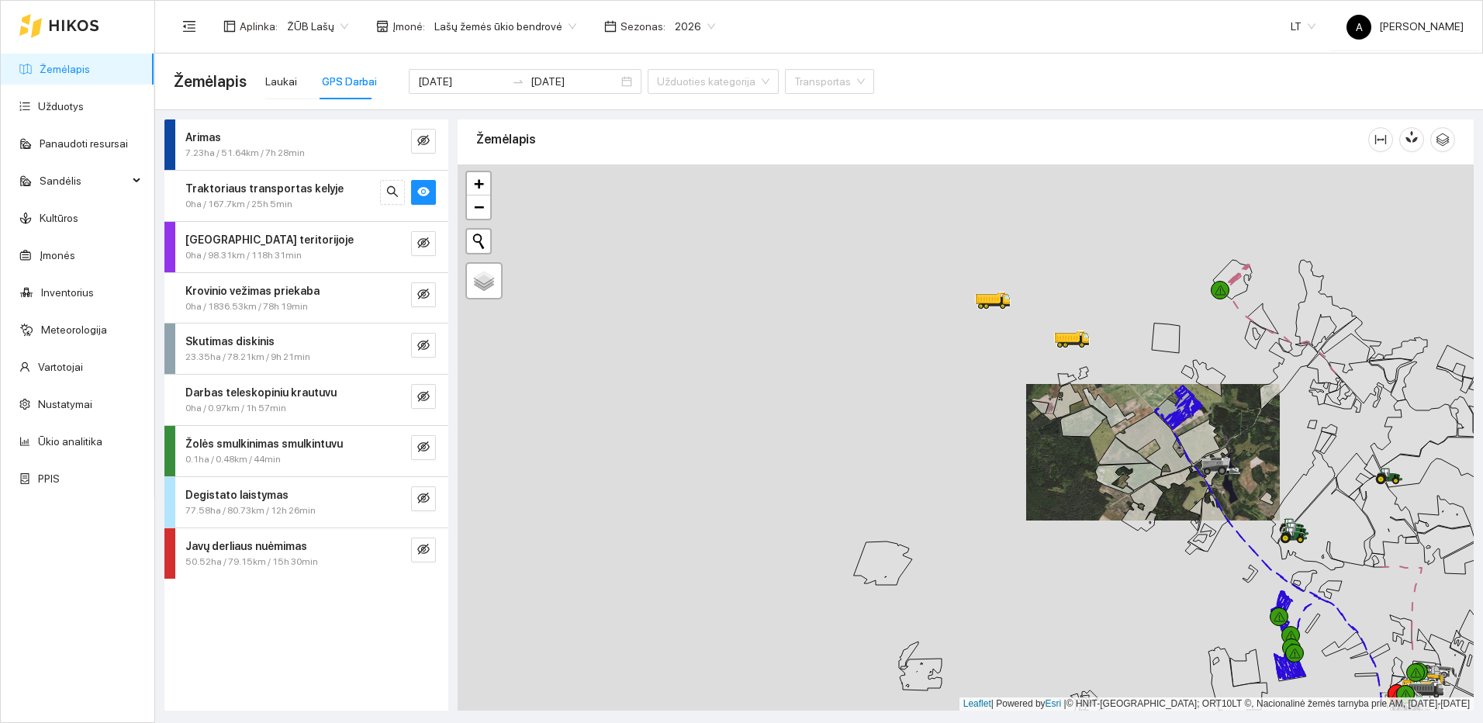
drag, startPoint x: 1238, startPoint y: 531, endPoint x: 1107, endPoint y: 399, distance: 185.9
click at [1126, 419] on div at bounding box center [965, 437] width 1016 height 546
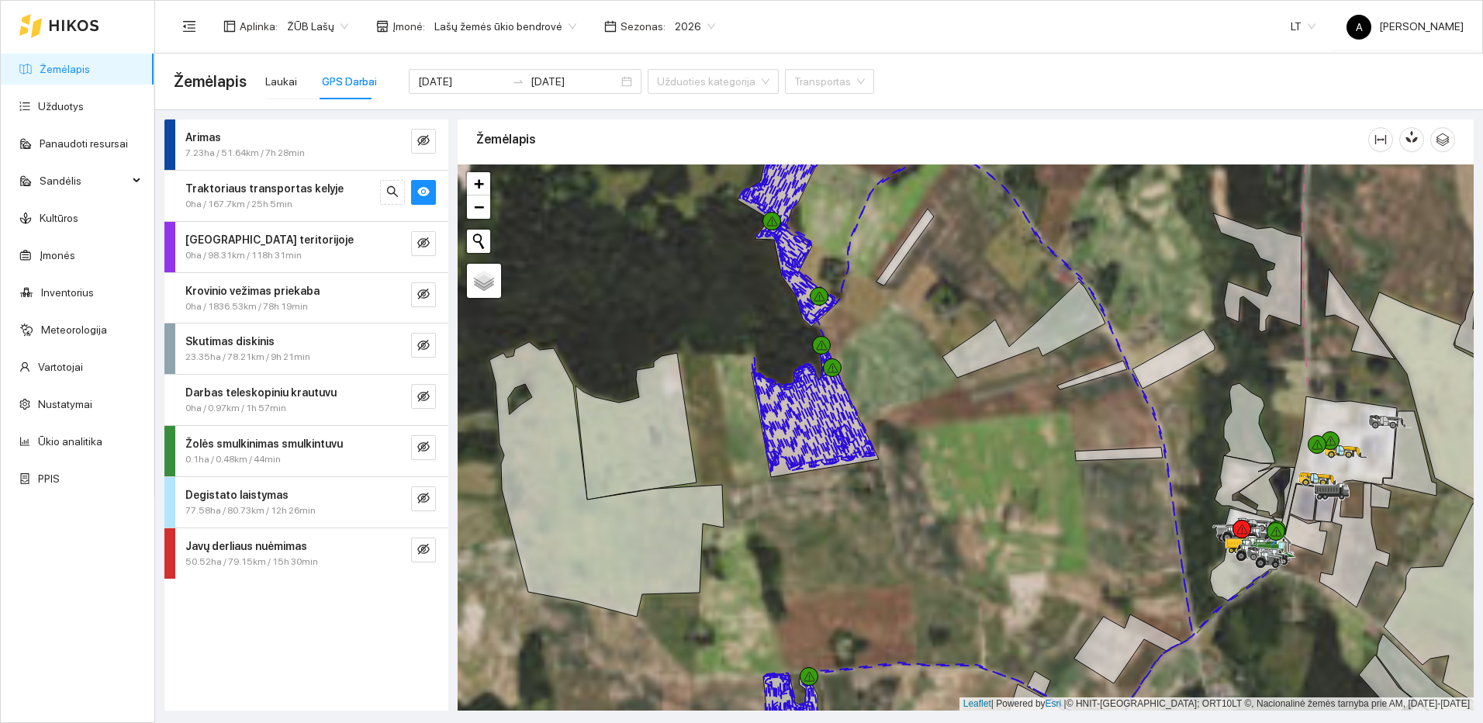
drag, startPoint x: 1124, startPoint y: 558, endPoint x: 1227, endPoint y: 485, distance: 126.3
click at [1224, 489] on div at bounding box center [965, 437] width 1016 height 546
click at [1227, 485] on div at bounding box center [965, 437] width 1016 height 546
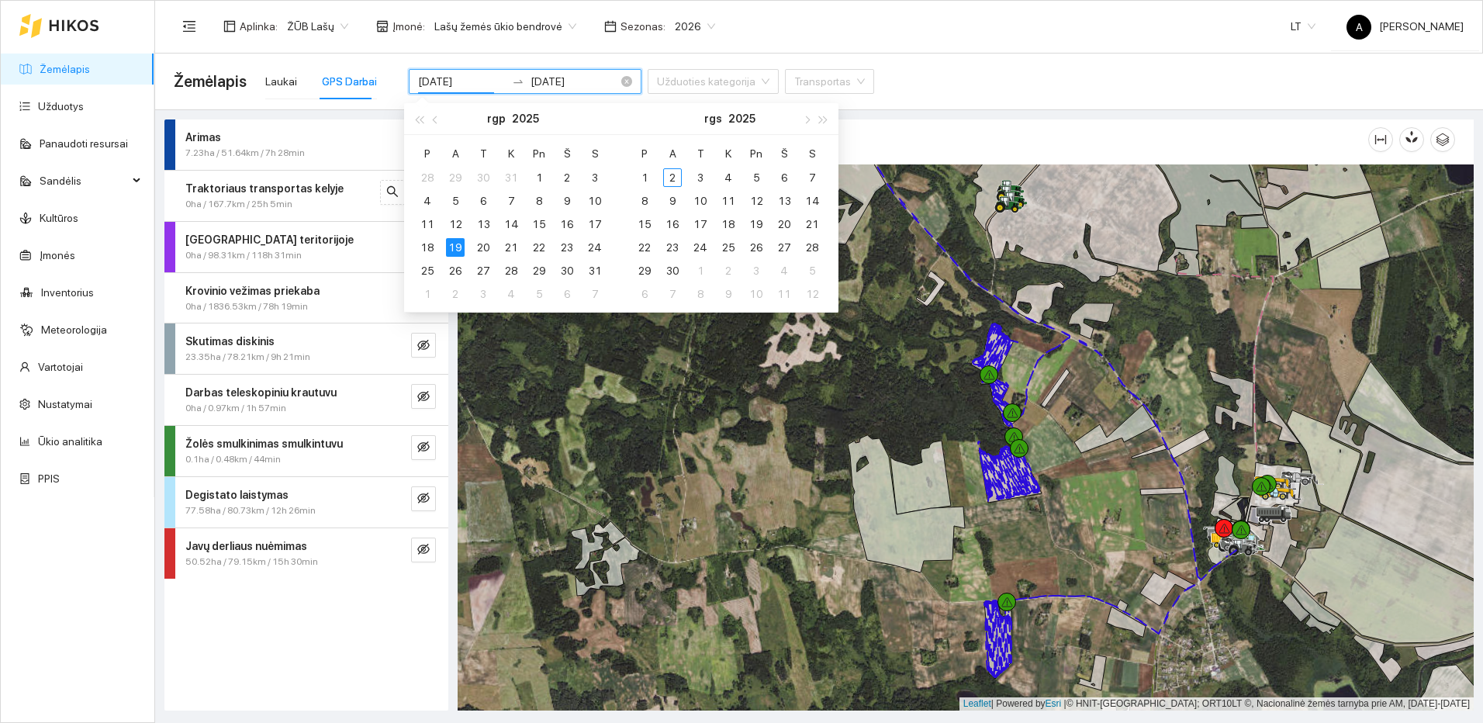
drag, startPoint x: 472, startPoint y: 81, endPoint x: 462, endPoint y: 87, distance: 11.4
click at [462, 87] on input "[DATE]" at bounding box center [462, 81] width 88 height 17
type input "[DATE]"
click at [478, 249] on div "20" at bounding box center [483, 247] width 19 height 19
click at [482, 248] on div "20" at bounding box center [483, 247] width 19 height 19
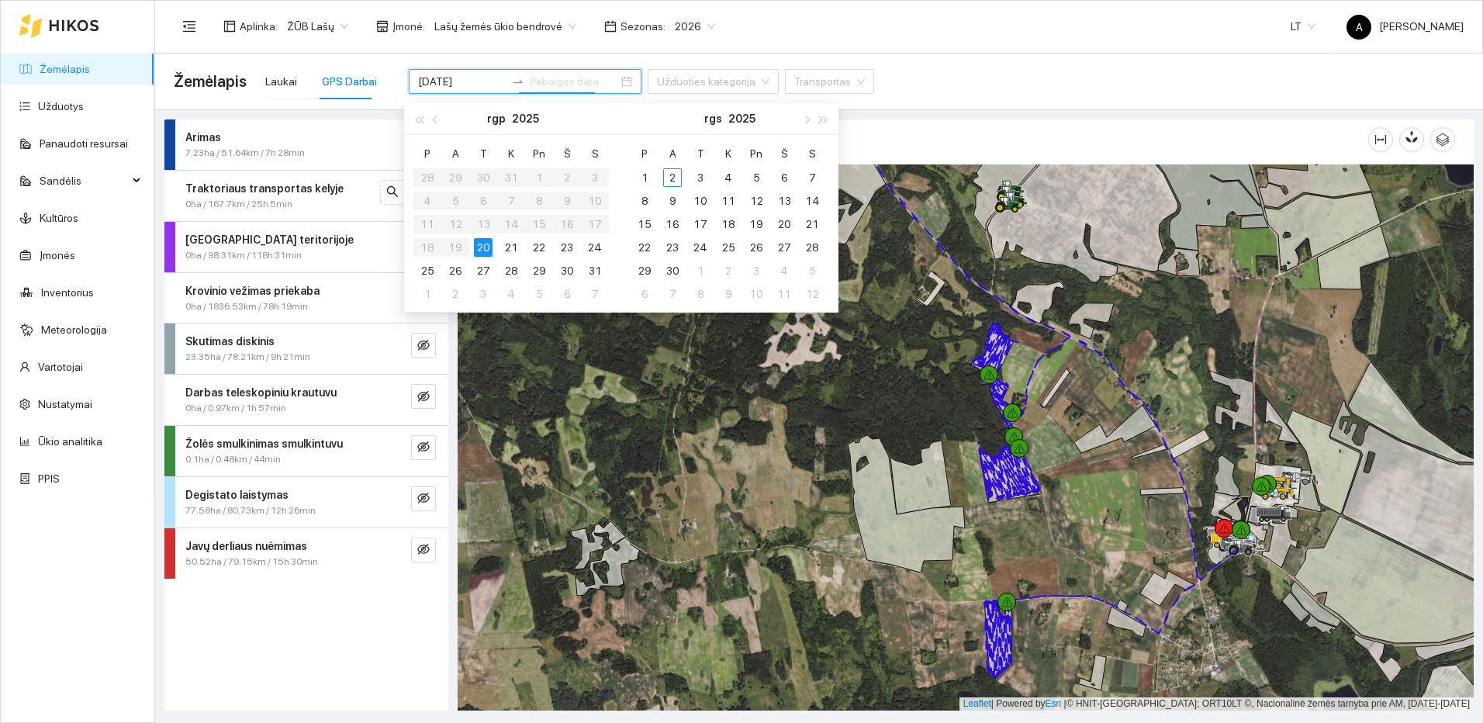
type input "[DATE]"
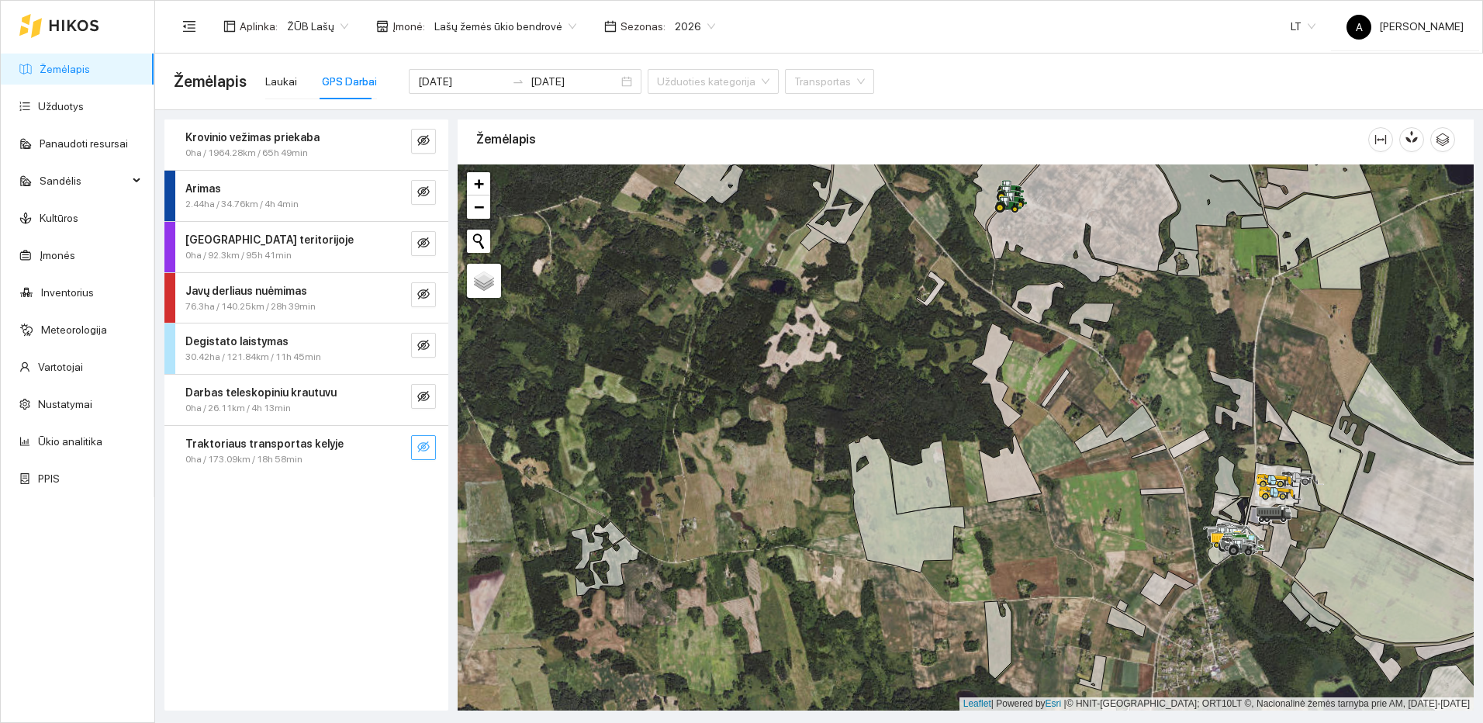
click at [423, 444] on icon "eye-invisible" at bounding box center [423, 446] width 12 height 12
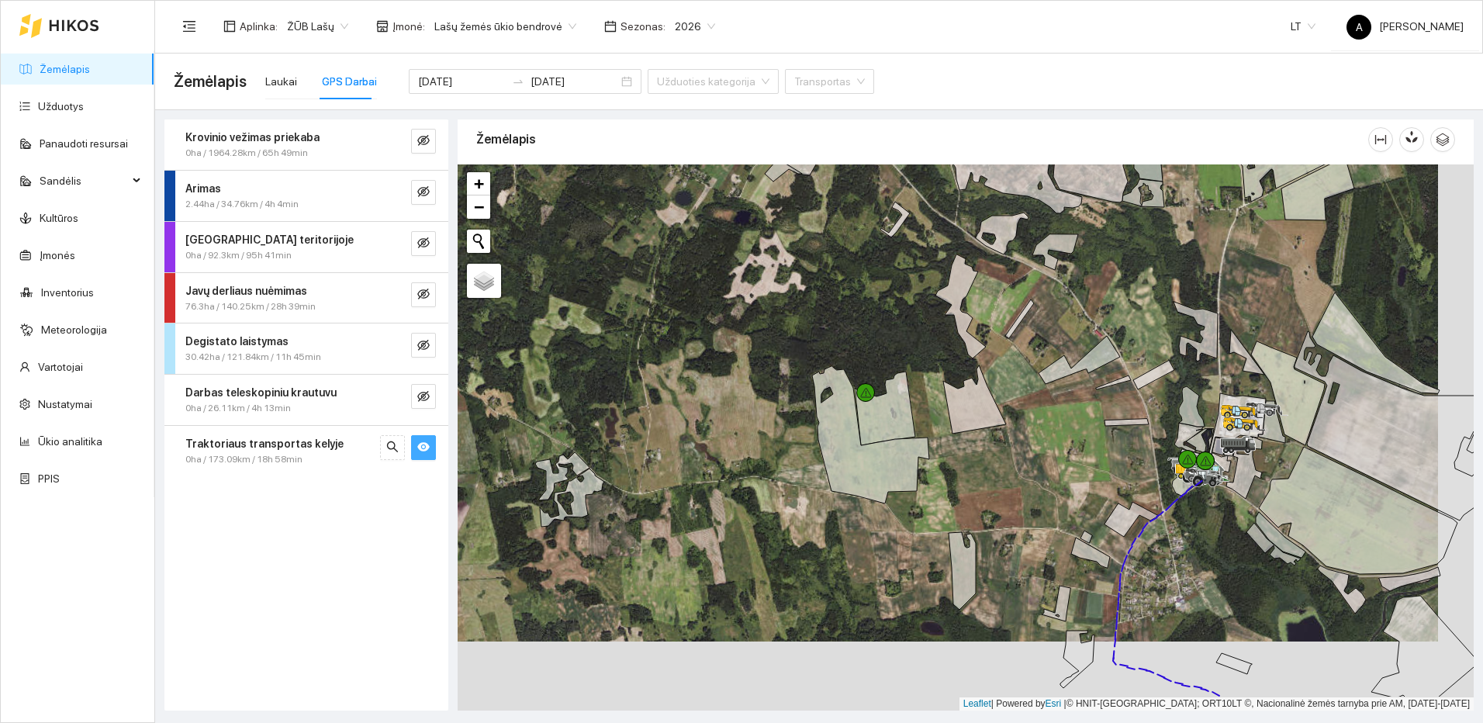
drag, startPoint x: 1190, startPoint y: 562, endPoint x: 862, endPoint y: 229, distance: 467.7
click at [862, 229] on div at bounding box center [965, 437] width 1016 height 546
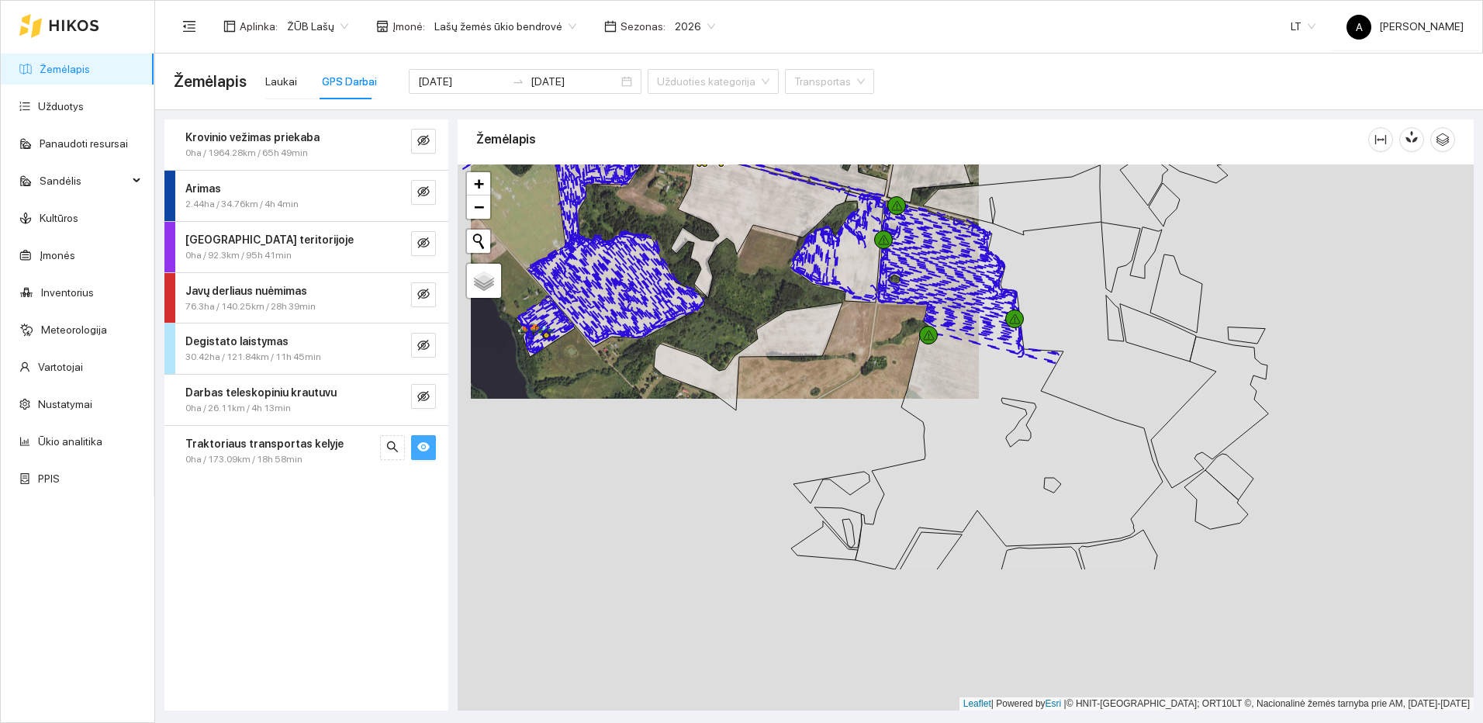
drag, startPoint x: 1172, startPoint y: 539, endPoint x: 929, endPoint y: 343, distance: 312.1
click at [929, 343] on div at bounding box center [928, 335] width 19 height 19
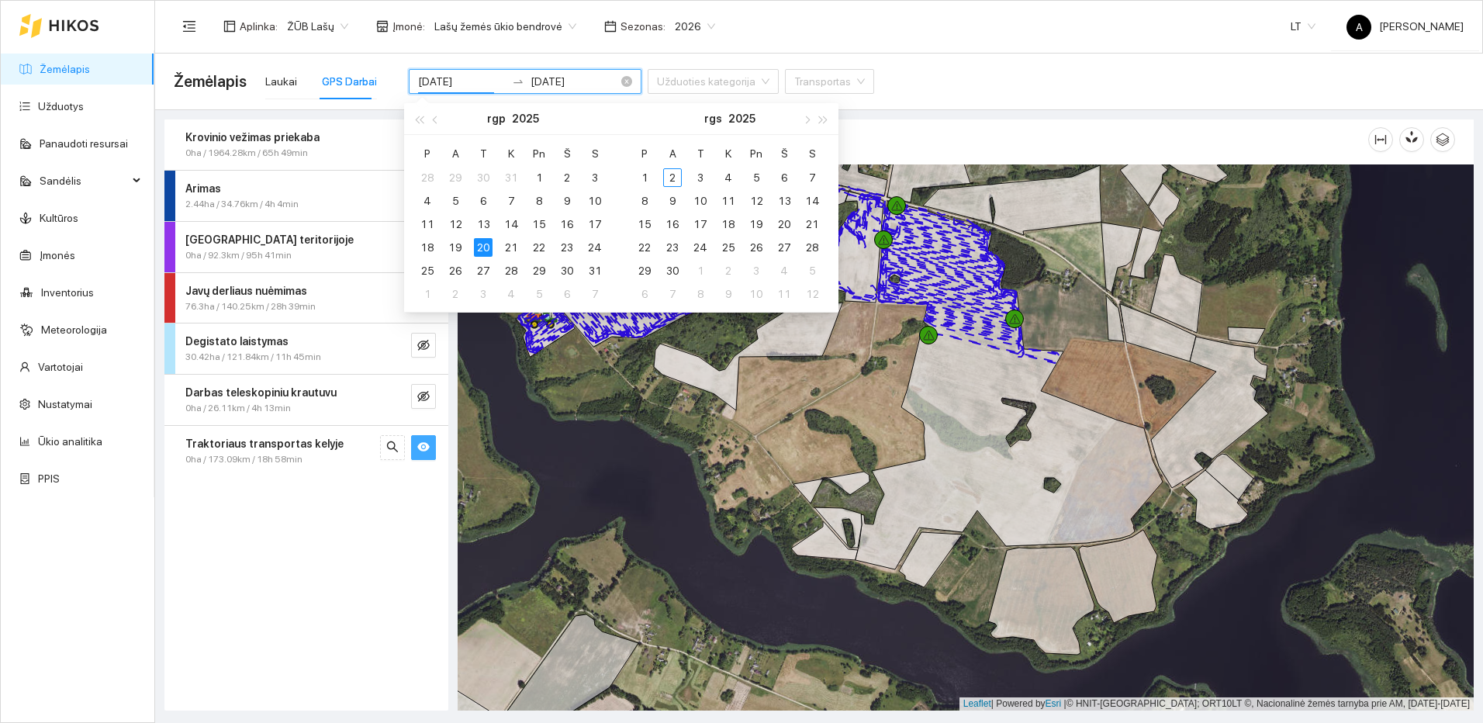
click at [471, 84] on input "[DATE]" at bounding box center [462, 81] width 88 height 17
type input "[DATE]"
click at [511, 247] on div "21" at bounding box center [511, 247] width 19 height 19
type input "[DATE]"
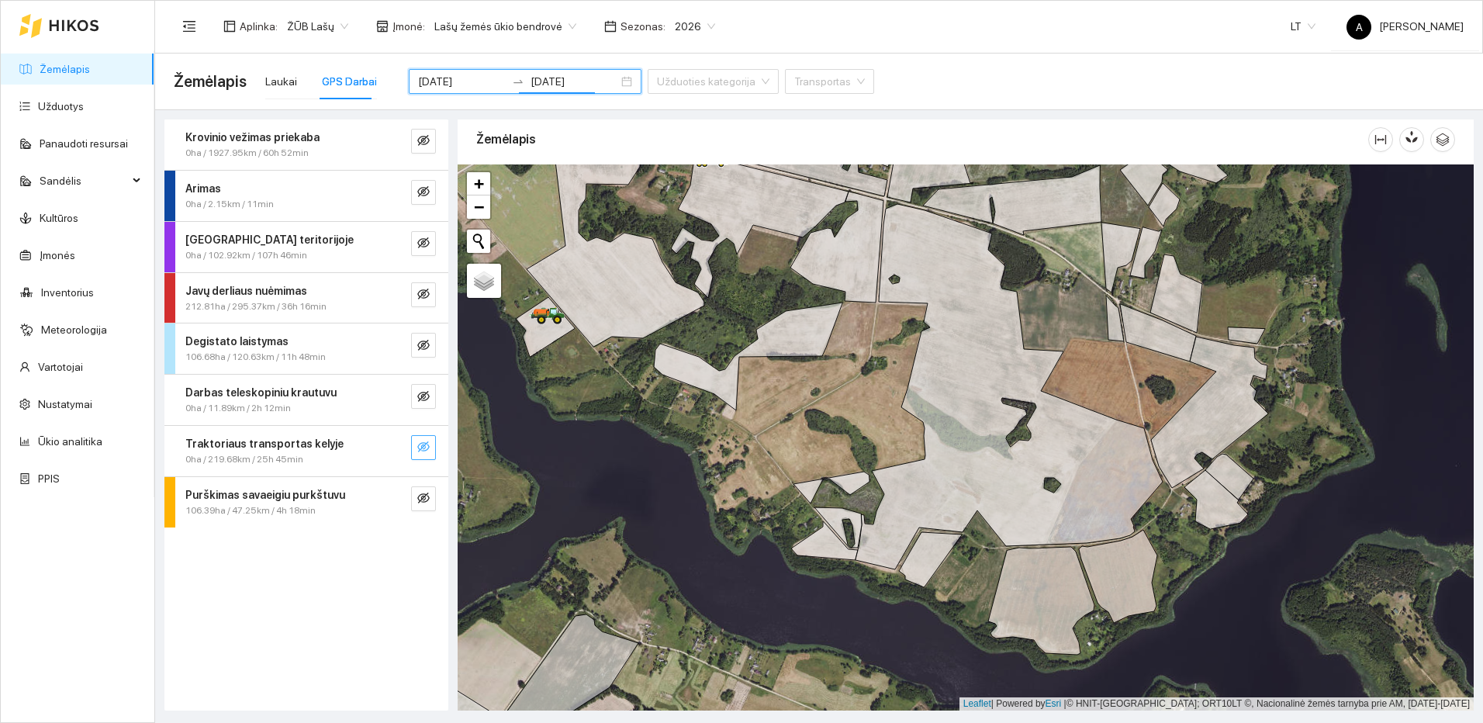
click at [426, 449] on icon "eye-invisible" at bounding box center [423, 446] width 12 height 12
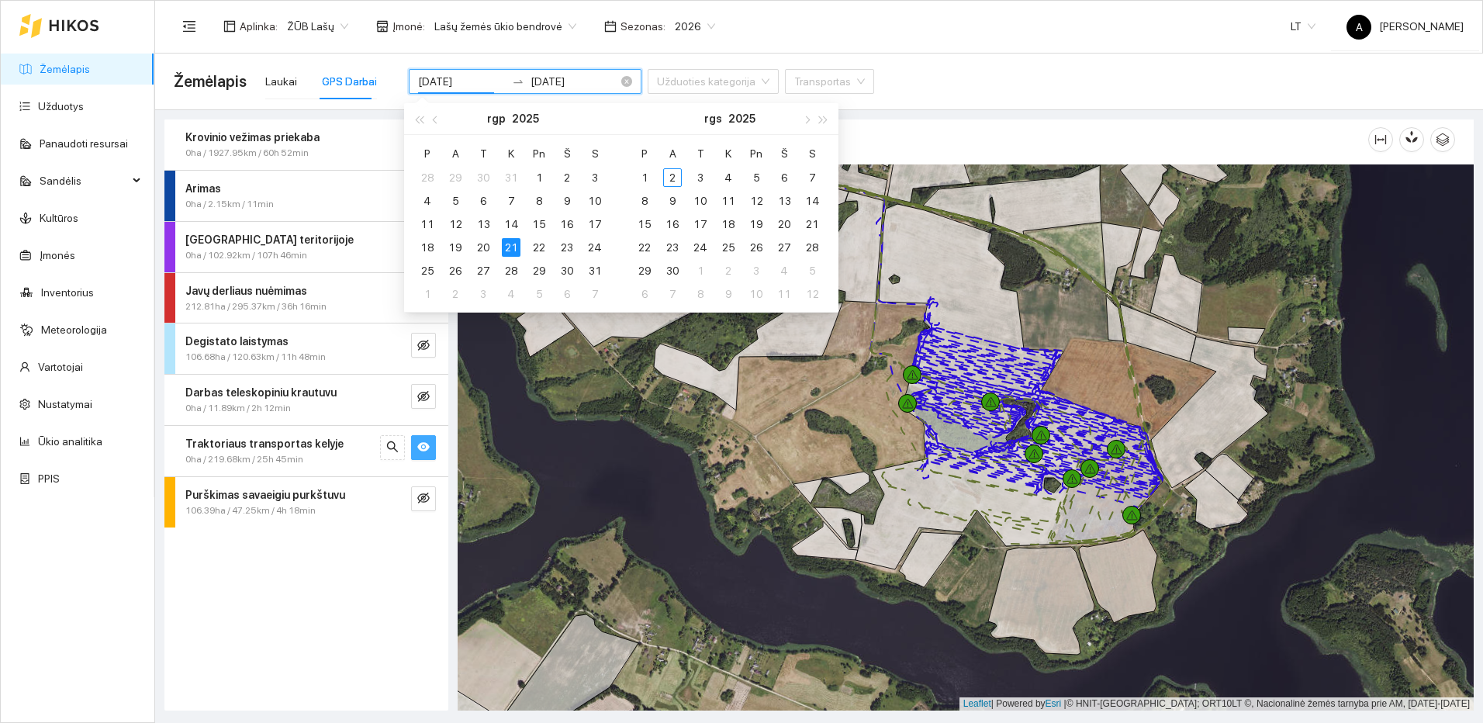
click at [472, 79] on input "[DATE]" at bounding box center [462, 81] width 88 height 17
type input "[DATE]"
click at [541, 247] on div "22" at bounding box center [539, 247] width 19 height 19
type input "[DATE]"
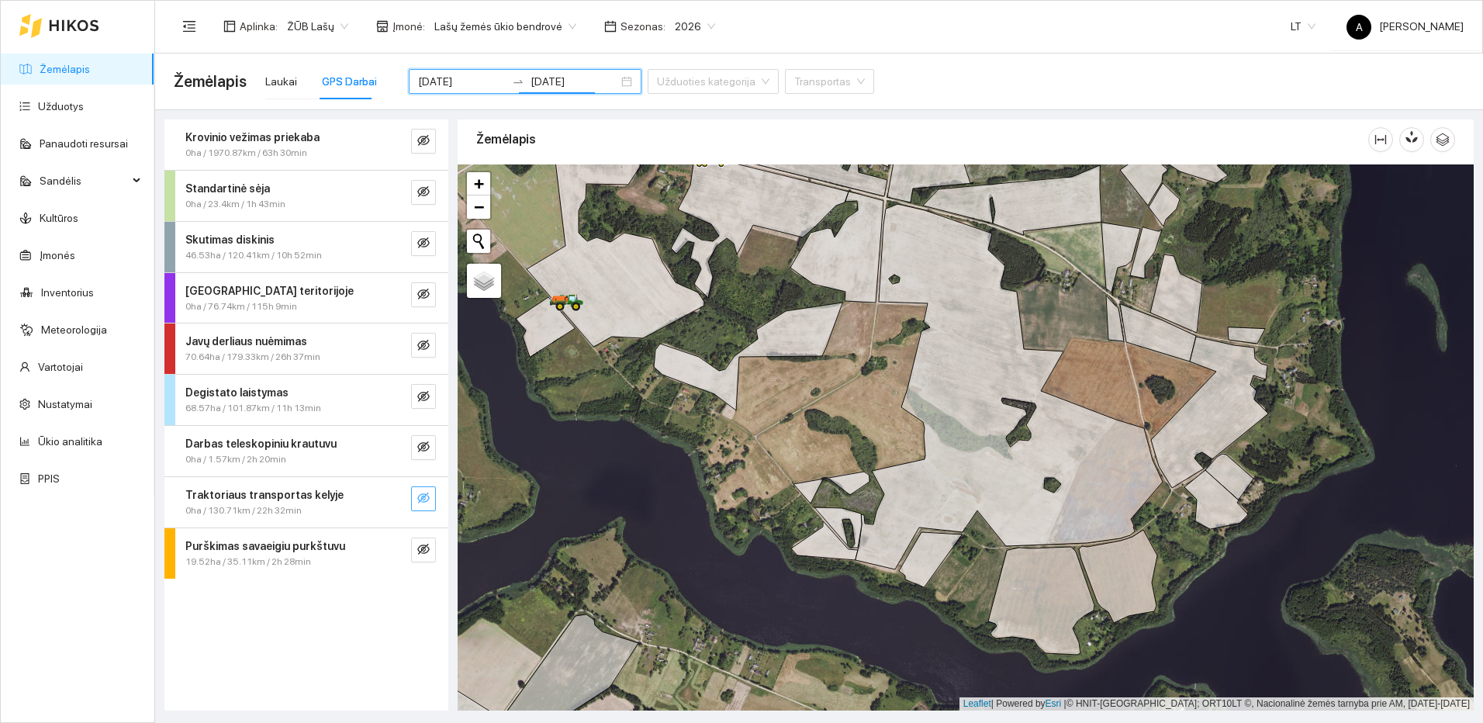
click at [431, 500] on button "button" at bounding box center [423, 498] width 25 height 25
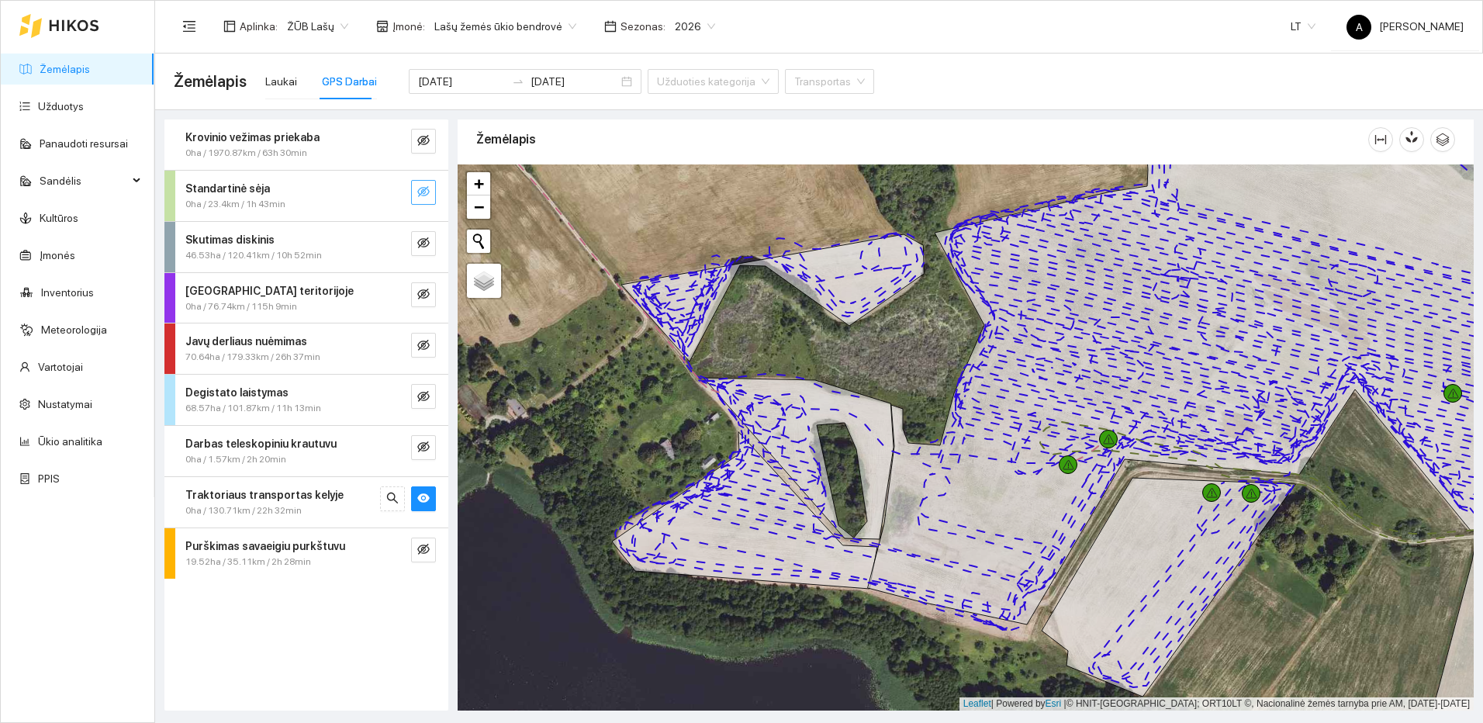
click at [435, 193] on button "button" at bounding box center [423, 192] width 25 height 25
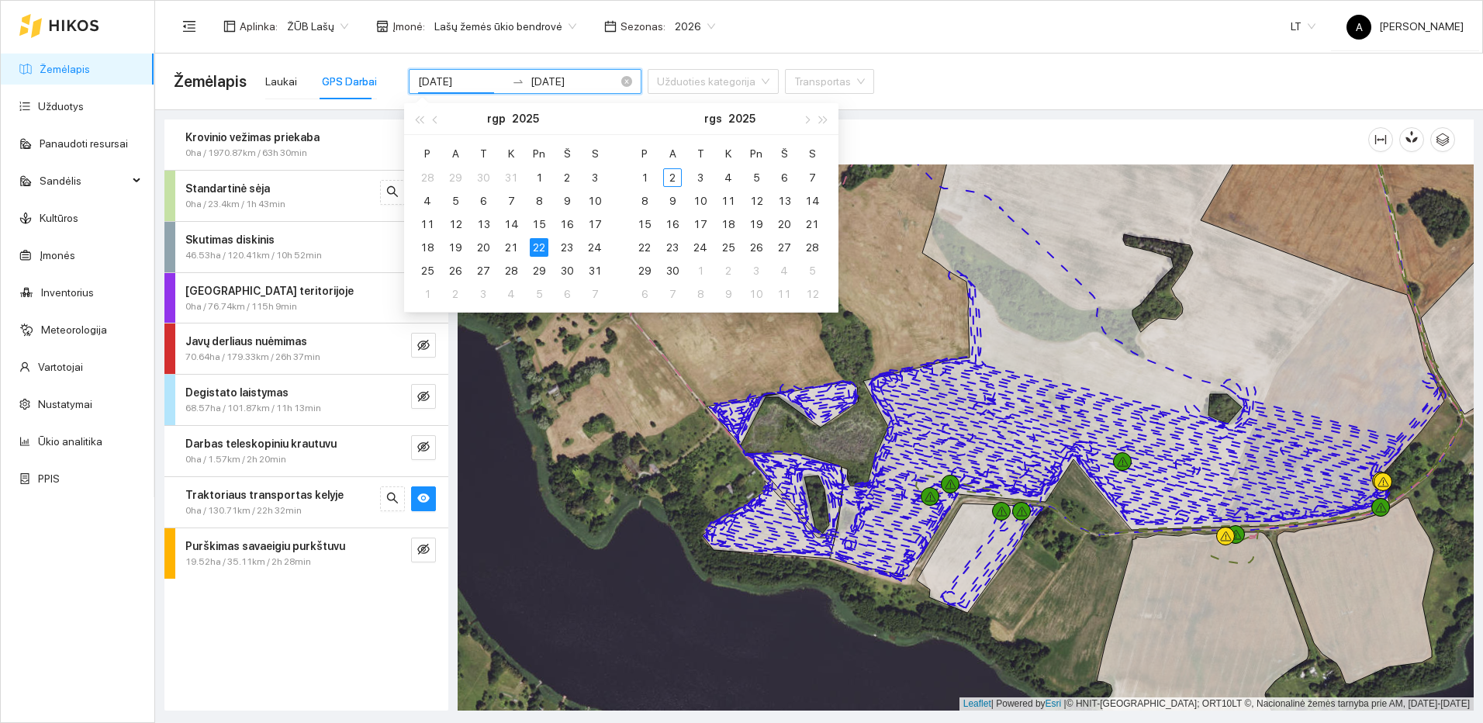
click at [469, 84] on input "[DATE]" at bounding box center [462, 81] width 88 height 17
type input "[DATE]"
click at [544, 271] on div "29" at bounding box center [539, 270] width 19 height 19
type input "[DATE]"
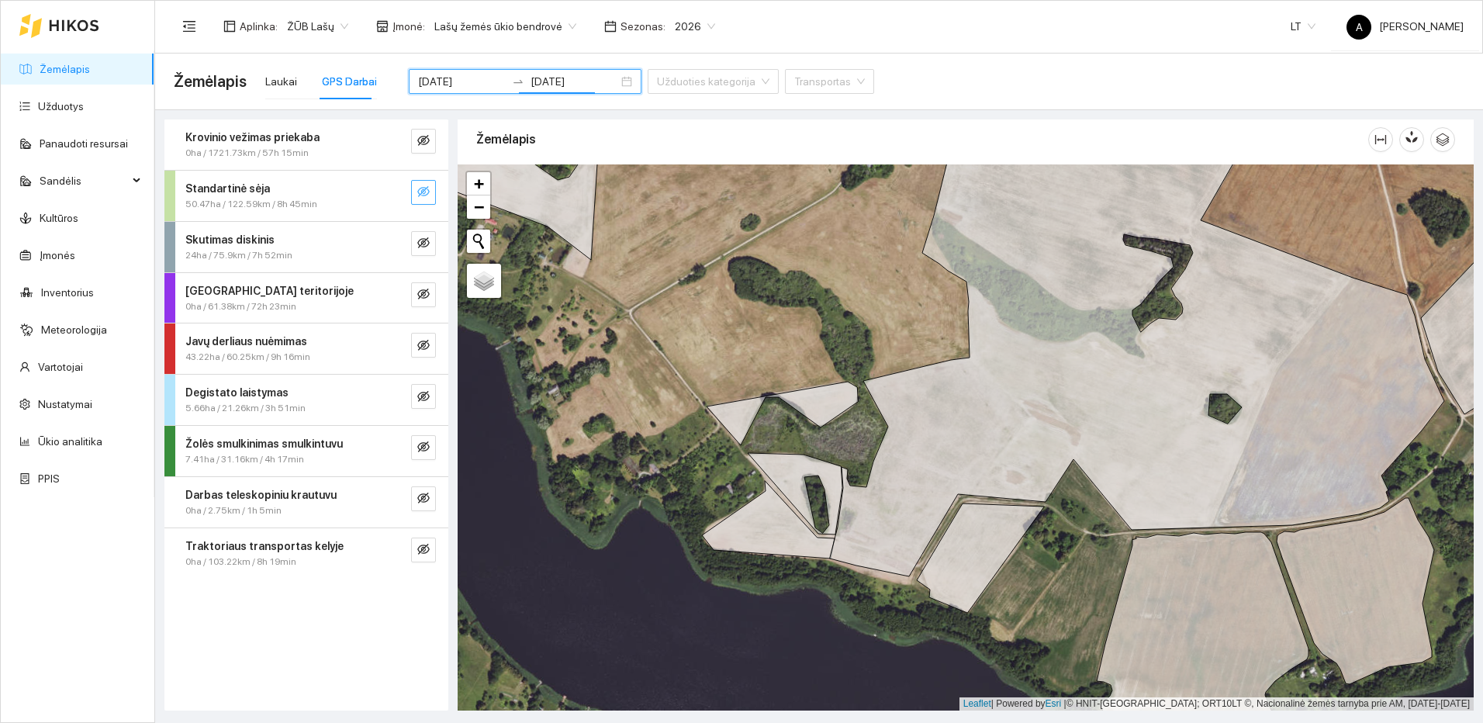
click at [427, 190] on icon "eye-invisible" at bounding box center [423, 191] width 12 height 12
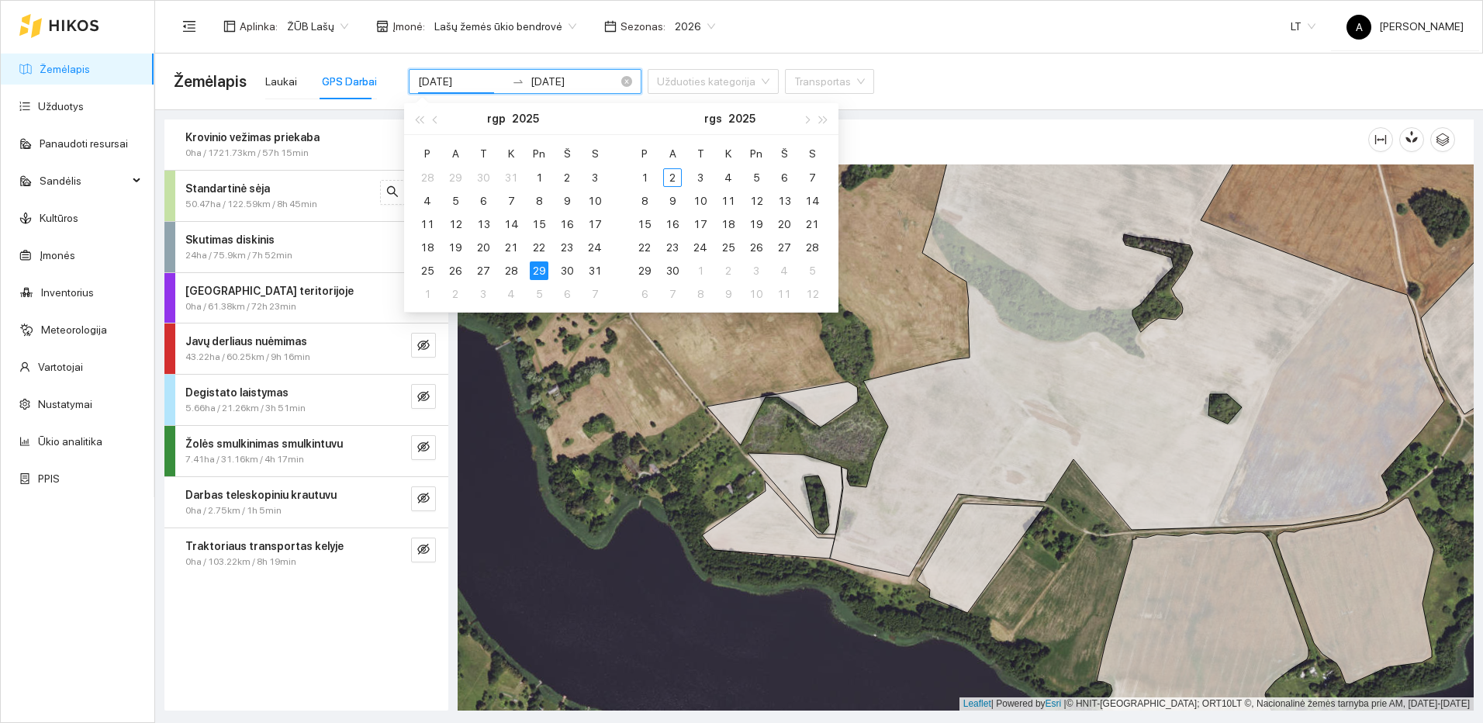
drag, startPoint x: 447, startPoint y: 83, endPoint x: 456, endPoint y: 83, distance: 8.5
click at [454, 83] on input "[DATE]" at bounding box center [462, 81] width 88 height 17
type input "[DATE]"
click at [458, 295] on div "2" at bounding box center [455, 294] width 19 height 19
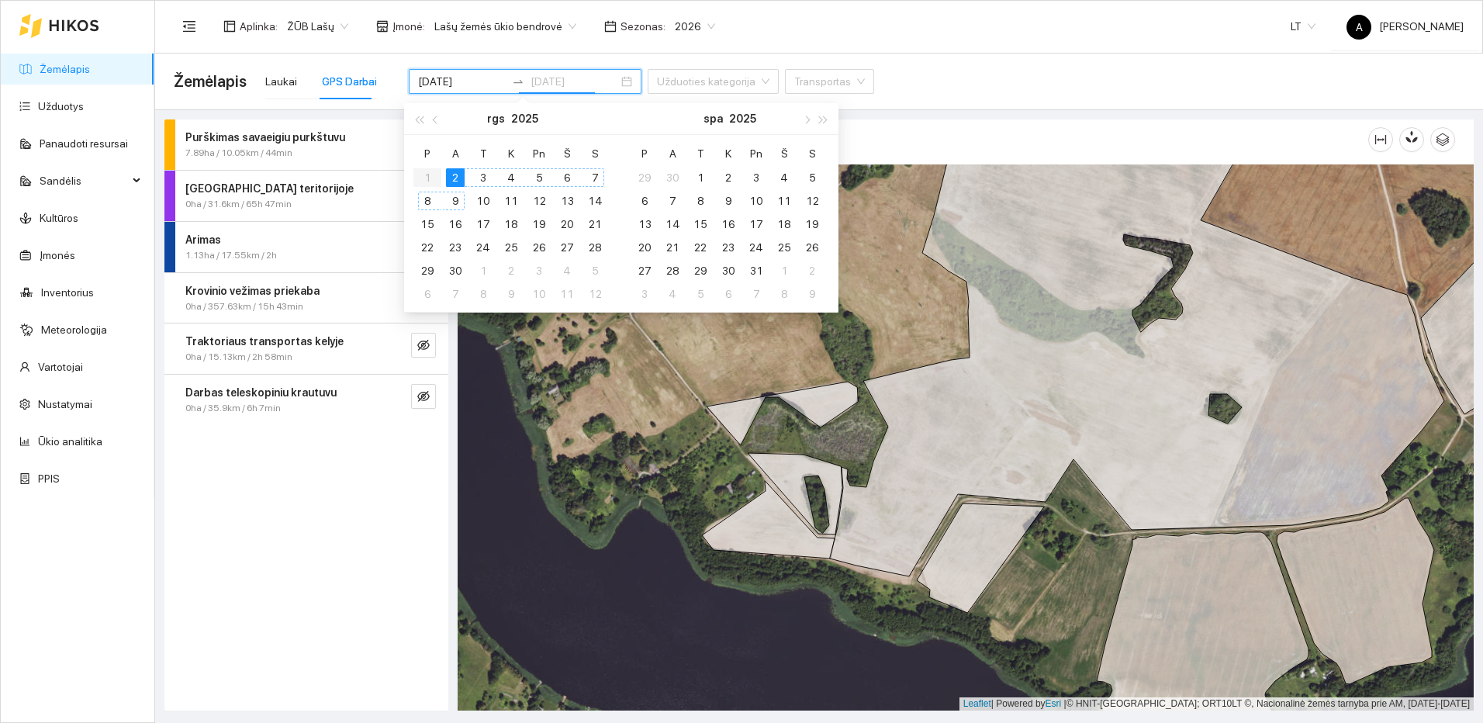
type input "[DATE]"
click at [459, 179] on div "2" at bounding box center [455, 177] width 19 height 19
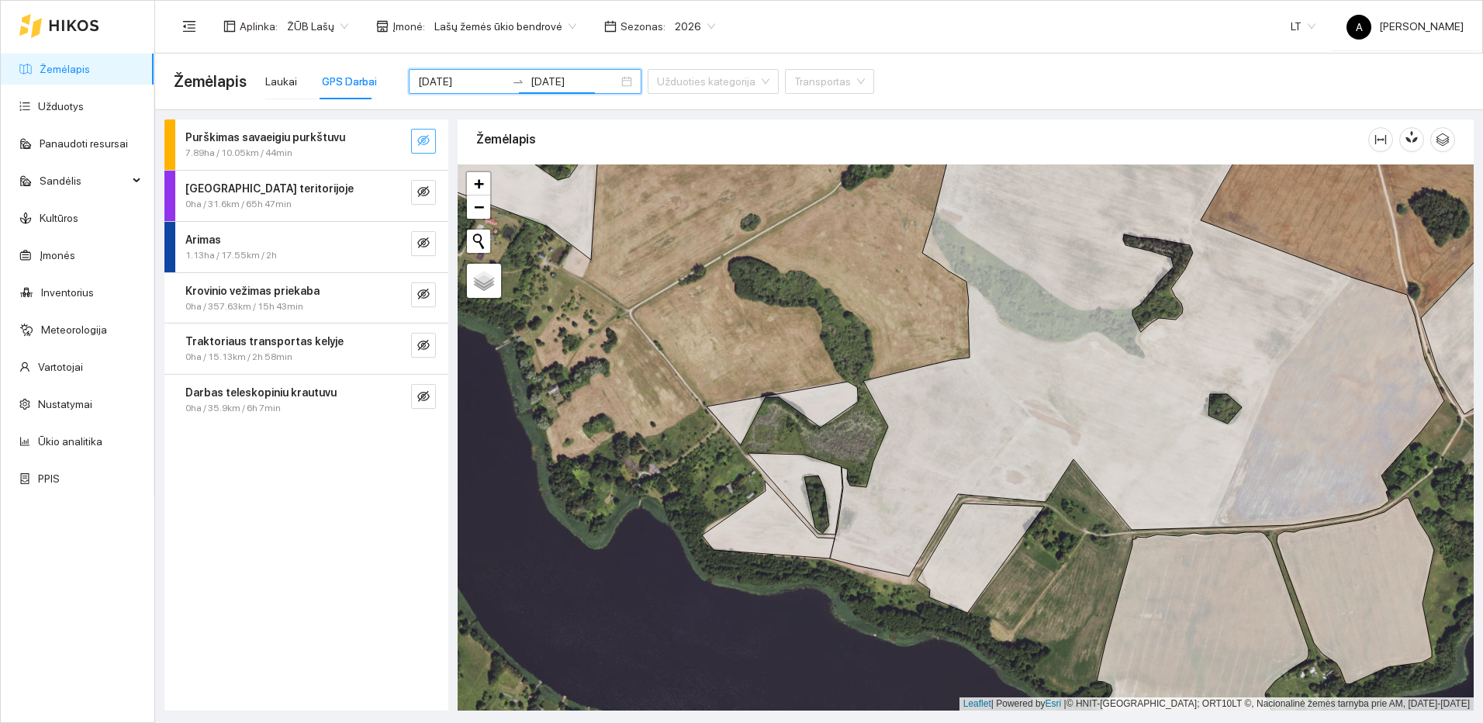
click at [428, 135] on icon "eye-invisible" at bounding box center [423, 140] width 12 height 12
click at [397, 143] on icon "search" at bounding box center [392, 140] width 12 height 12
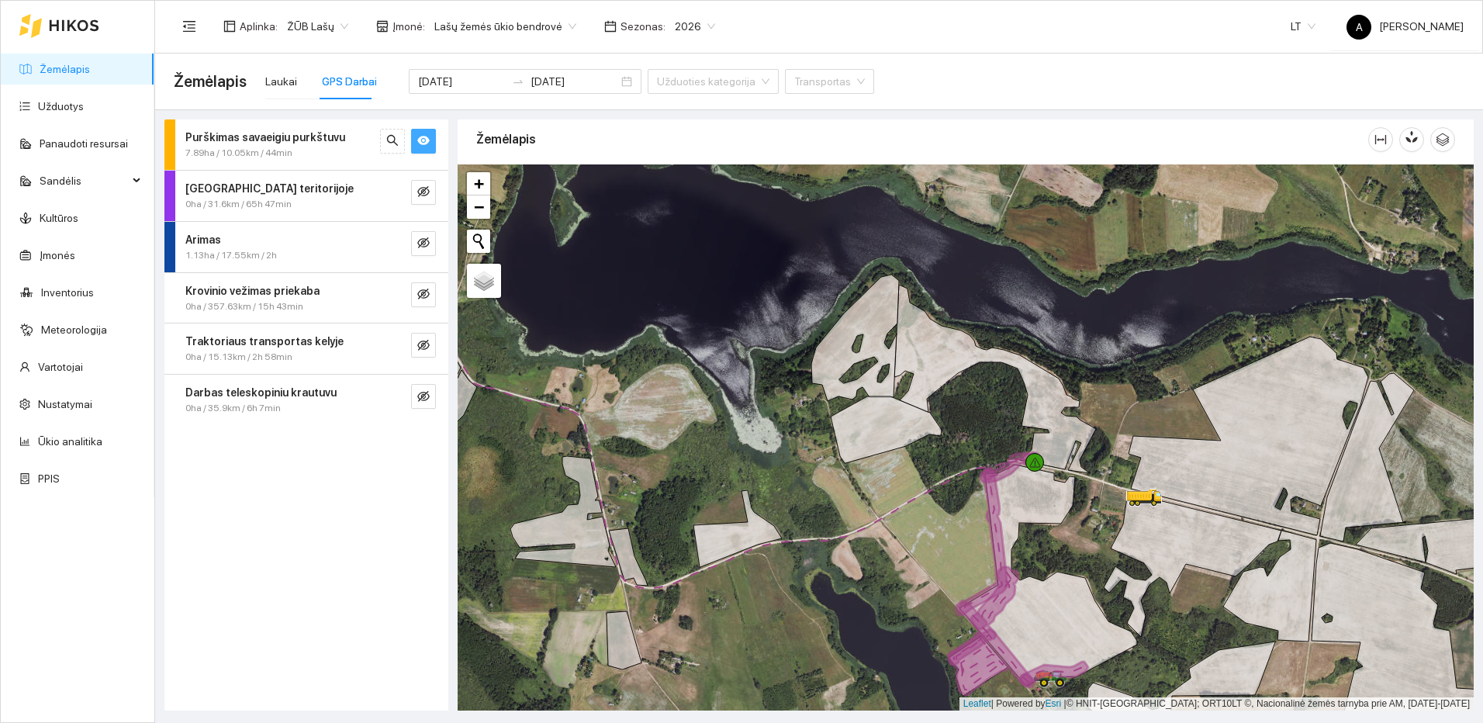
click at [426, 143] on icon "eye" at bounding box center [423, 140] width 12 height 9
click at [424, 142] on icon "eye-invisible" at bounding box center [423, 140] width 12 height 12
click at [424, 142] on icon "eye" at bounding box center [423, 140] width 12 height 9
click at [424, 142] on icon "eye-invisible" at bounding box center [423, 140] width 12 height 12
click at [394, 141] on icon "search" at bounding box center [392, 140] width 11 height 11
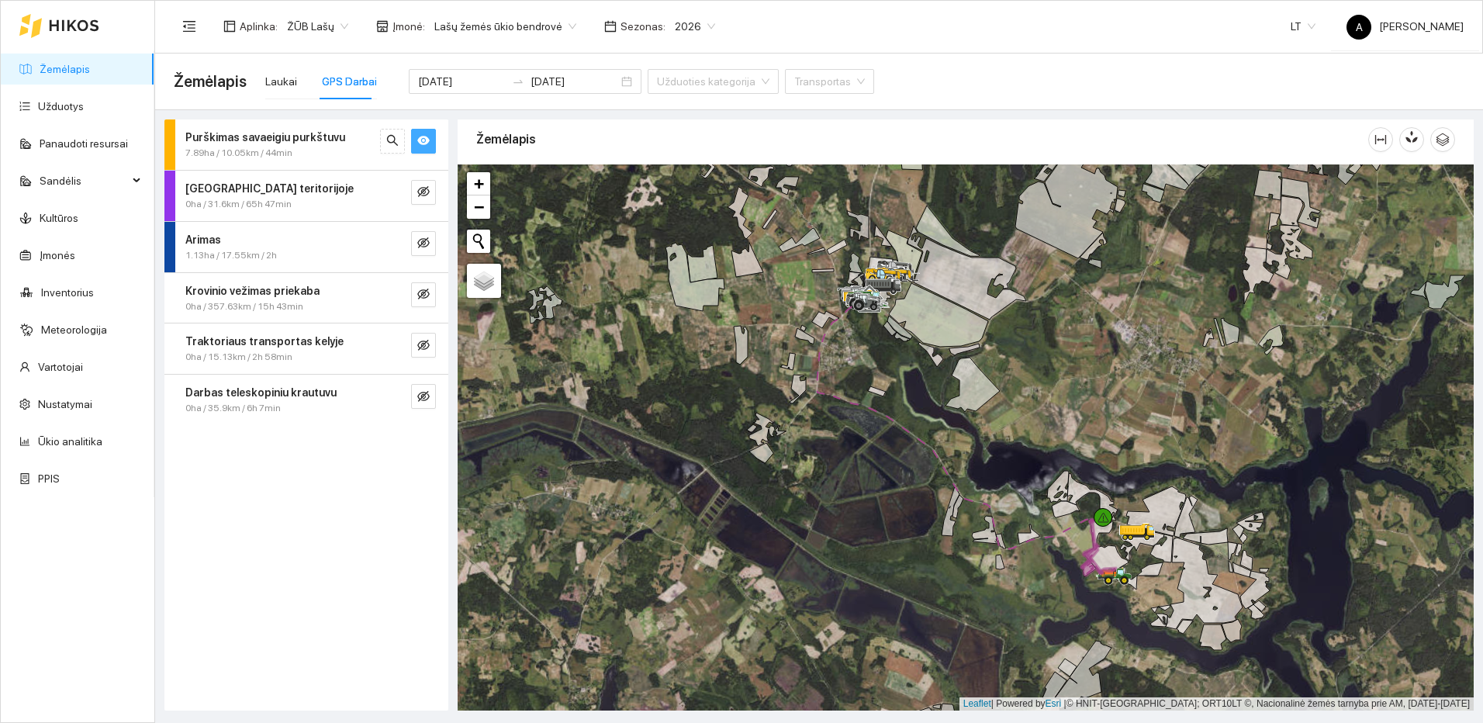
click at [425, 139] on icon "eye" at bounding box center [423, 140] width 12 height 9
click at [425, 240] on icon "eye-invisible" at bounding box center [423, 243] width 12 height 12
click at [396, 242] on icon "search" at bounding box center [392, 243] width 12 height 12
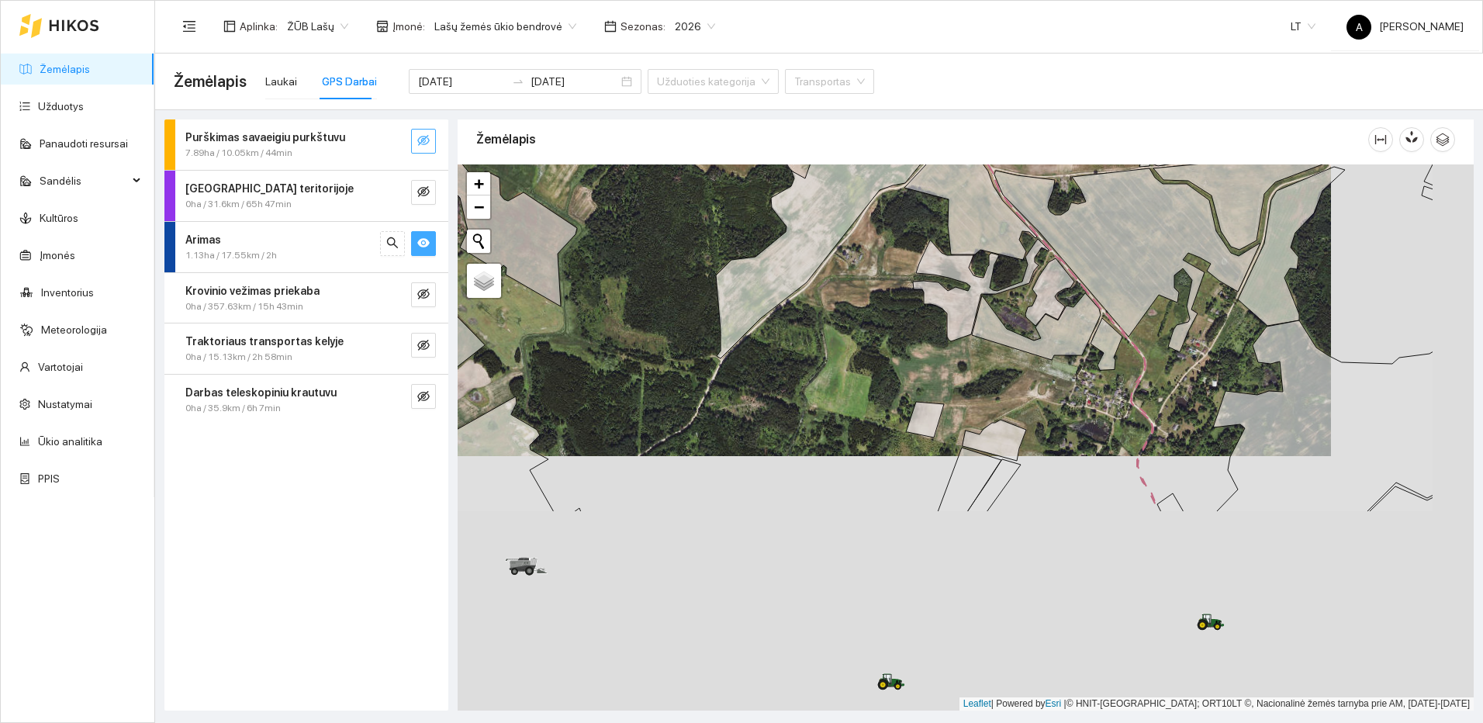
drag, startPoint x: 1096, startPoint y: 333, endPoint x: 1062, endPoint y: 279, distance: 63.5
click at [1090, 318] on icon at bounding box center [1106, 344] width 32 height 52
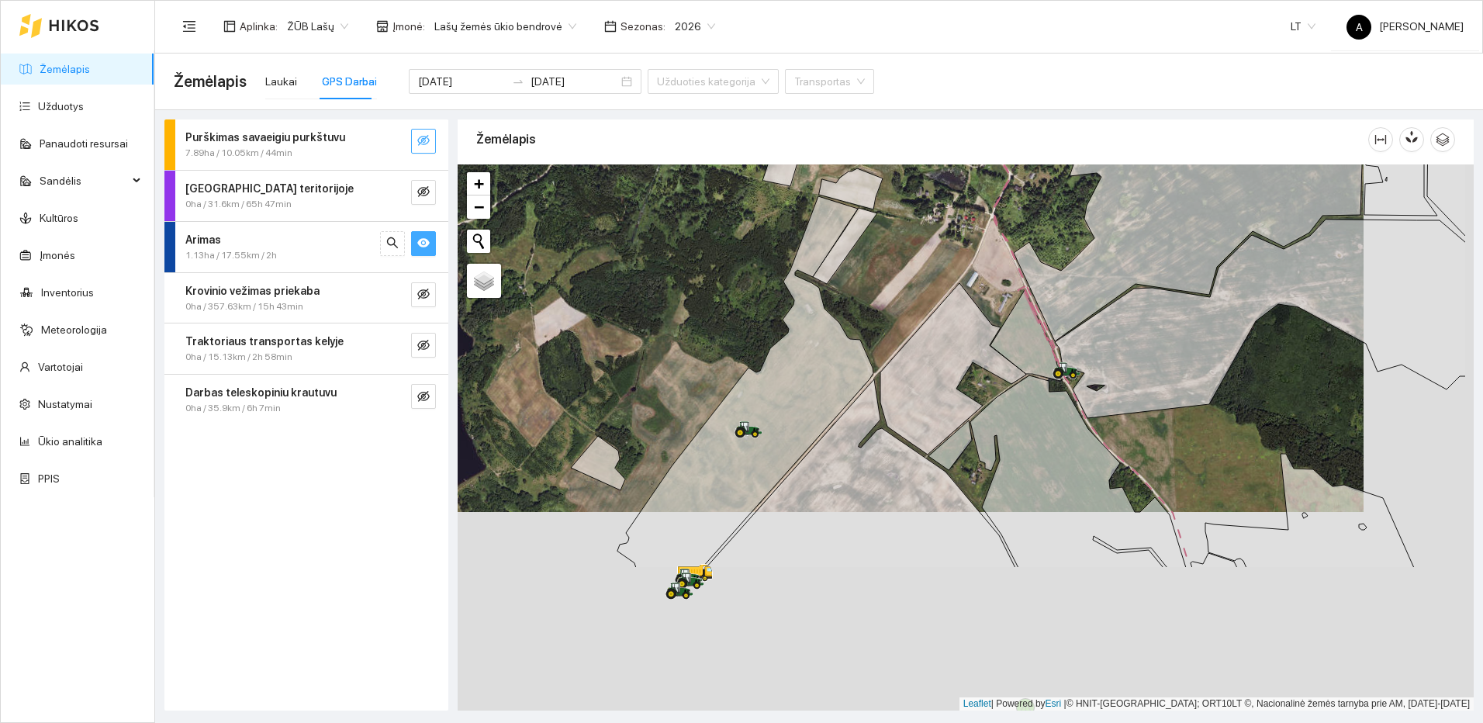
drag, startPoint x: 1123, startPoint y: 489, endPoint x: 1052, endPoint y: 375, distance: 134.1
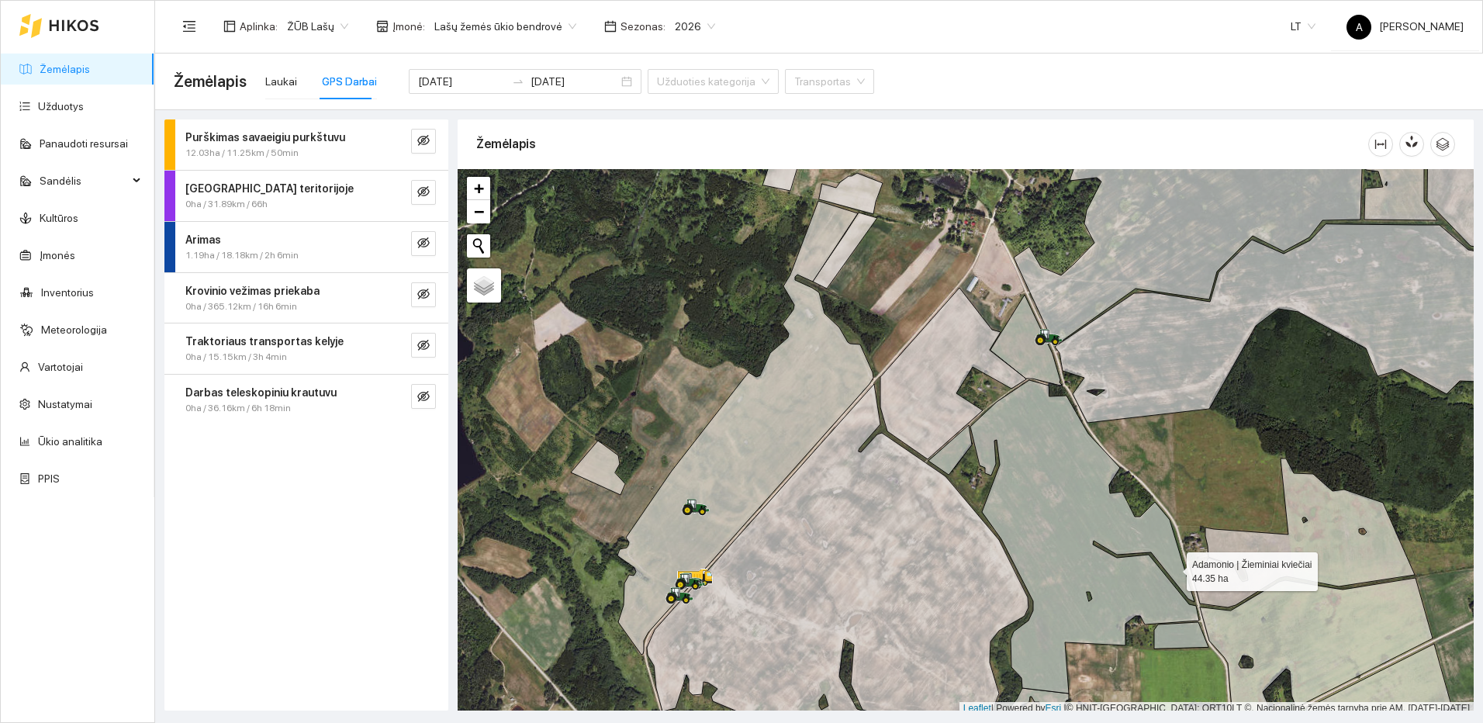
scroll to position [5, 0]
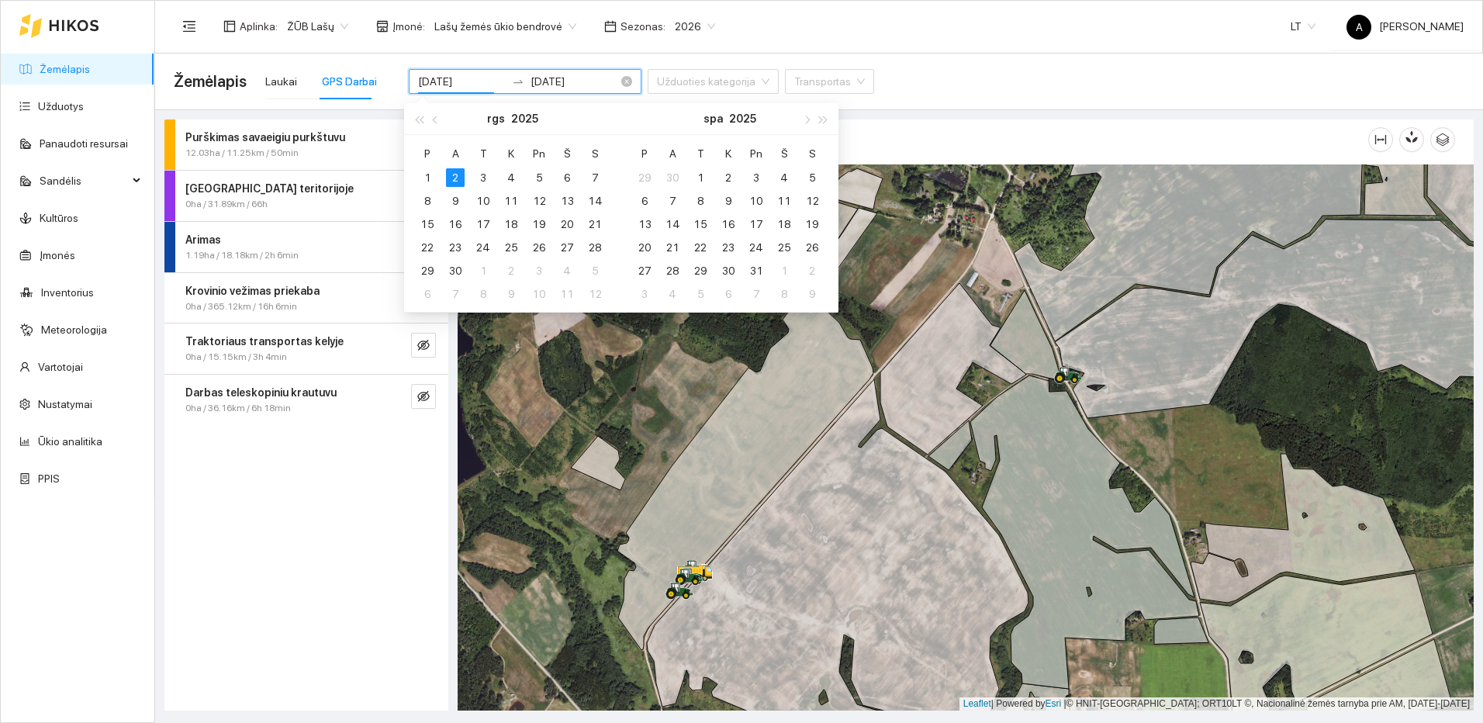
click at [452, 81] on input "[DATE]" at bounding box center [462, 81] width 88 height 17
click at [439, 119] on span "button" at bounding box center [437, 120] width 8 height 8
type input "[DATE]"
click at [546, 269] on div "29" at bounding box center [539, 270] width 19 height 19
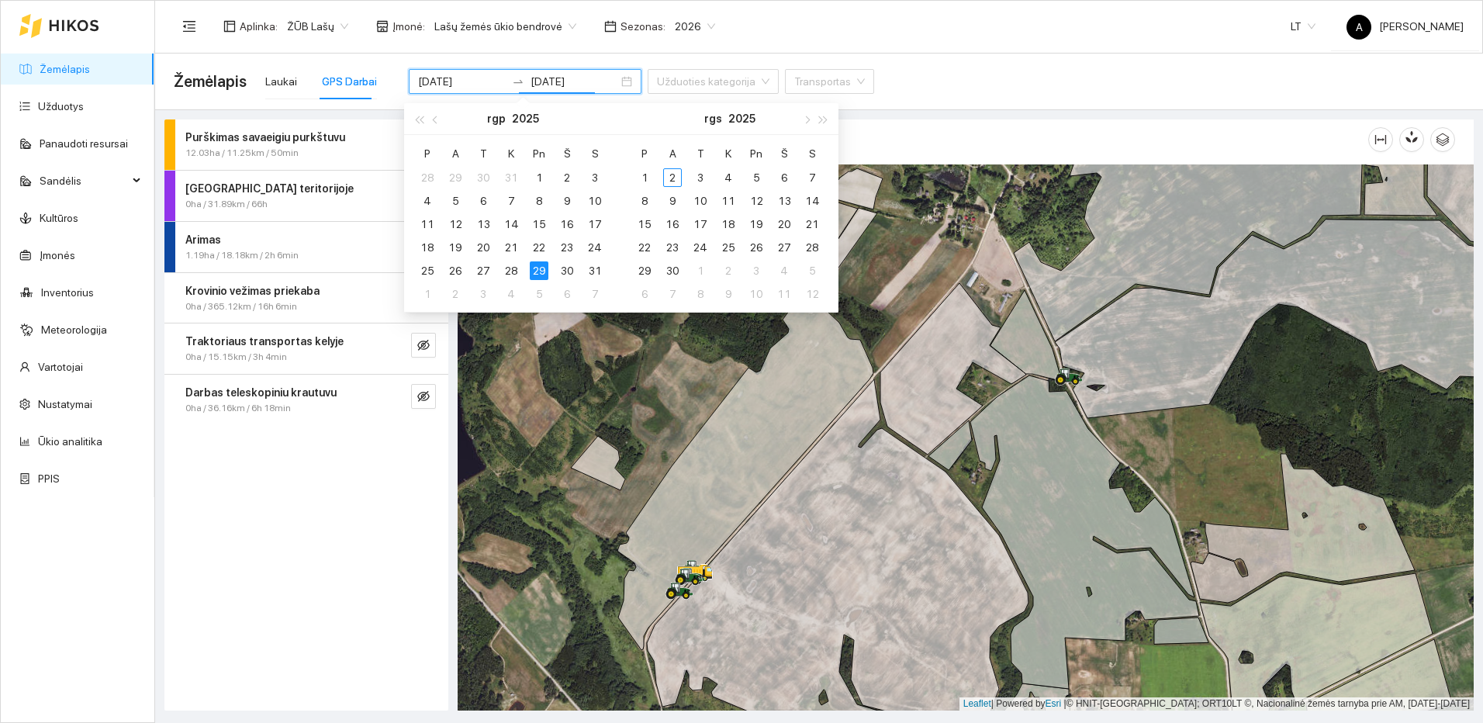
type input "[DATE]"
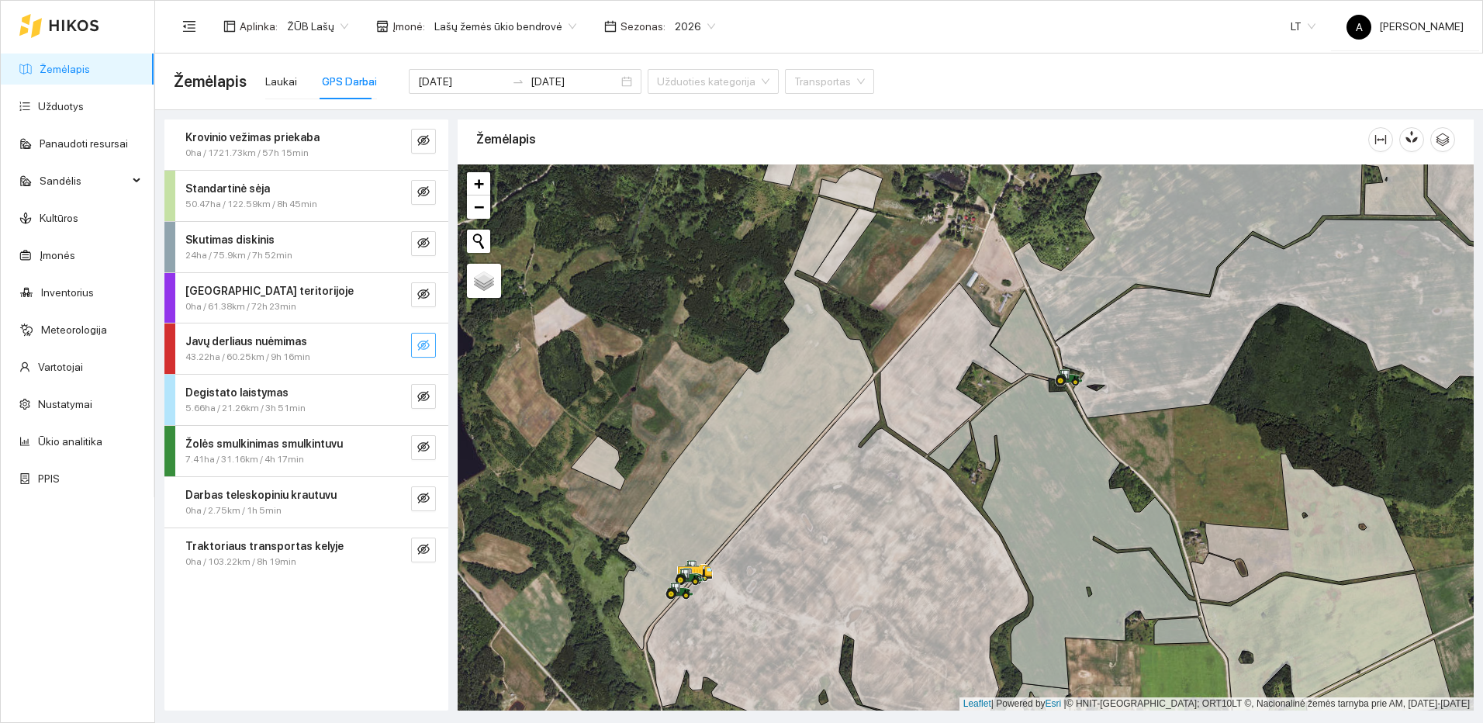
click at [426, 345] on icon "eye-invisible" at bounding box center [423, 345] width 12 height 12
click at [389, 345] on icon "search" at bounding box center [392, 345] width 12 height 12
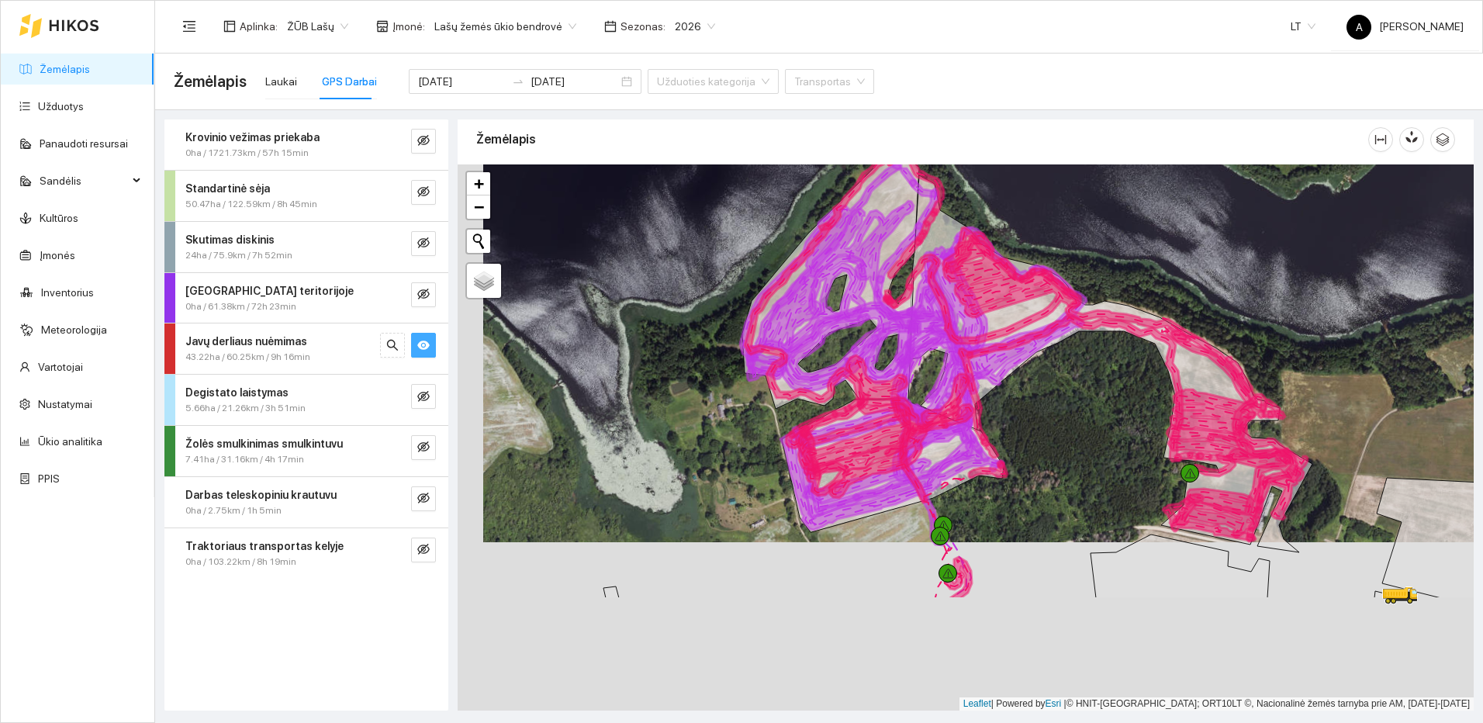
drag, startPoint x: 1079, startPoint y: 625, endPoint x: 1105, endPoint y: 457, distance: 170.2
click at [1105, 457] on div at bounding box center [965, 437] width 1016 height 546
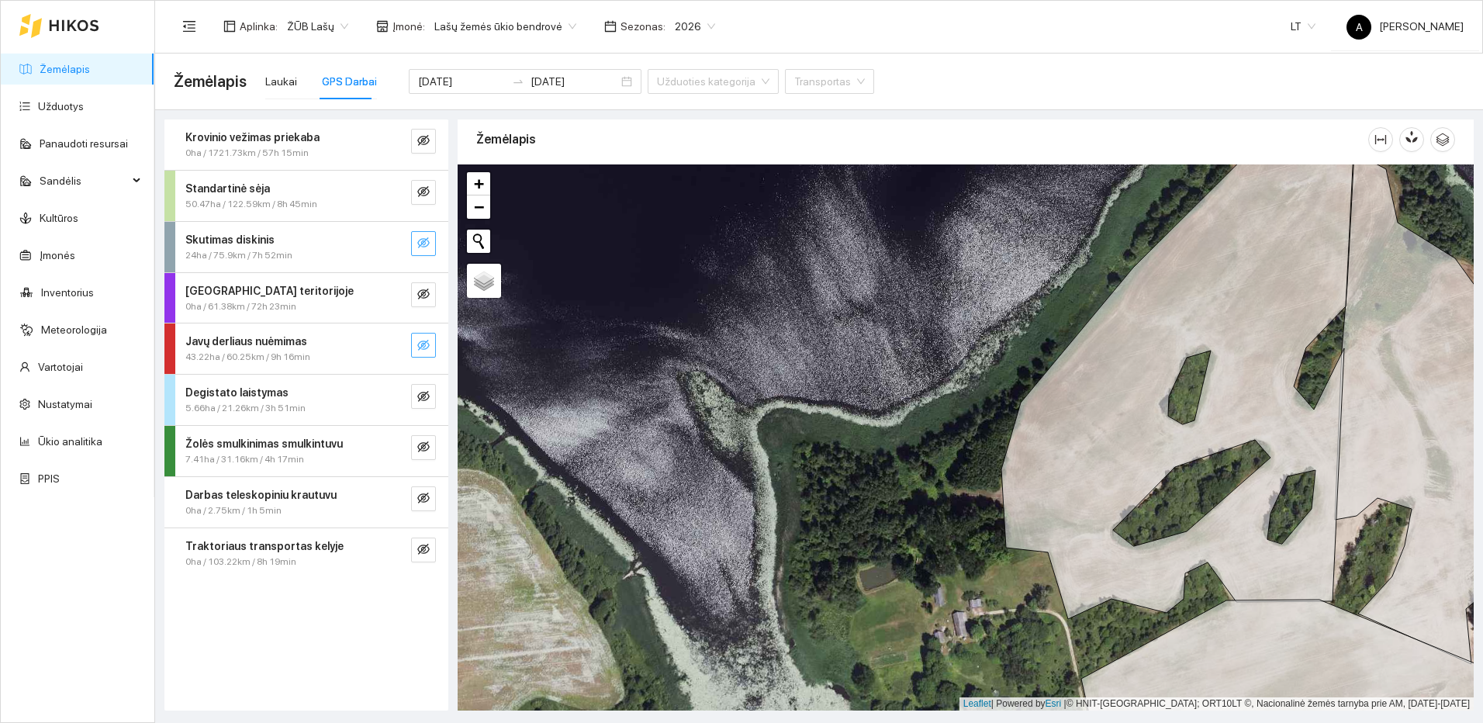
click at [429, 249] on icon "eye-invisible" at bounding box center [423, 243] width 12 height 12
click at [390, 241] on icon "search" at bounding box center [392, 243] width 12 height 12
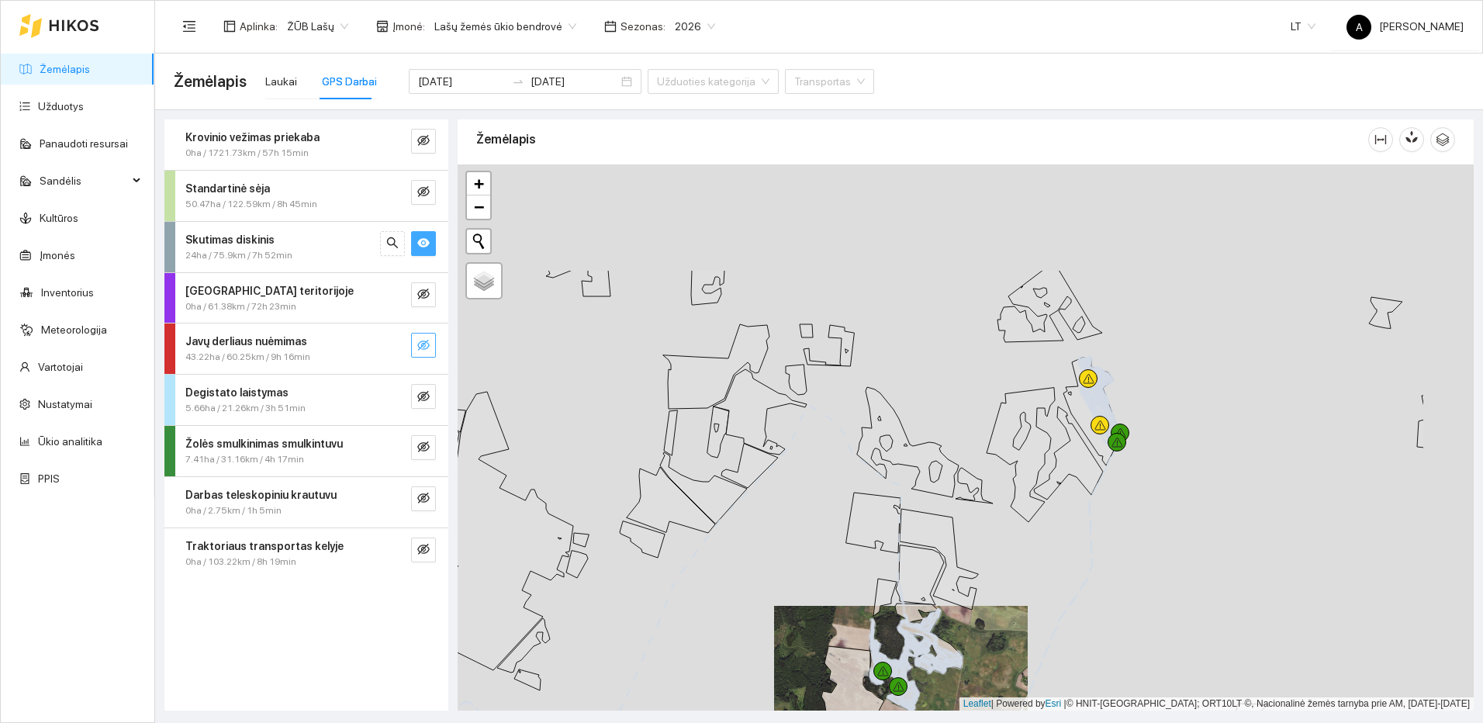
drag, startPoint x: 1304, startPoint y: 339, endPoint x: 1110, endPoint y: 528, distance: 270.9
click at [1110, 528] on div at bounding box center [965, 437] width 1016 height 546
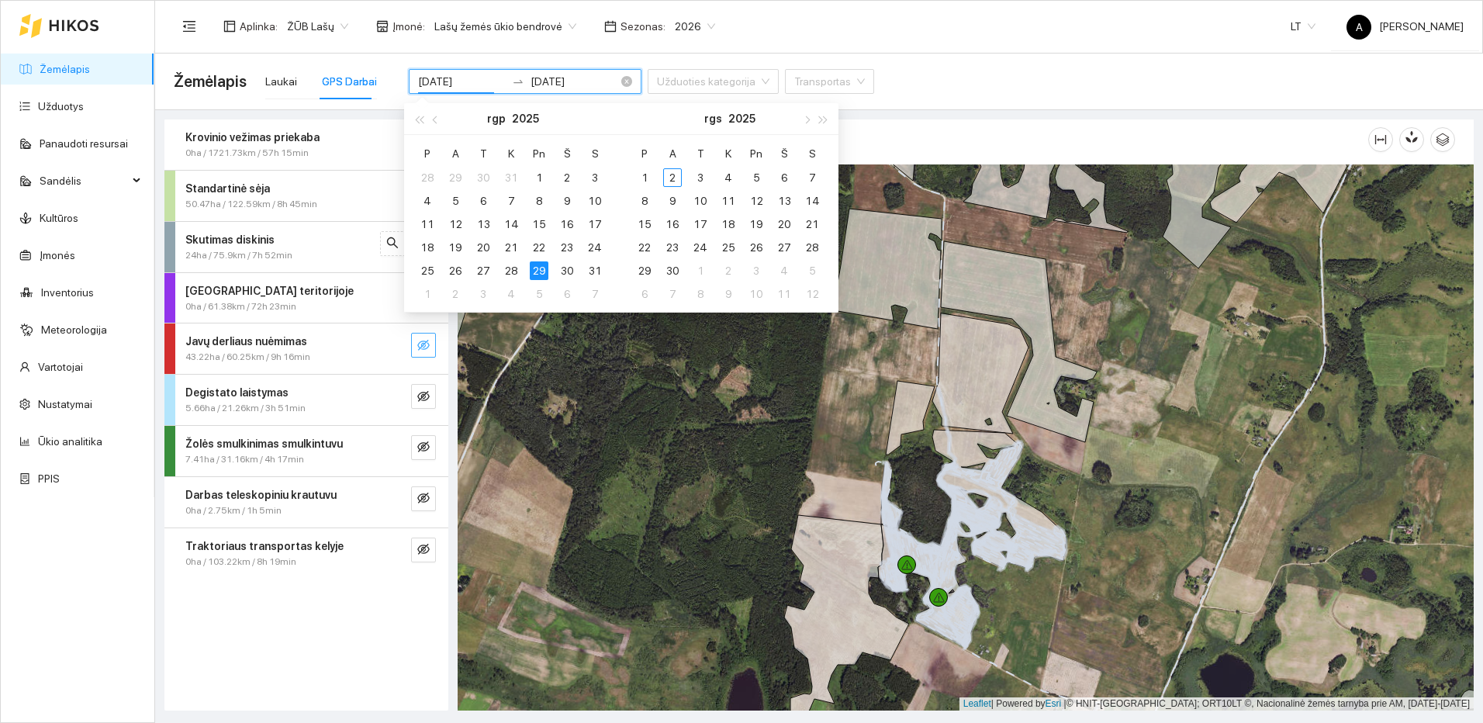
click at [473, 81] on input "[DATE]" at bounding box center [462, 81] width 88 height 17
type input "[DATE]"
click at [544, 222] on div "15" at bounding box center [539, 224] width 19 height 19
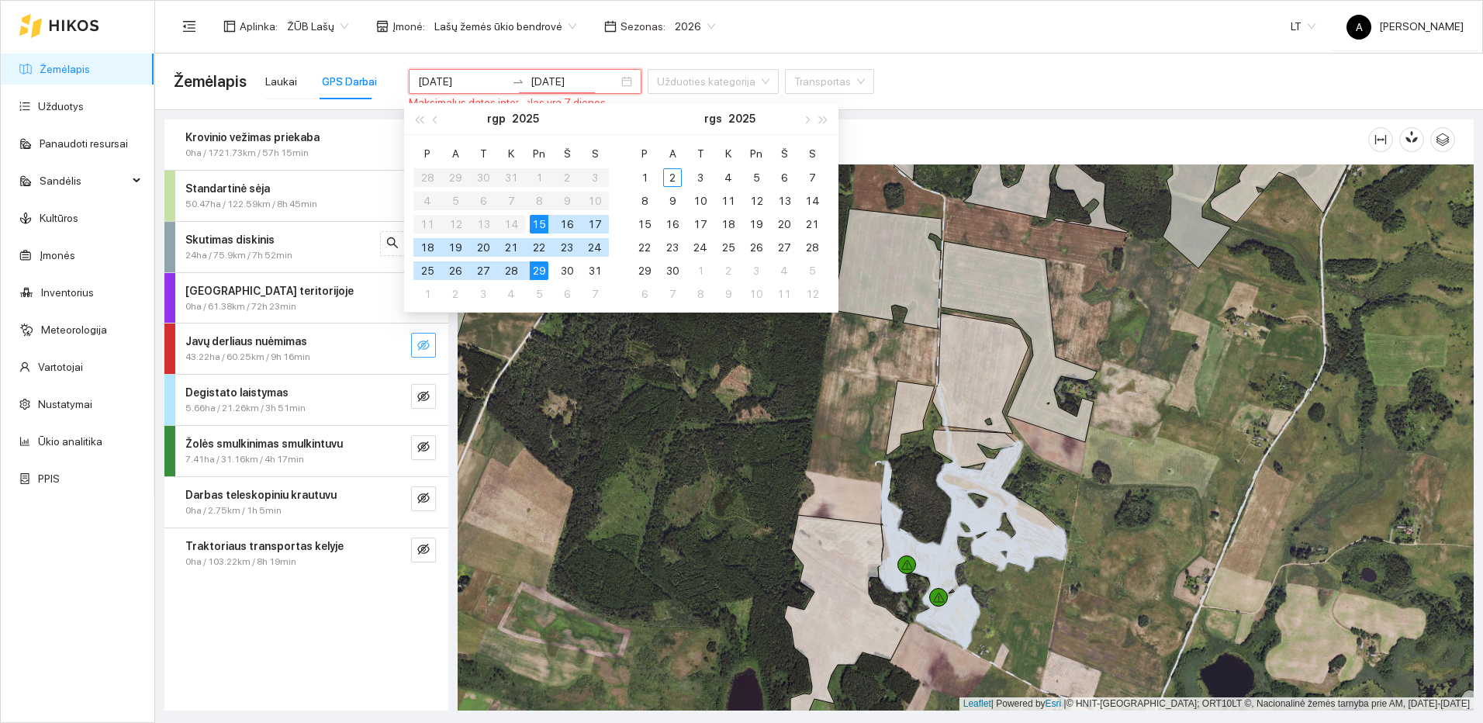
click at [544, 222] on div "15" at bounding box center [539, 224] width 19 height 19
type input "[DATE]"
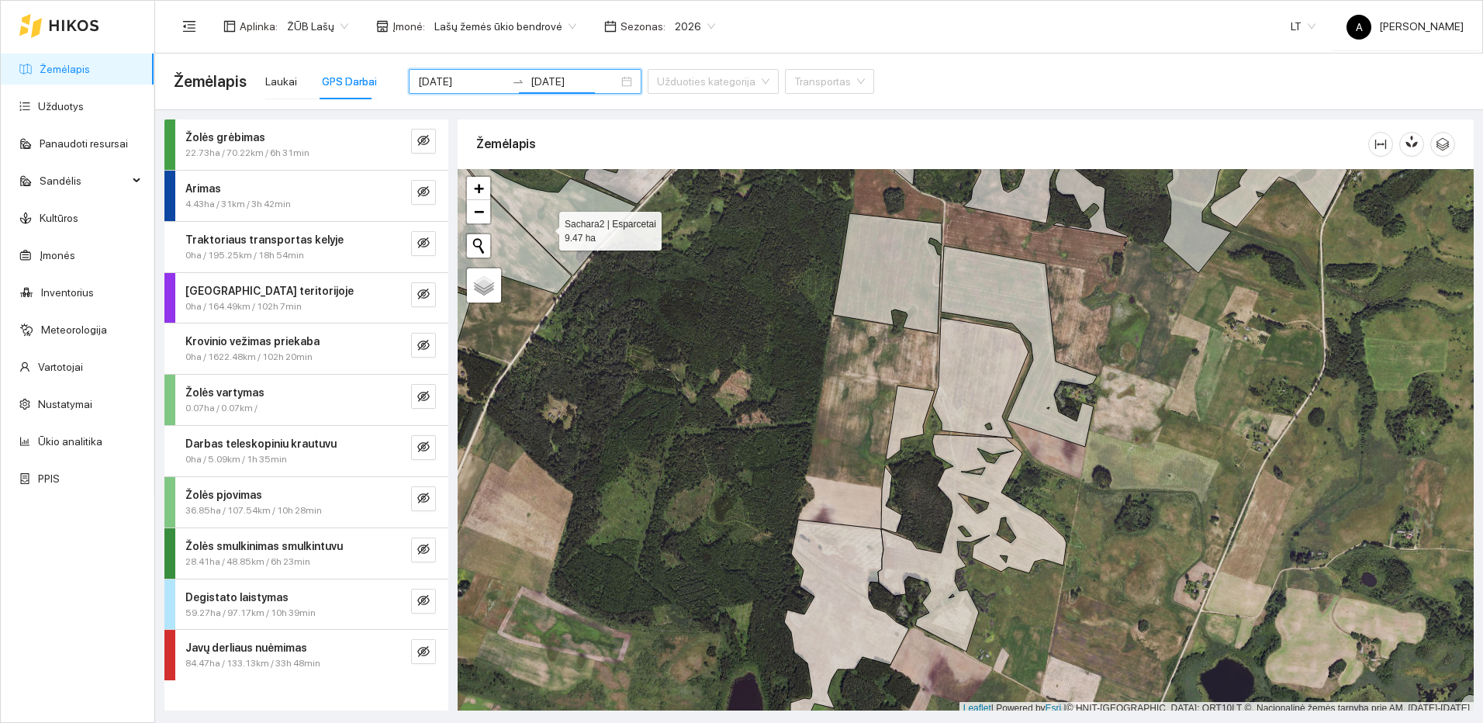
scroll to position [5, 0]
